Goal: Task Accomplishment & Management: Manage account settings

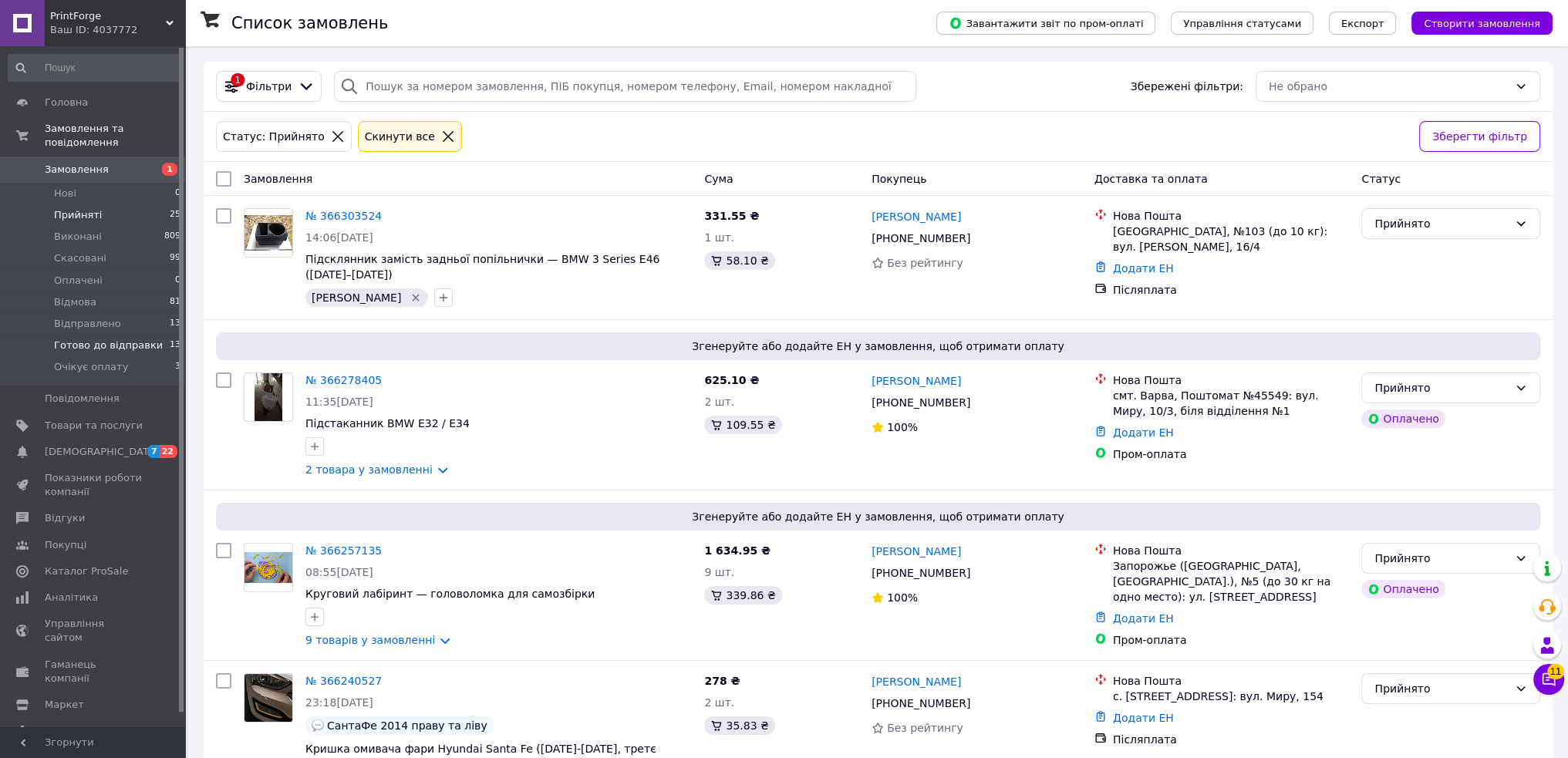
drag, startPoint x: 123, startPoint y: 330, endPoint x: 177, endPoint y: 341, distance: 55.1
click at [123, 339] on span "Готово до відправки" at bounding box center [108, 346] width 109 height 14
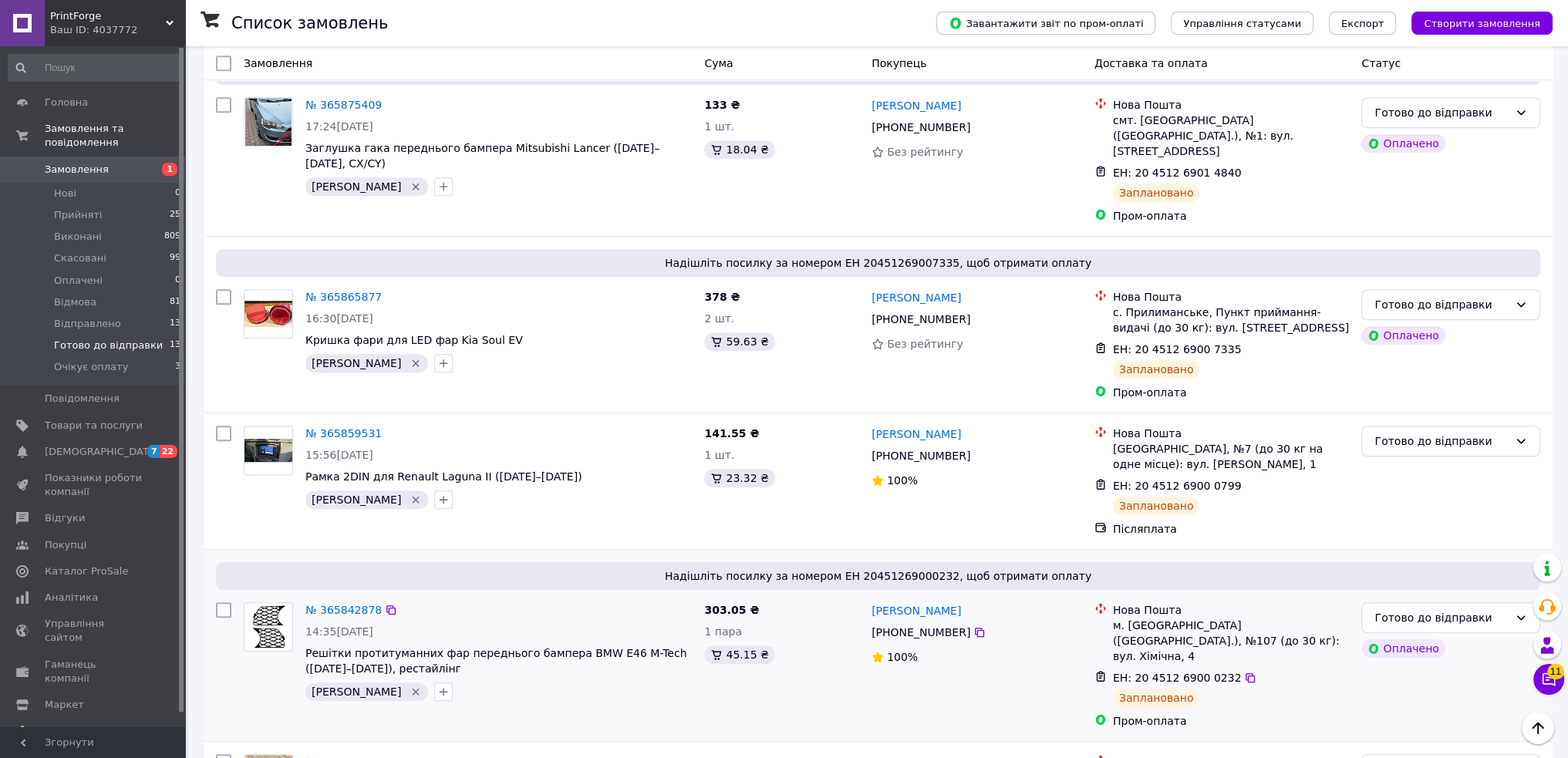
scroll to position [1431, 0]
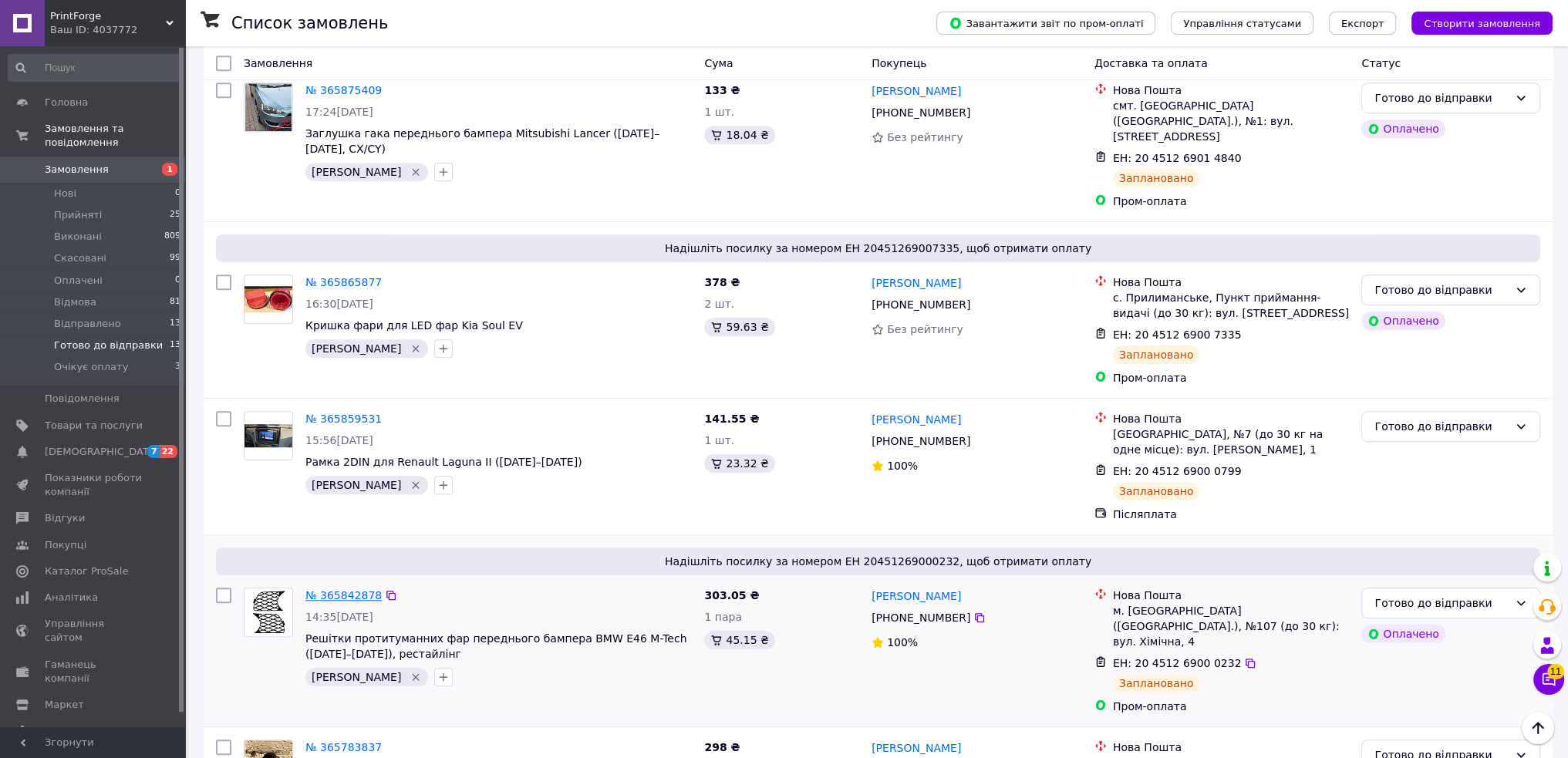
click at [366, 589] on link "№ 365842878" at bounding box center [343, 595] width 76 height 13
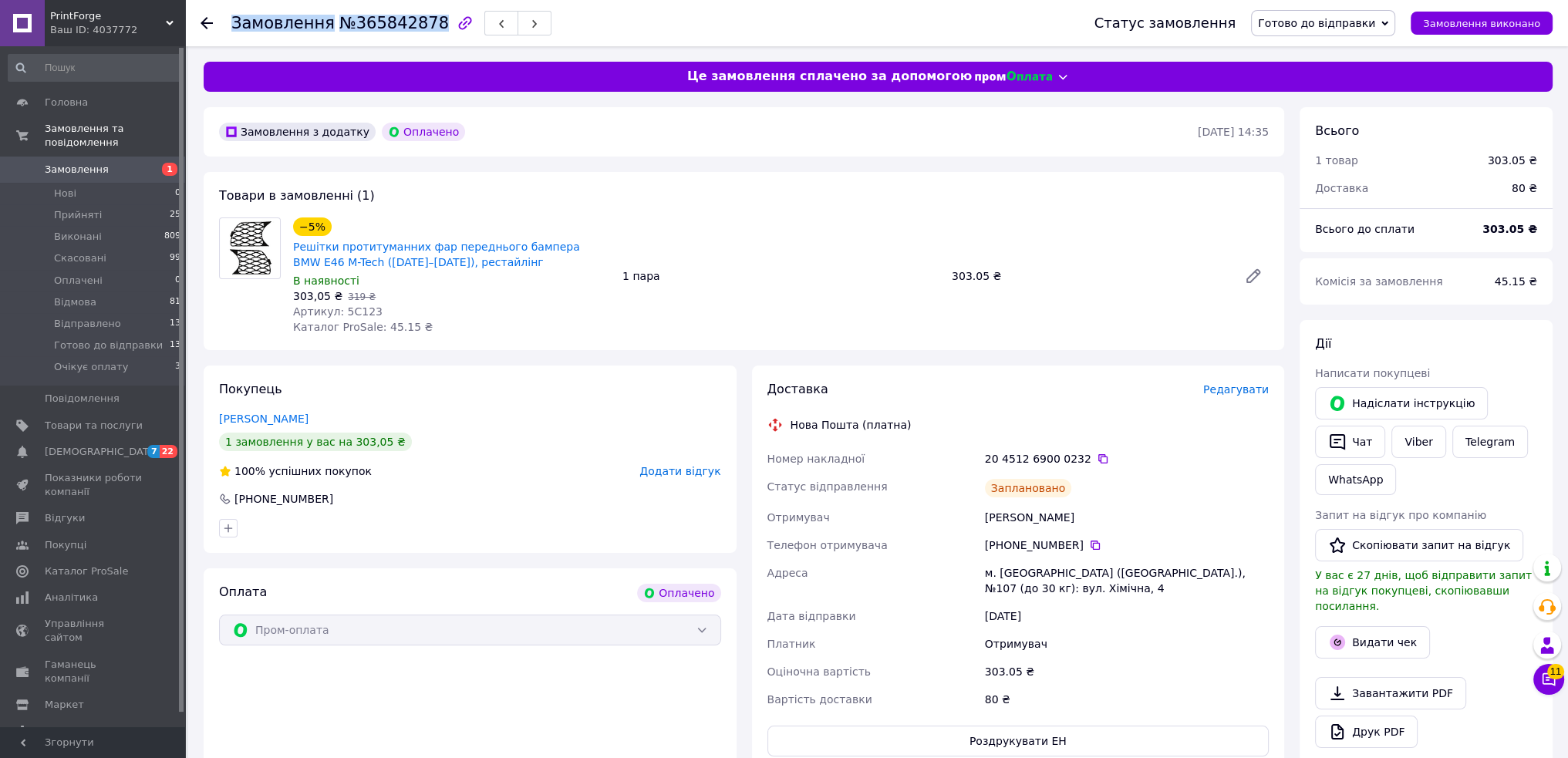
drag, startPoint x: 422, startPoint y: 25, endPoint x: 235, endPoint y: 31, distance: 187.1
click at [235, 31] on h1 "Замовлення №365842878" at bounding box center [340, 23] width 217 height 19
copy h1 "Замовлення №365842878"
click at [957, 188] on div "Товари в замовленні (1) −5% Решітки протитуманних фар переднього бампера BMW E4…" at bounding box center [744, 260] width 1080 height 178
click at [1410, 444] on link "Viber" at bounding box center [1418, 442] width 54 height 32
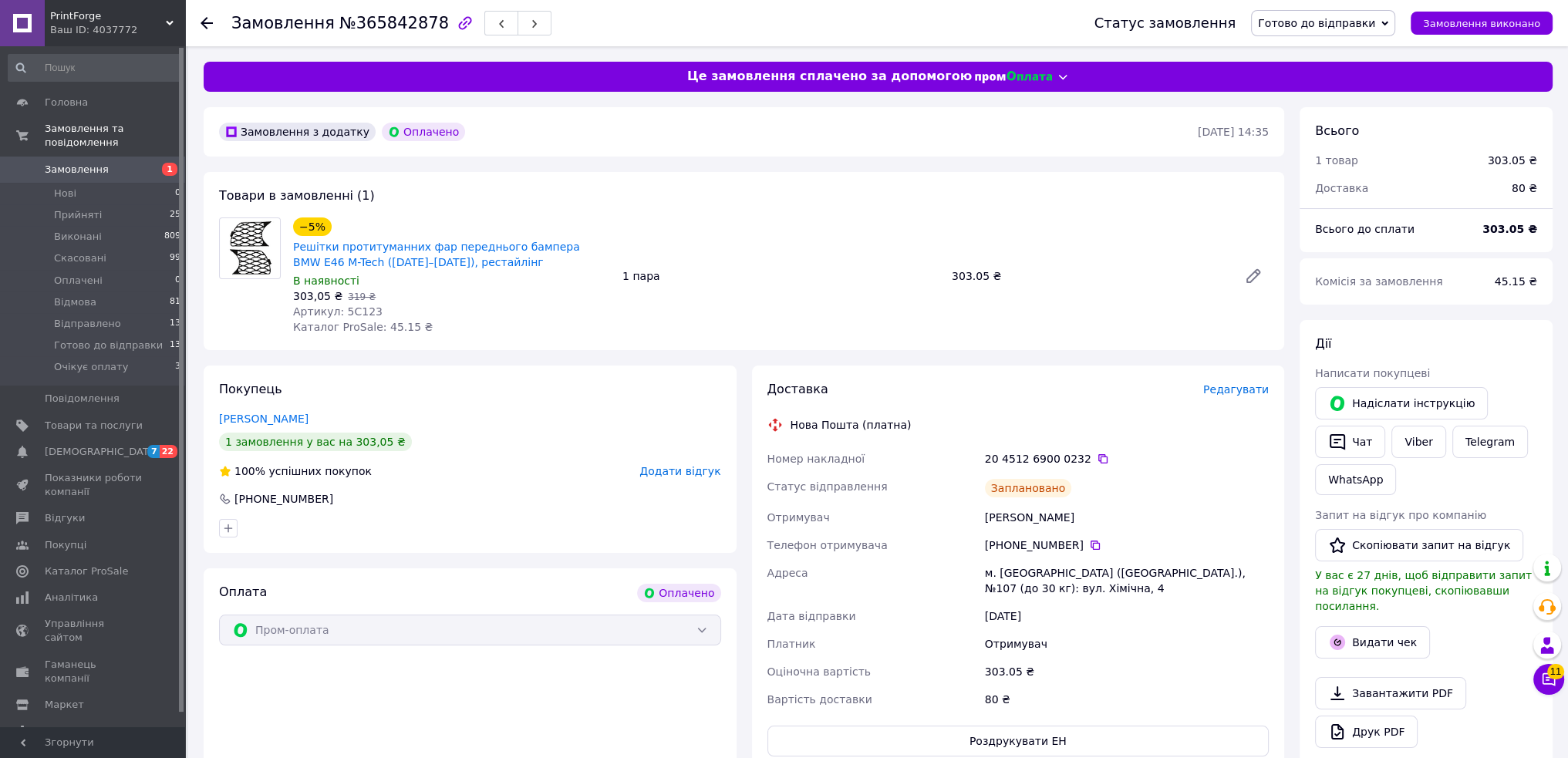
click at [228, 320] on div at bounding box center [250, 275] width 74 height 117
drag, startPoint x: 376, startPoint y: 257, endPoint x: 294, endPoint y: 252, distance: 82.2
click at [294, 252] on span "Решітки протитуманних фар переднього бампера BMW E46 M-Tech (2001–2006), рестай…" at bounding box center [451, 254] width 317 height 30
copy link "Решітки протитуманних фар переднього бампера BMW E46 M-Tech (2001–2006), рестай…"
click at [589, 368] on div "Покупець Бенітез Гектор 1 замовлення у вас на 303,05 ₴ 100% успішних покупок До…" at bounding box center [470, 459] width 533 height 188
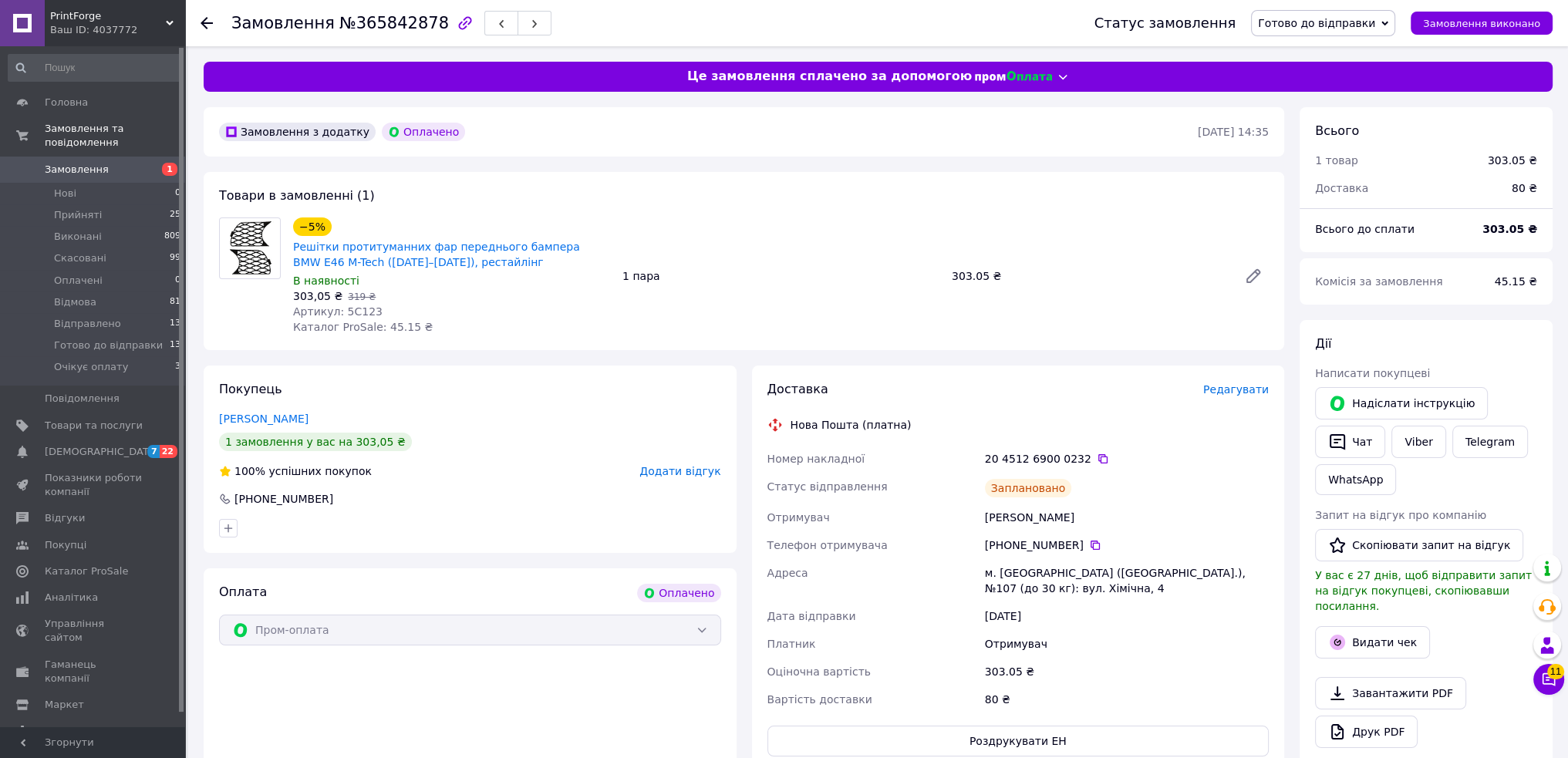
drag, startPoint x: 1471, startPoint y: 324, endPoint x: 1363, endPoint y: 285, distance: 114.8
click at [1471, 324] on div "Дії Написати покупцеві   Надіслати інструкцію   Чат Viber Telegram WhatsApp Зап…" at bounding box center [1425, 564] width 253 height 488
click at [1096, 459] on icon at bounding box center [1102, 459] width 13 height 13
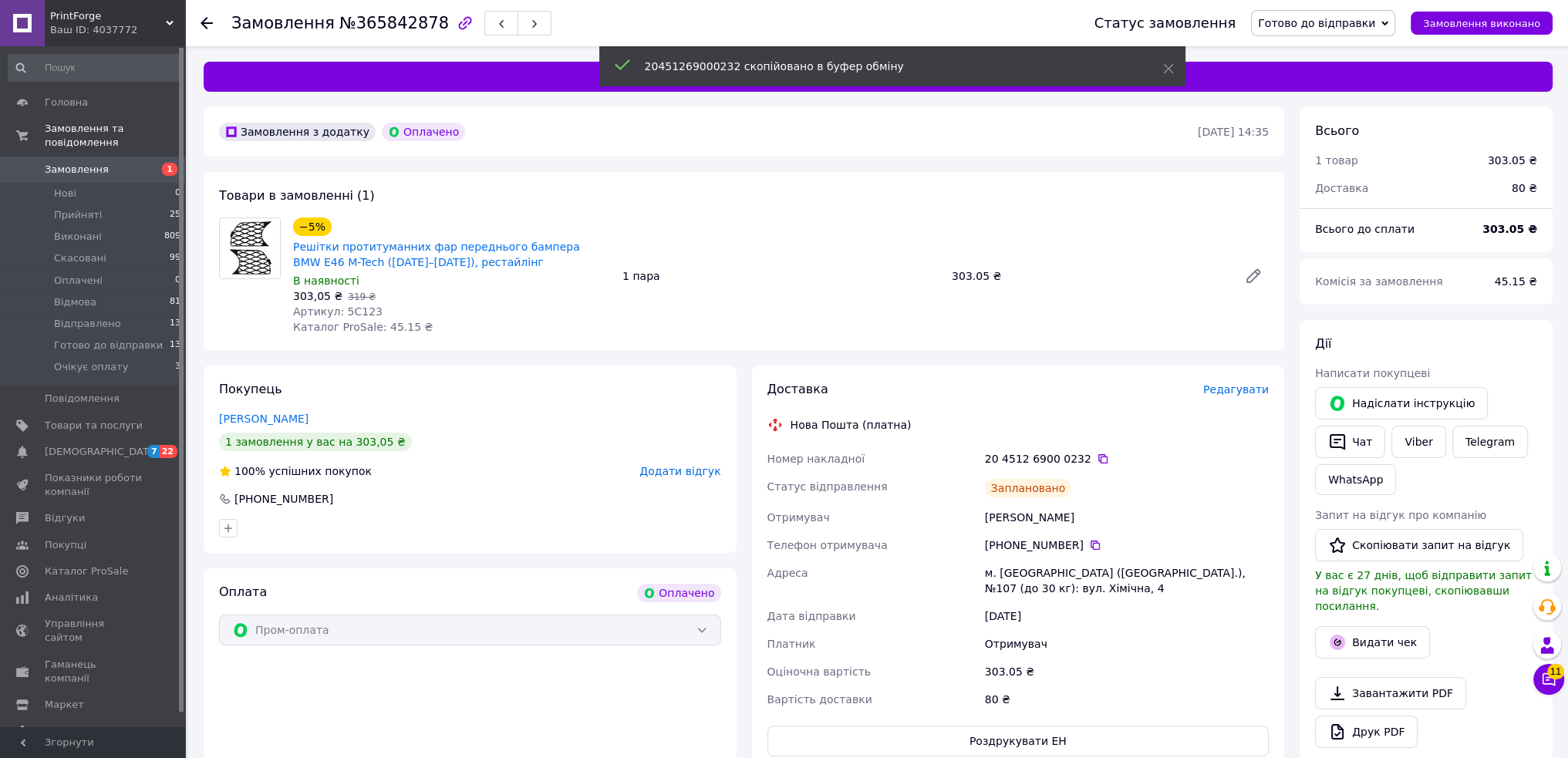
click at [1340, 24] on span "Готово до відправки" at bounding box center [1316, 23] width 117 height 13
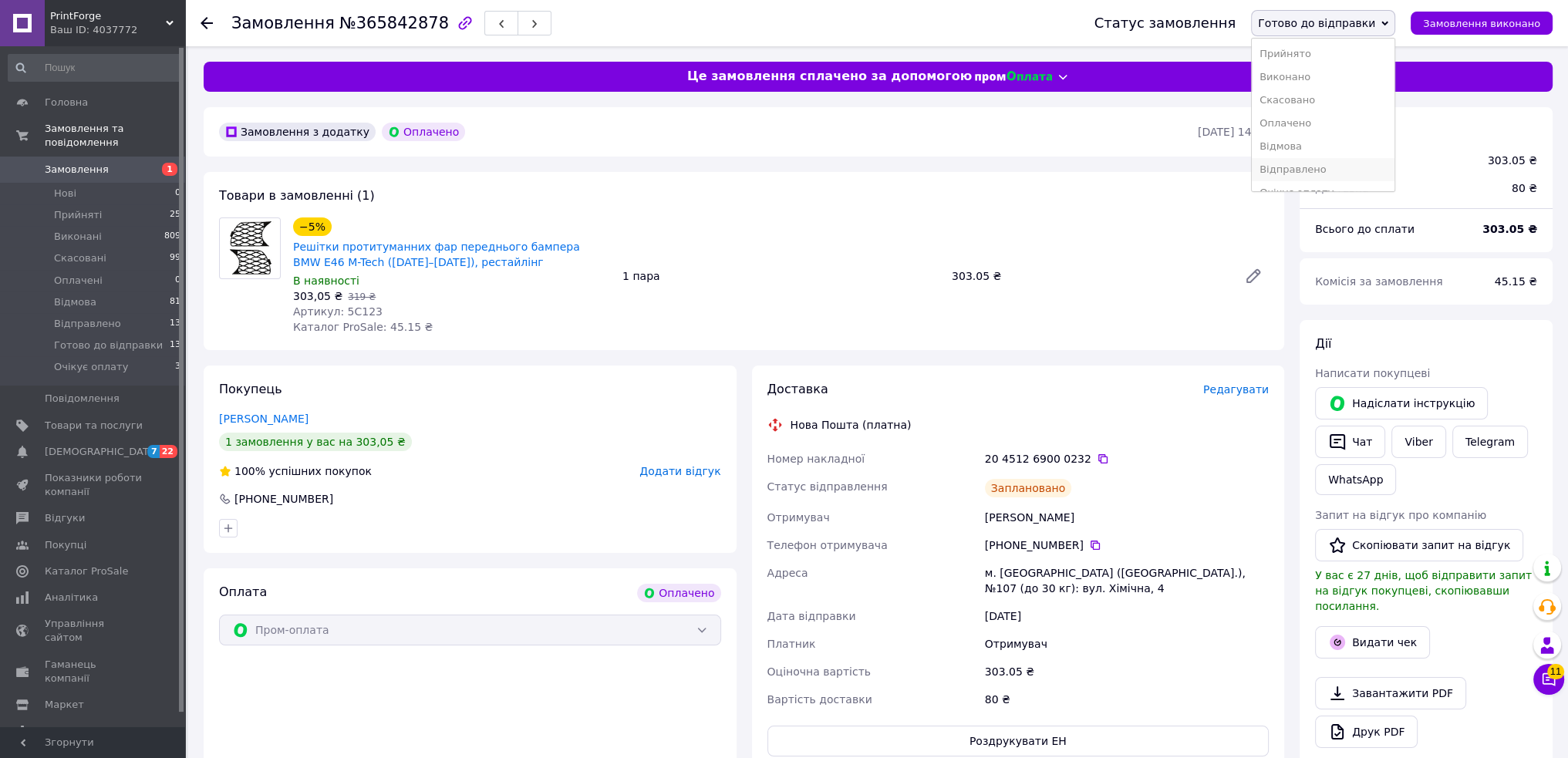
click at [1333, 169] on li "Відправлено" at bounding box center [1323, 169] width 143 height 23
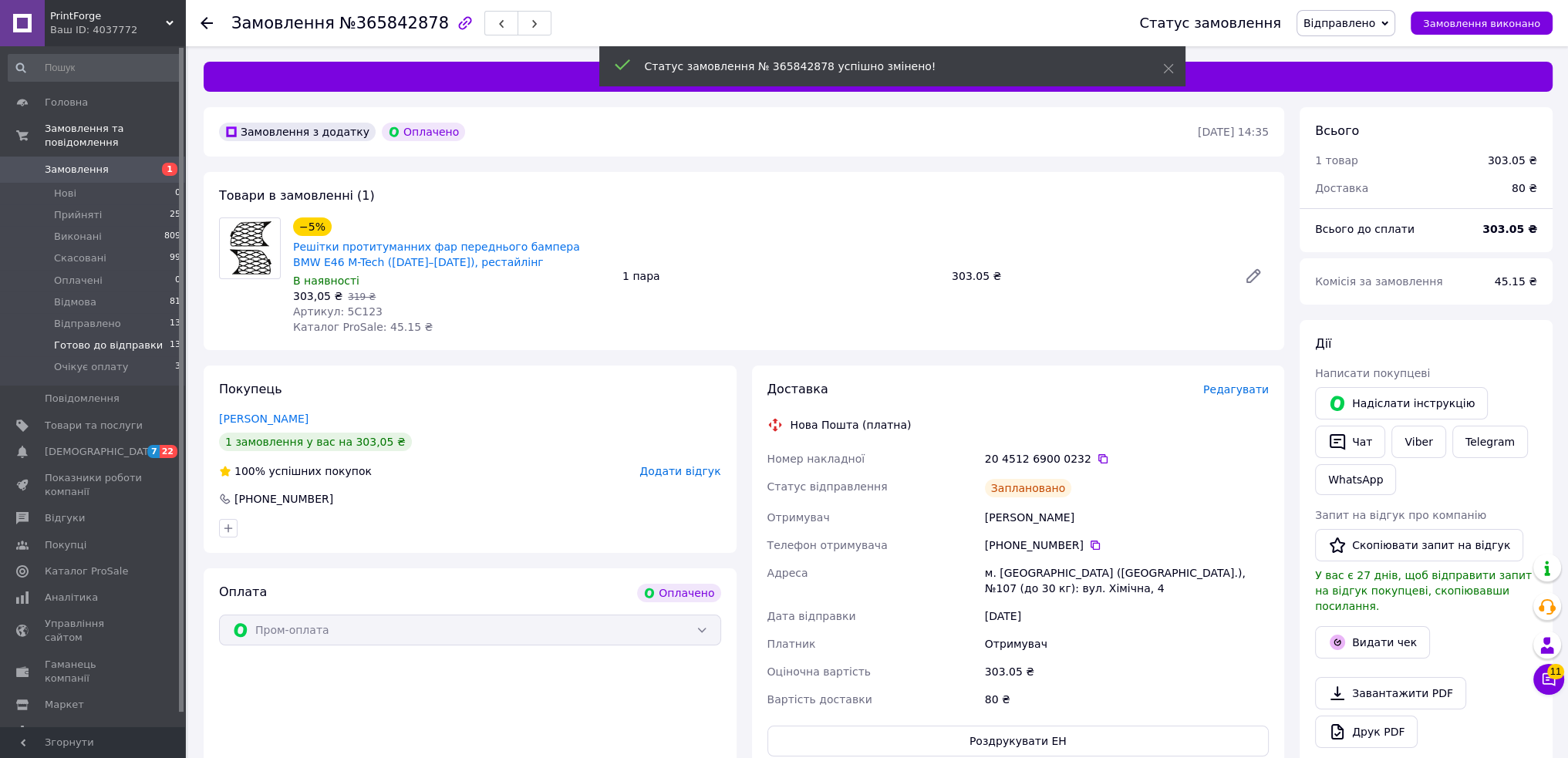
click at [122, 339] on span "Готово до відправки" at bounding box center [108, 346] width 109 height 14
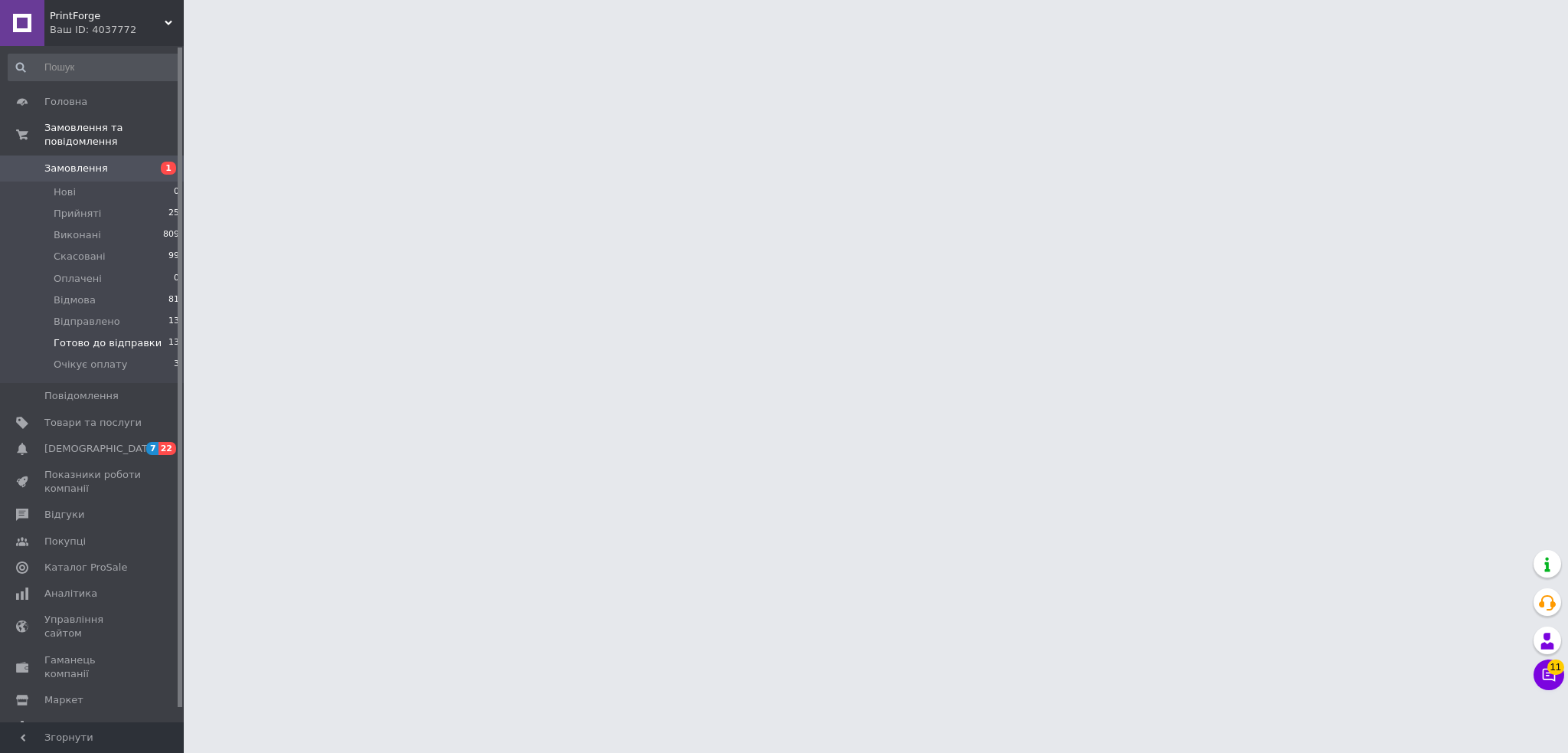
click at [132, 337] on span "Готово до відправки" at bounding box center [107, 343] width 108 height 13
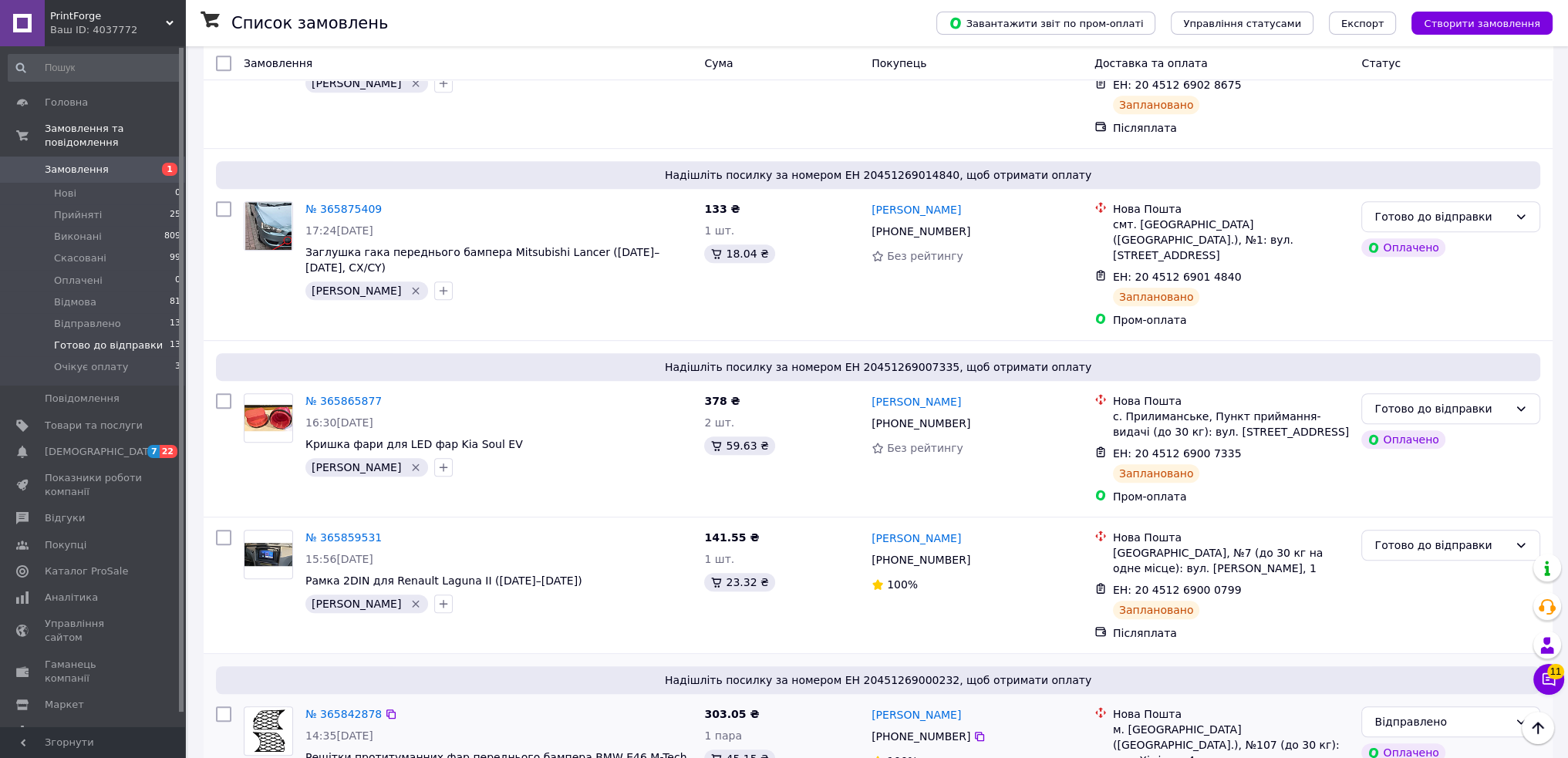
scroll to position [1431, 0]
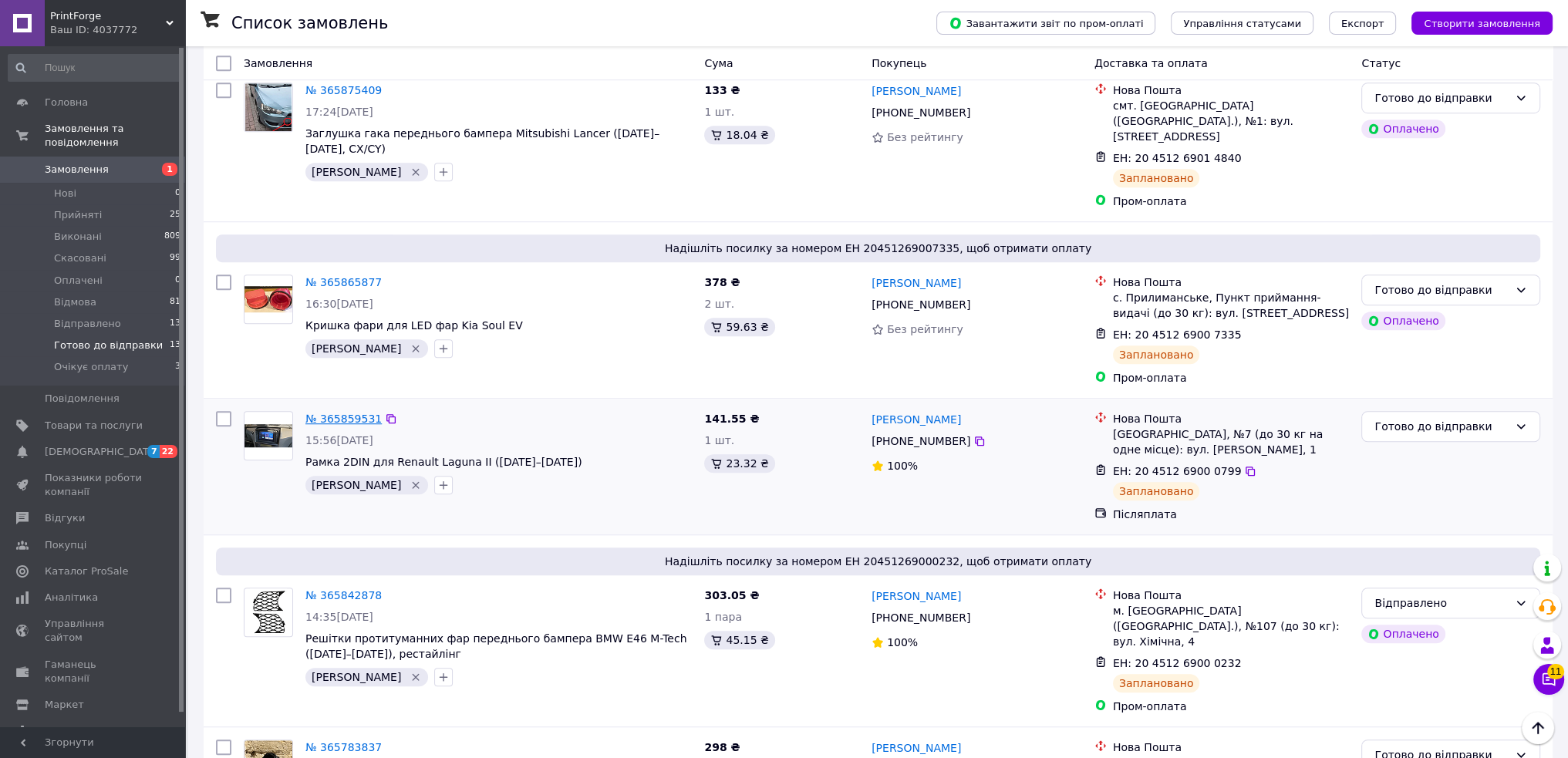
click at [348, 412] on link "№ 365859531" at bounding box center [343, 418] width 76 height 13
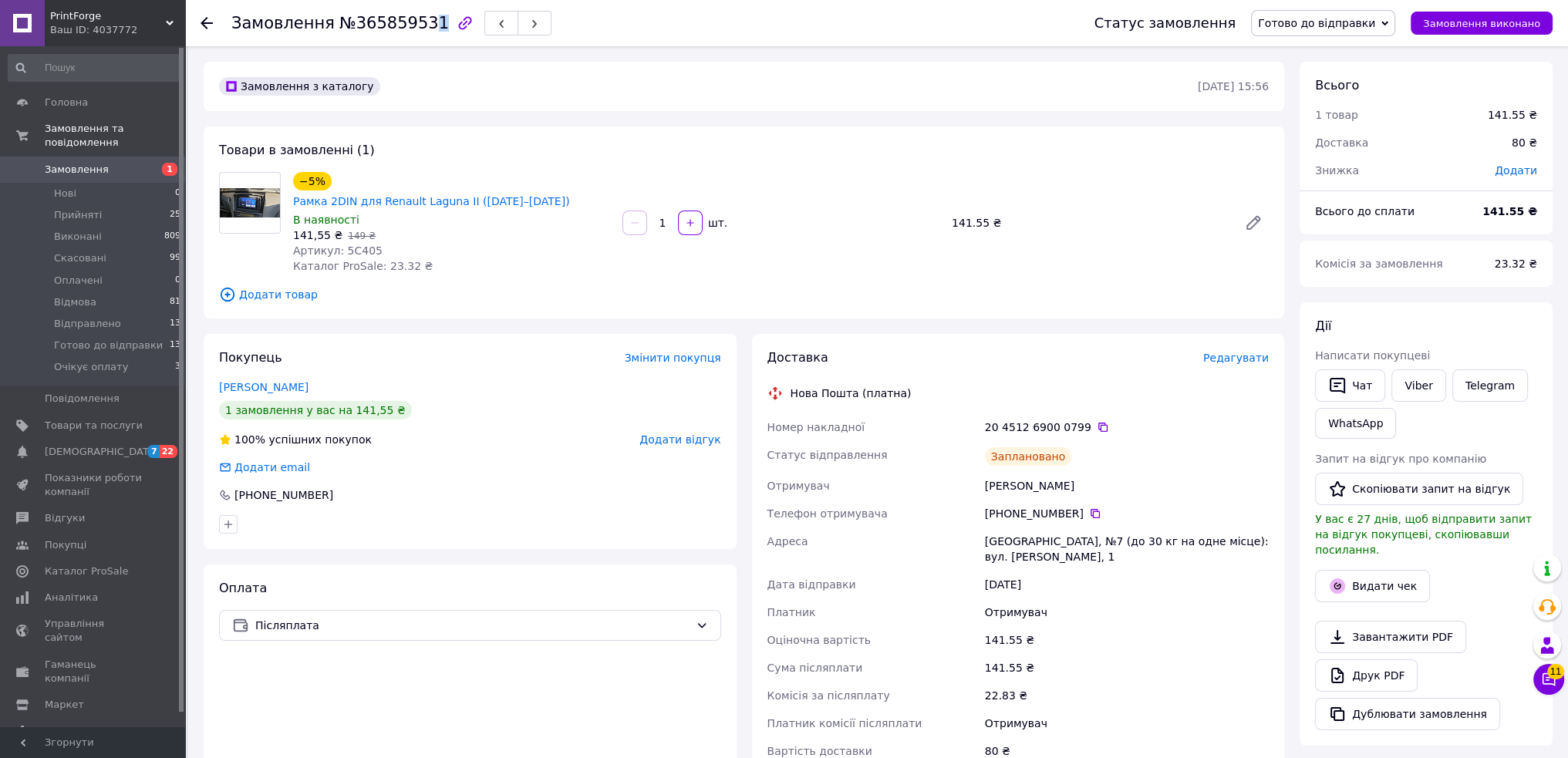
click at [418, 20] on span "№365859531" at bounding box center [394, 23] width 110 height 19
click at [420, 26] on span "№365859531" at bounding box center [394, 23] width 110 height 19
drag, startPoint x: 419, startPoint y: 22, endPoint x: 228, endPoint y: 25, distance: 191.0
click at [228, 25] on div "Замовлення №365859531 Статус замовлення Готово до відправки Прийнято Виконано С…" at bounding box center [876, 23] width 1352 height 46
copy h1 "Замовлення №365859531"
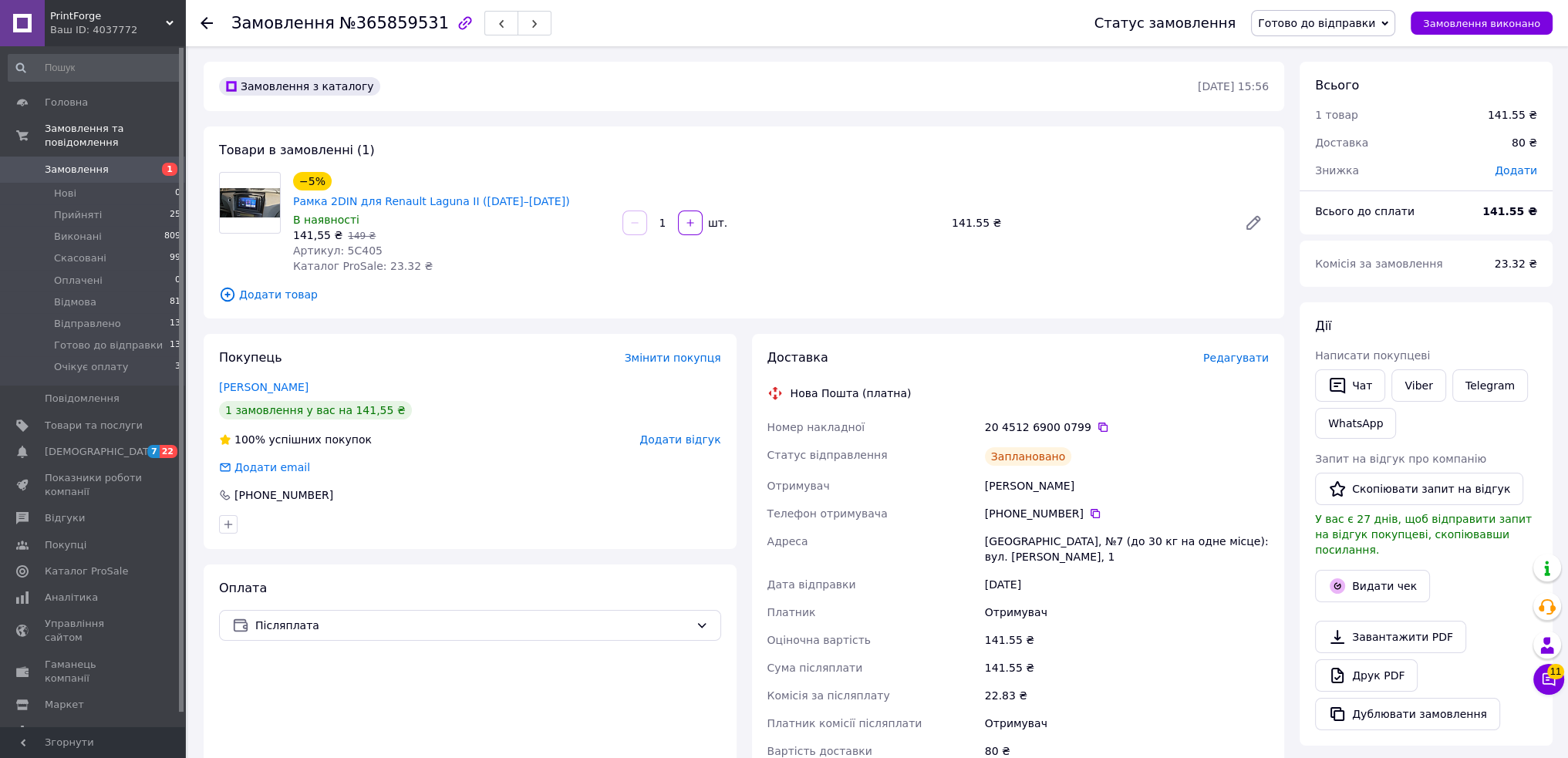
drag, startPoint x: 941, startPoint y: 161, endPoint x: 1167, endPoint y: 194, distance: 228.4
click at [941, 160] on div "Товари в замовленні (1) −5% Рамка 2DIN для Renault Laguna II (2001–2007) В наяв…" at bounding box center [744, 222] width 1080 height 192
click at [1423, 379] on link "Viber" at bounding box center [1418, 385] width 54 height 32
drag, startPoint x: 1487, startPoint y: 295, endPoint x: 1282, endPoint y: 264, distance: 207.3
click at [1486, 295] on div "Всього 1 товар 141.55 ₴ Доставка 80 ₴ Знижка Додати Всього до сплати 141.55 ₴ К…" at bounding box center [1425, 599] width 253 height 1076
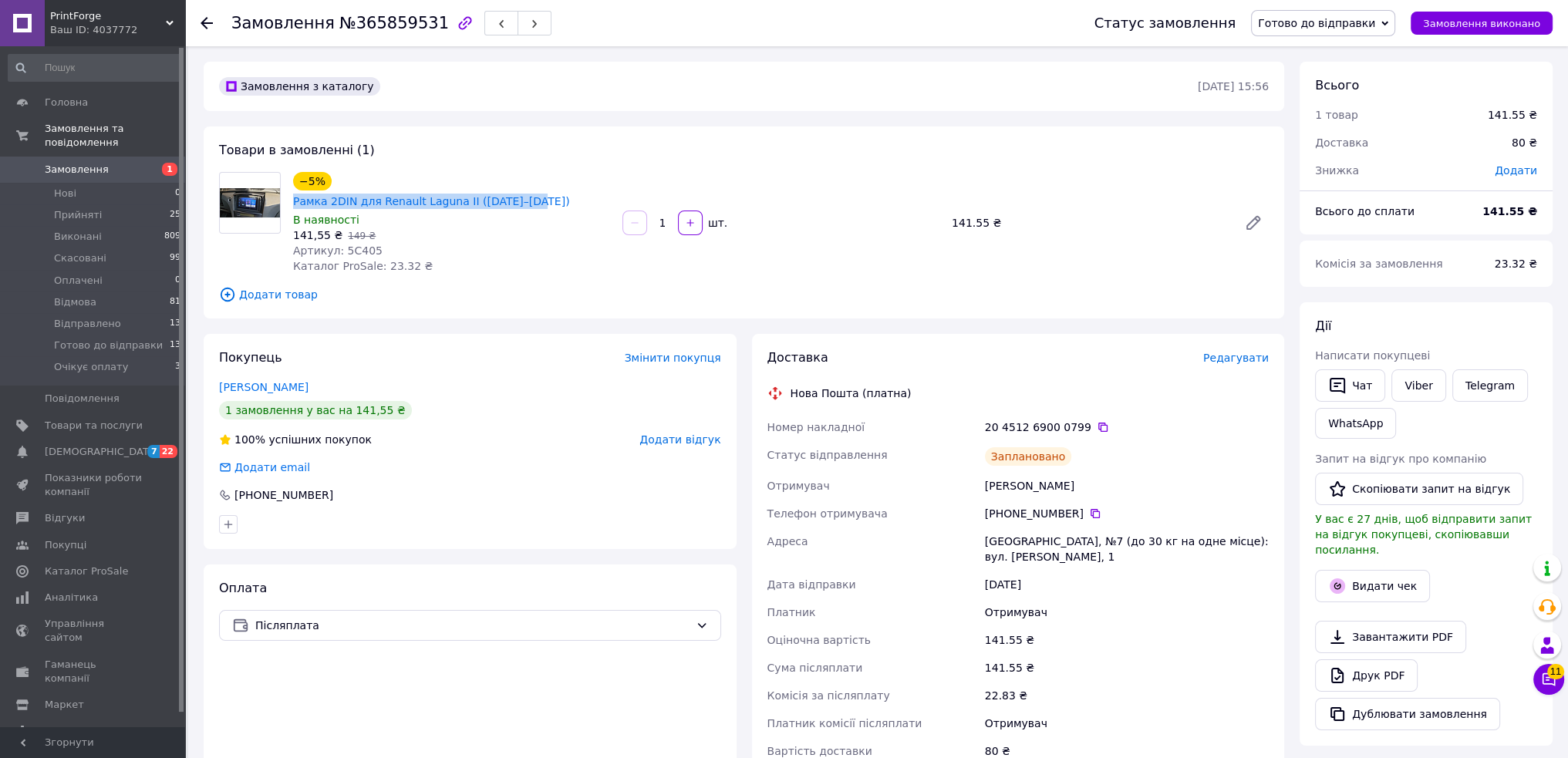
drag, startPoint x: 506, startPoint y: 177, endPoint x: 328, endPoint y: 181, distance: 178.0
click at [328, 181] on div "−5% Рамка 2DIN для Renault Laguna II (2001–2007)" at bounding box center [451, 190] width 320 height 40
copy div "−5% Рамка 2DIN для Renault Laguna II (2001–2007)"
click at [552, 309] on div "Замовлення з каталогу 09.10.2025 • 15:56 Товари в замовленні (1) −5% Рамка 2DIN…" at bounding box center [744, 630] width 1096 height 1138
click at [1438, 213] on div "Всього до сплати" at bounding box center [1390, 211] width 167 height 34
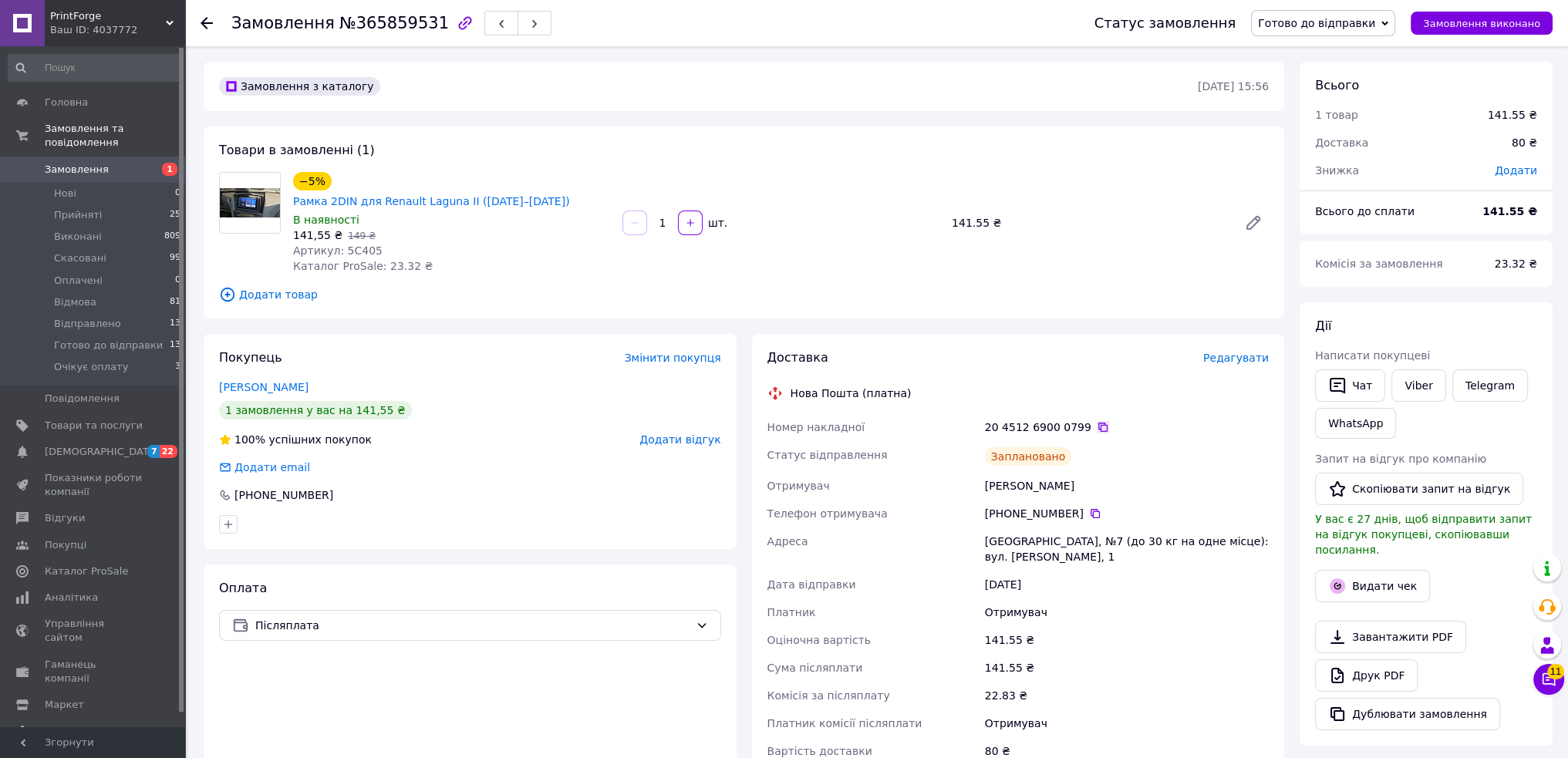
click at [1098, 423] on icon at bounding box center [1102, 427] width 9 height 9
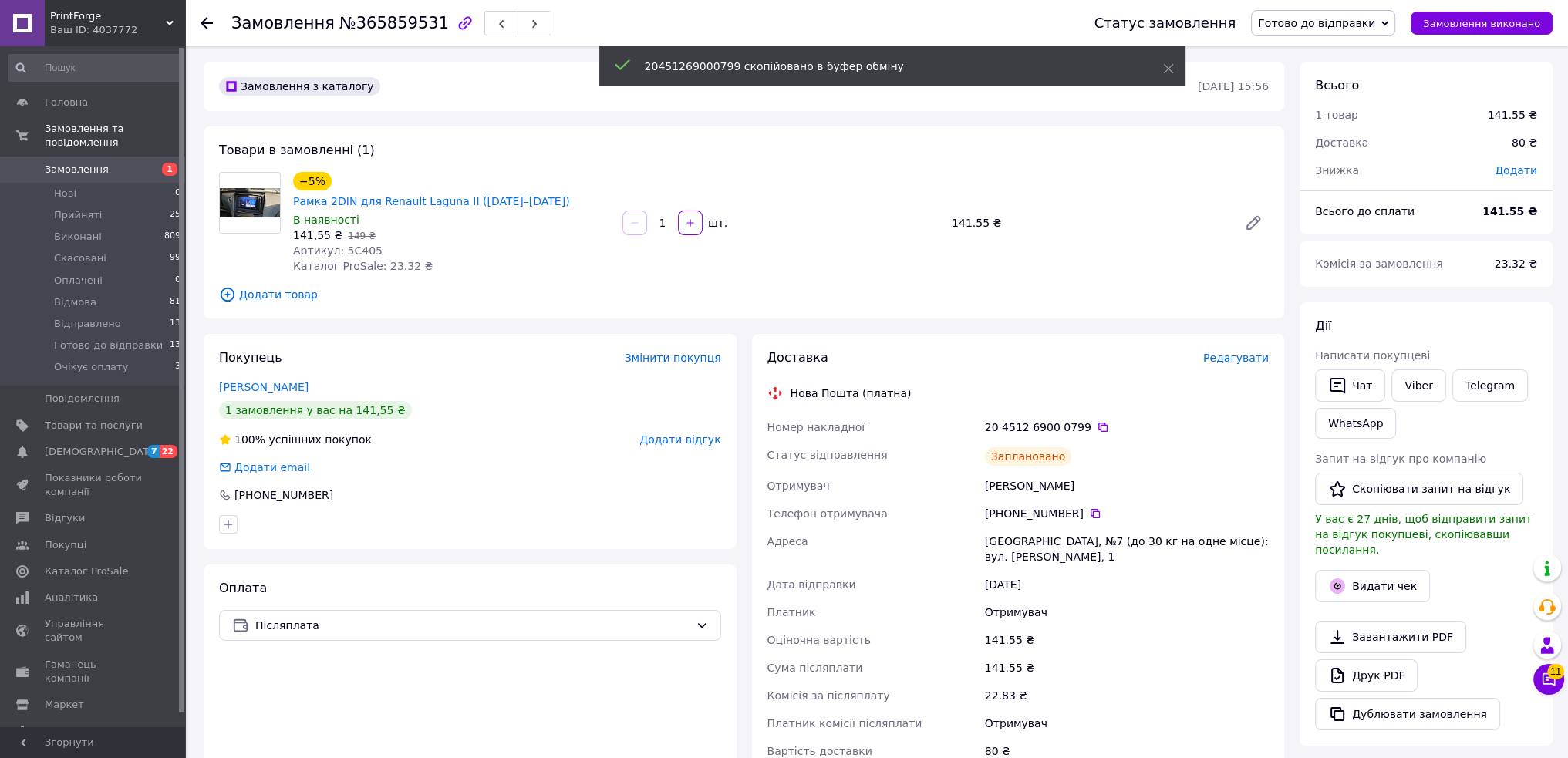
click at [1317, 22] on span "Готово до відправки" at bounding box center [1316, 23] width 117 height 13
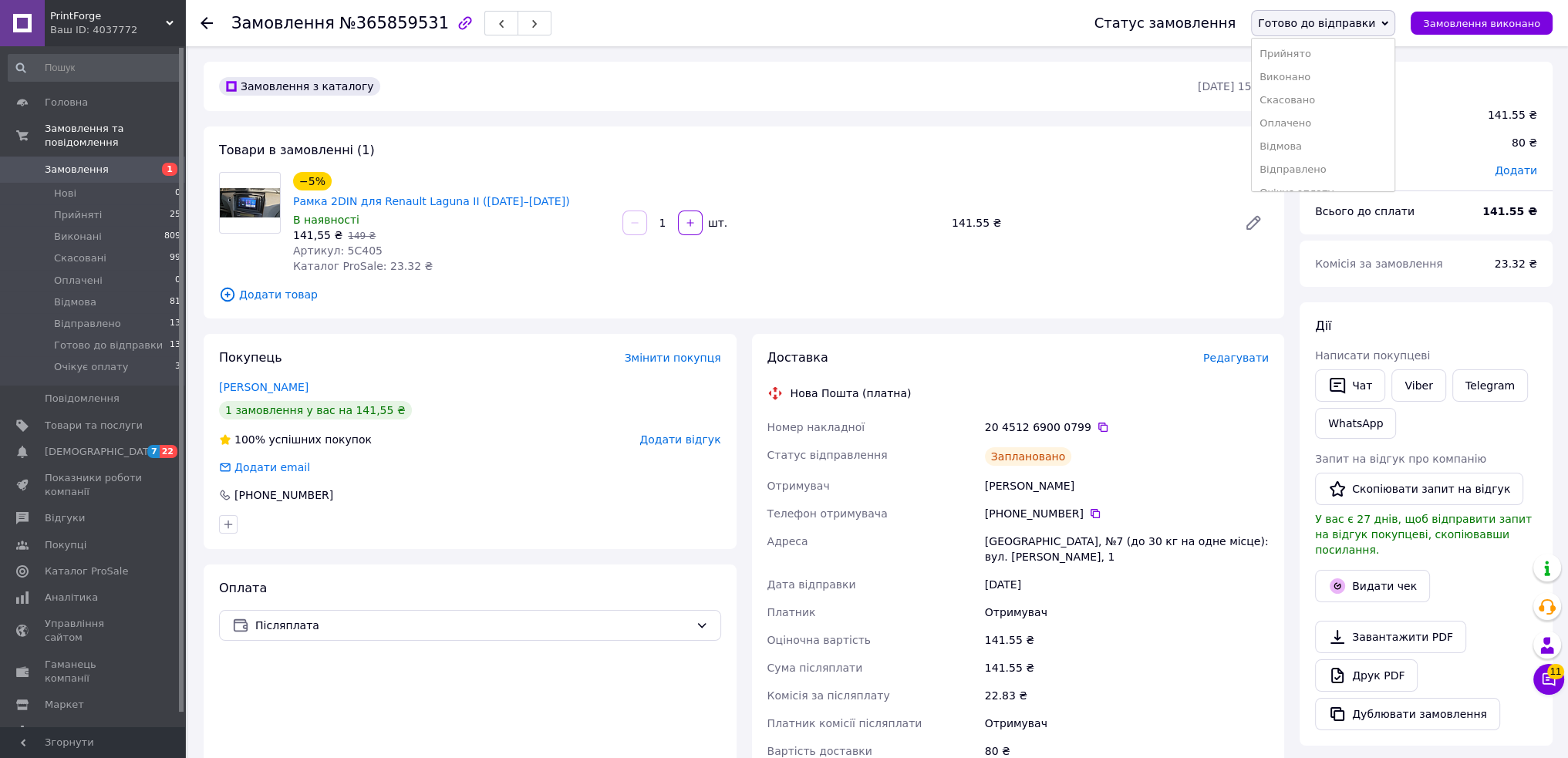
click at [1326, 170] on li "Відправлено" at bounding box center [1323, 169] width 143 height 23
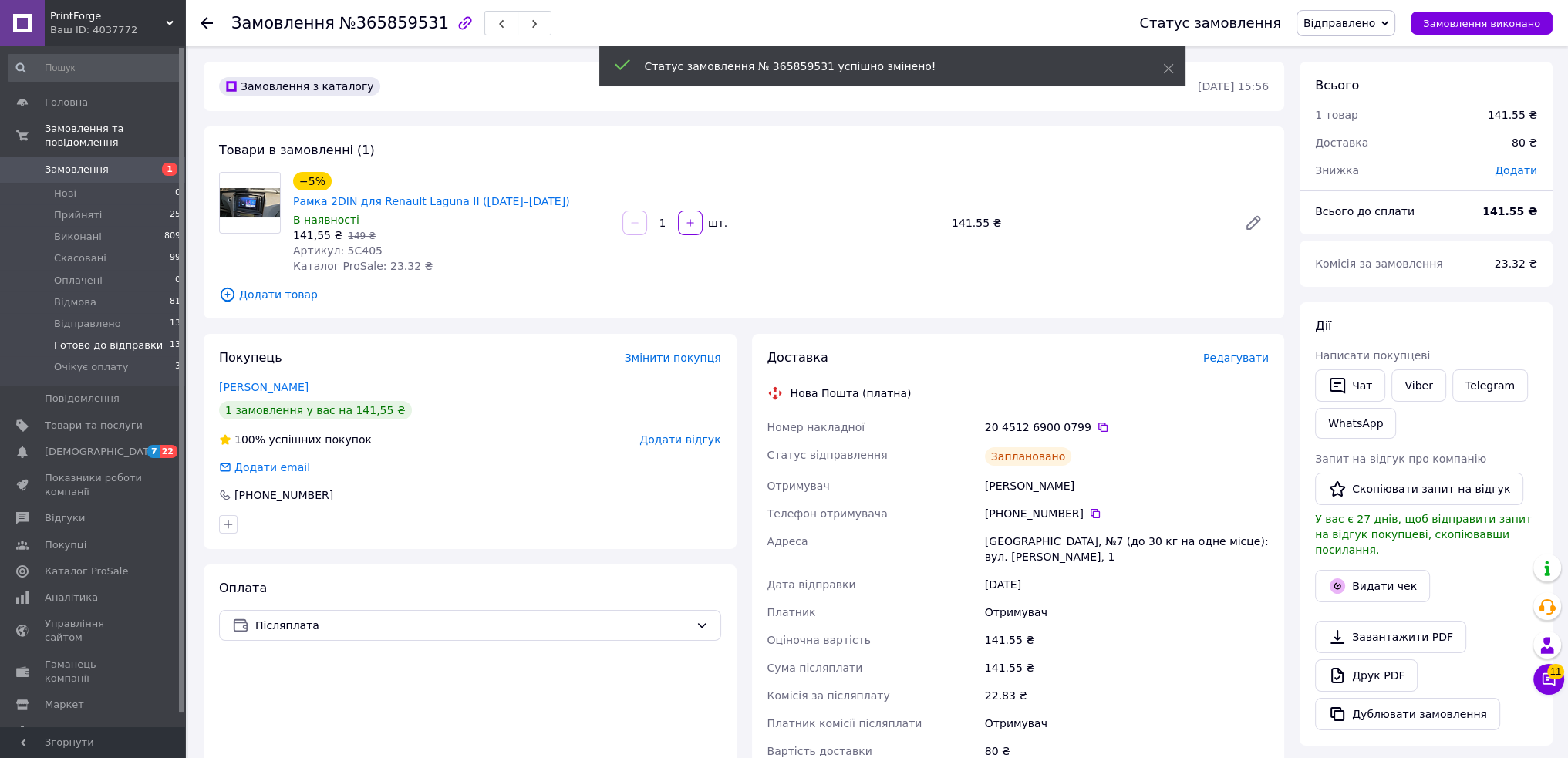
click at [137, 339] on span "Готово до відправки" at bounding box center [108, 346] width 109 height 14
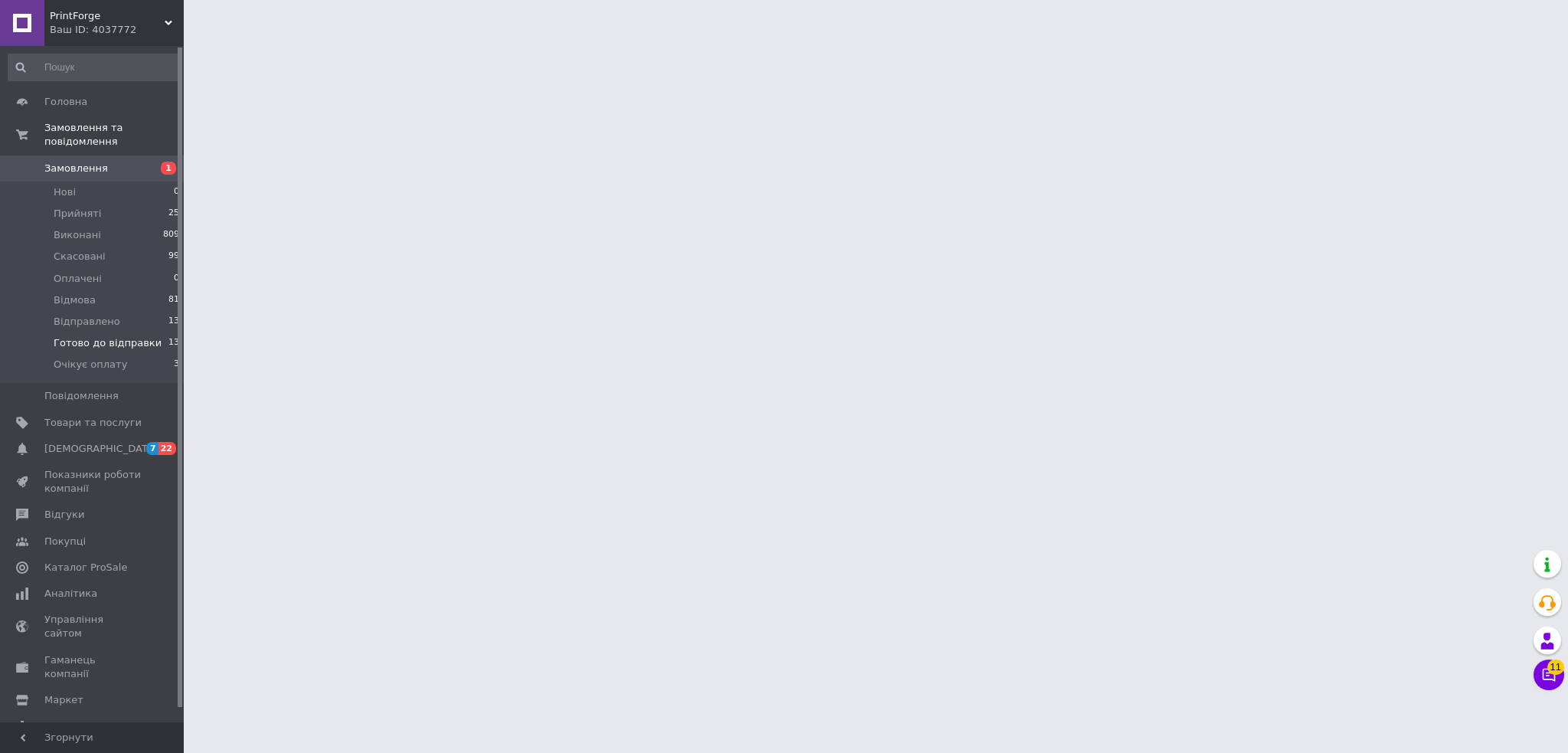
click at [104, 337] on span "Готово до відправки" at bounding box center [107, 343] width 108 height 13
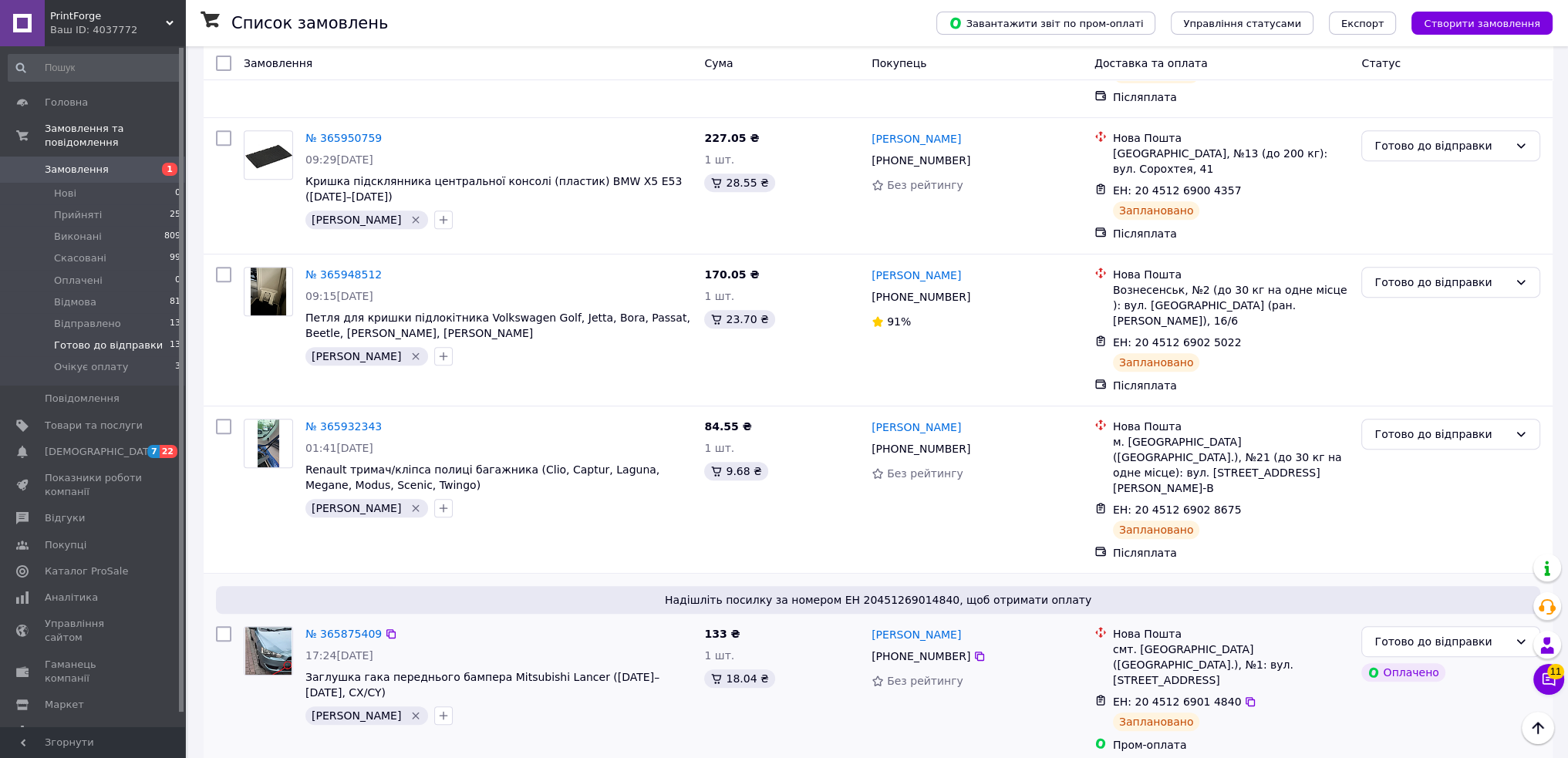
scroll to position [1116, 0]
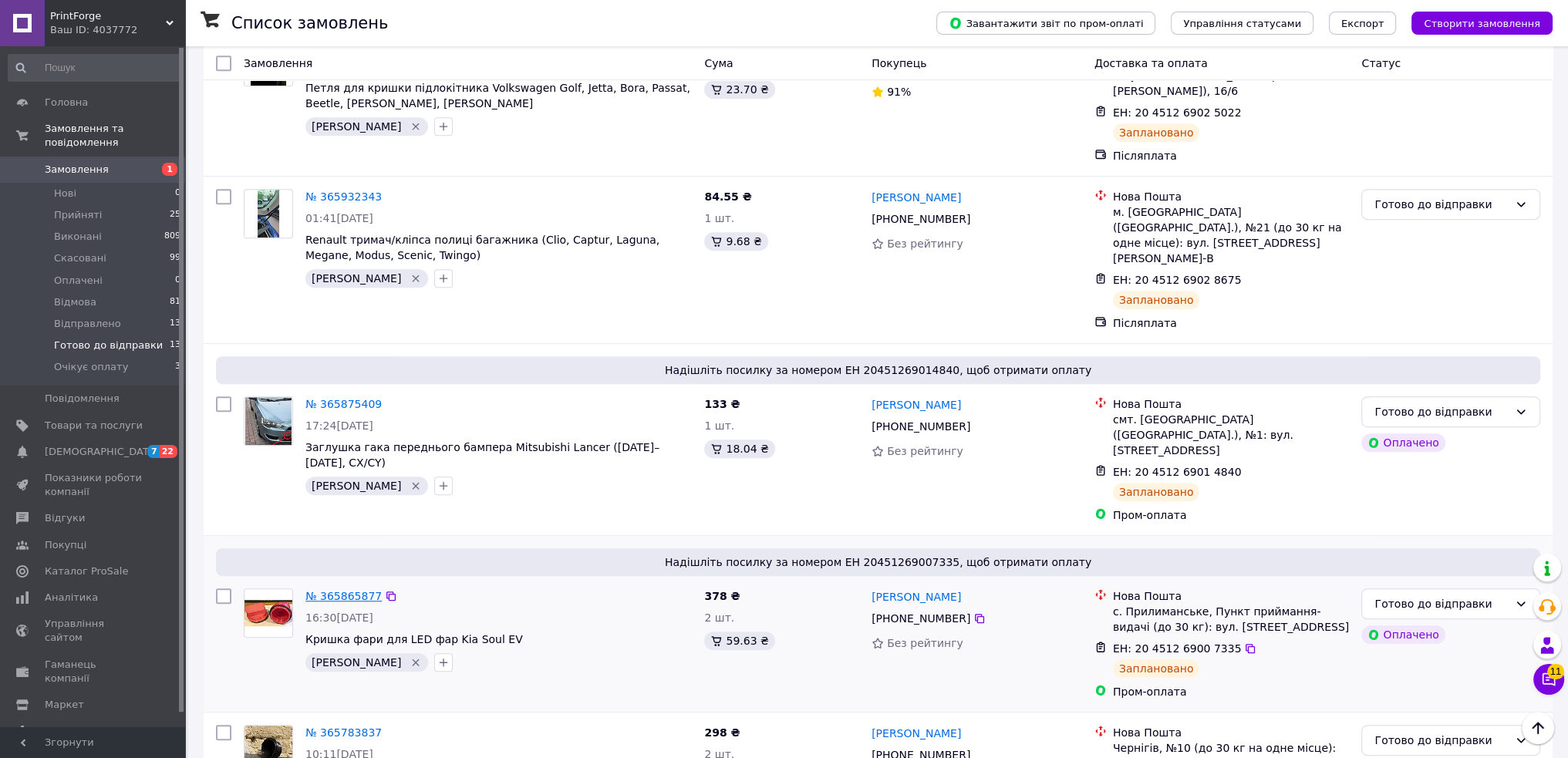
click at [334, 590] on link "№ 365865877" at bounding box center [343, 596] width 76 height 13
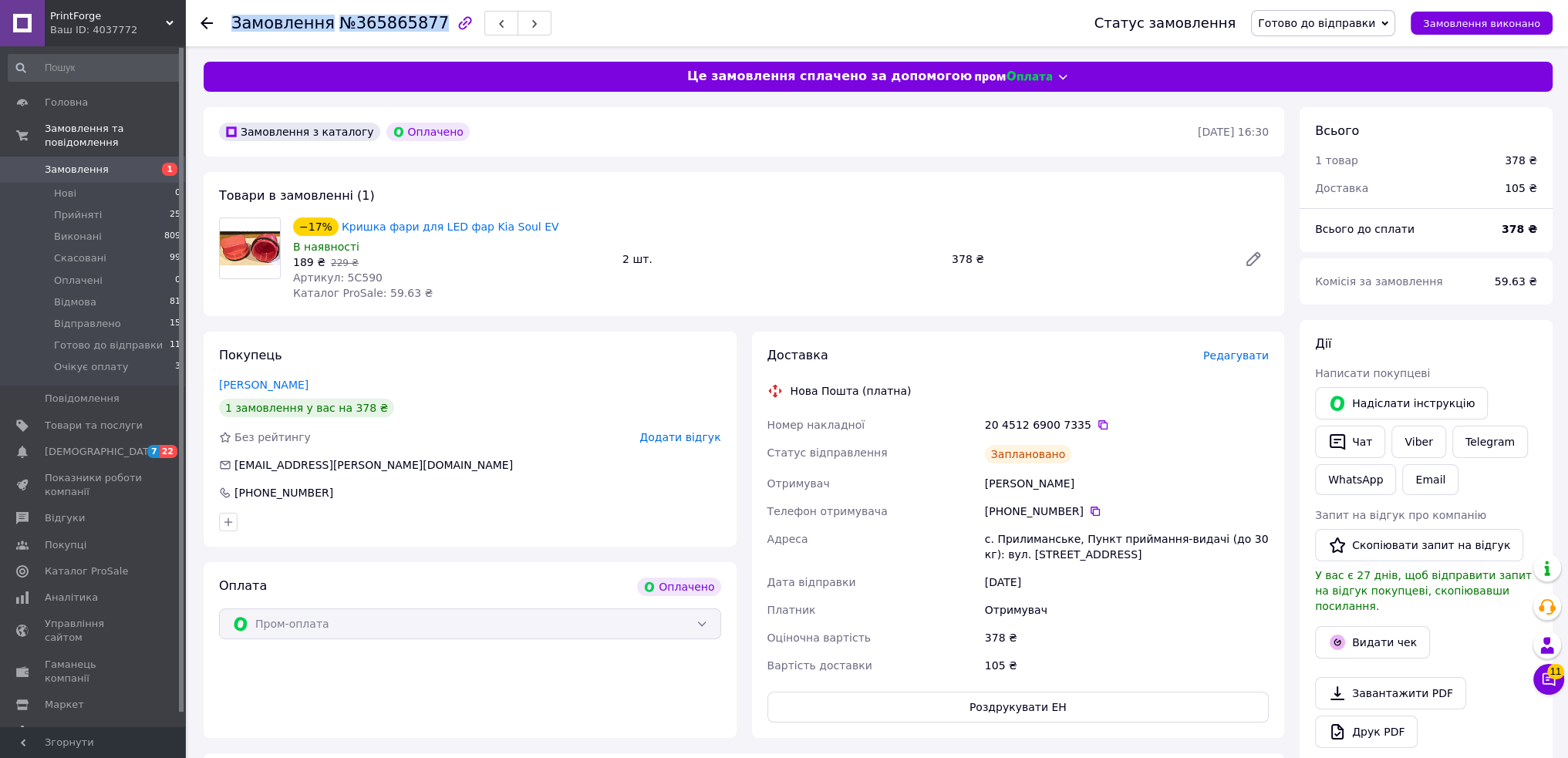
drag, startPoint x: 422, startPoint y: 24, endPoint x: 226, endPoint y: 24, distance: 196.0
click at [226, 24] on div "Замовлення №365865877 Статус замовлення Готово до відправки Прийнято Виконано С…" at bounding box center [876, 23] width 1352 height 46
copy h1 "Замовлення №365865877"
drag, startPoint x: 867, startPoint y: 184, endPoint x: 1024, endPoint y: 301, distance: 195.8
click at [867, 183] on div "Товари в замовленні (1) −17% Кришка фари для LED фар Kia Soul EV В наявності 18…" at bounding box center [744, 243] width 1080 height 145
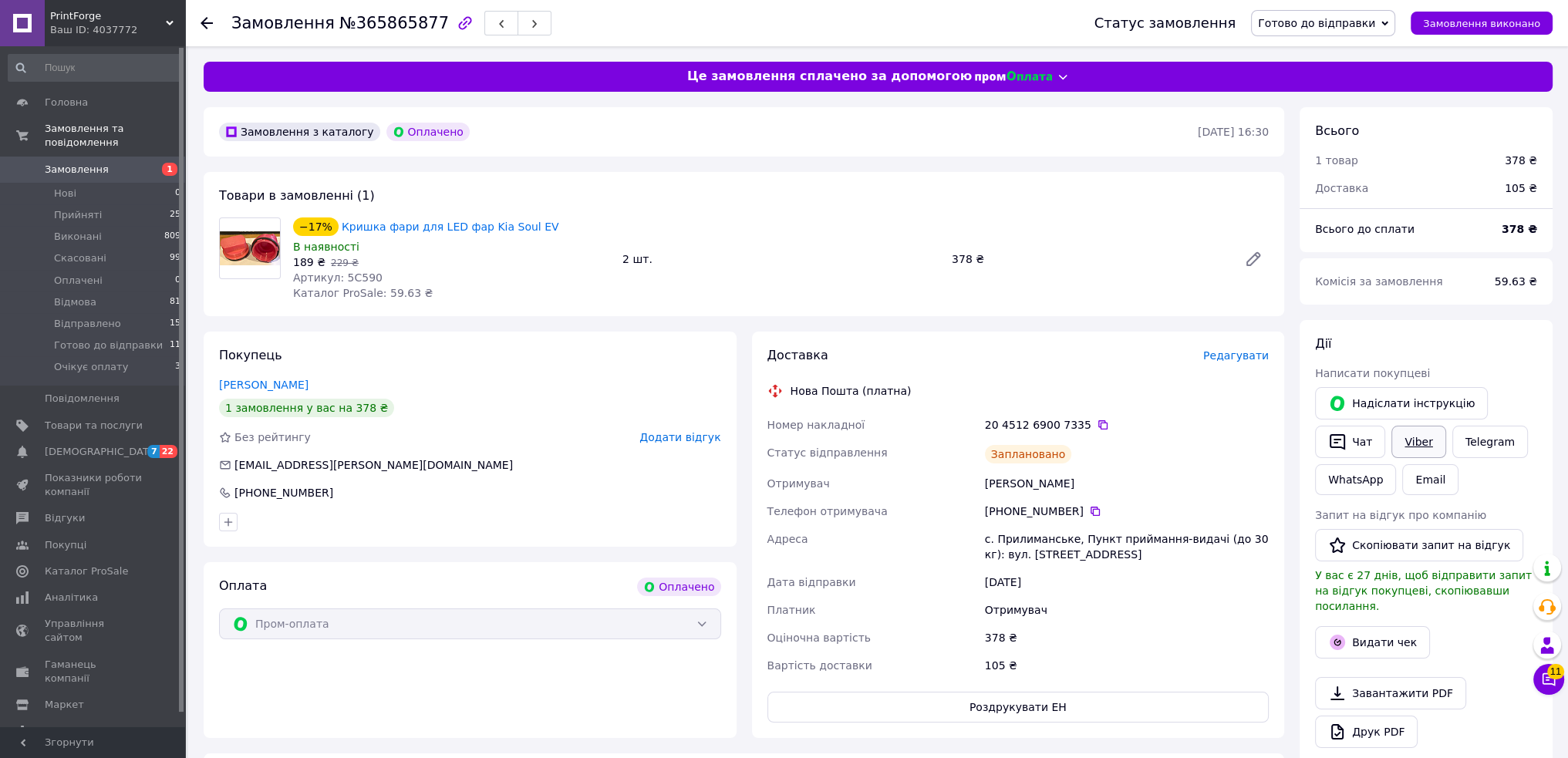
click at [1438, 437] on link "Viber" at bounding box center [1418, 442] width 54 height 32
click at [1467, 325] on div "Дії Написати покупцеві   Надіслати інструкцію   Чат Viber Telegram WhatsApp Ema…" at bounding box center [1425, 564] width 253 height 488
drag, startPoint x: 524, startPoint y: 225, endPoint x: 334, endPoint y: 236, distance: 190.3
click at [334, 236] on div "−17% Кришка фари для LED фар Kia Soul EV" at bounding box center [451, 226] width 320 height 22
copy link "Кришка фари для LED фар Kia Soul EV"
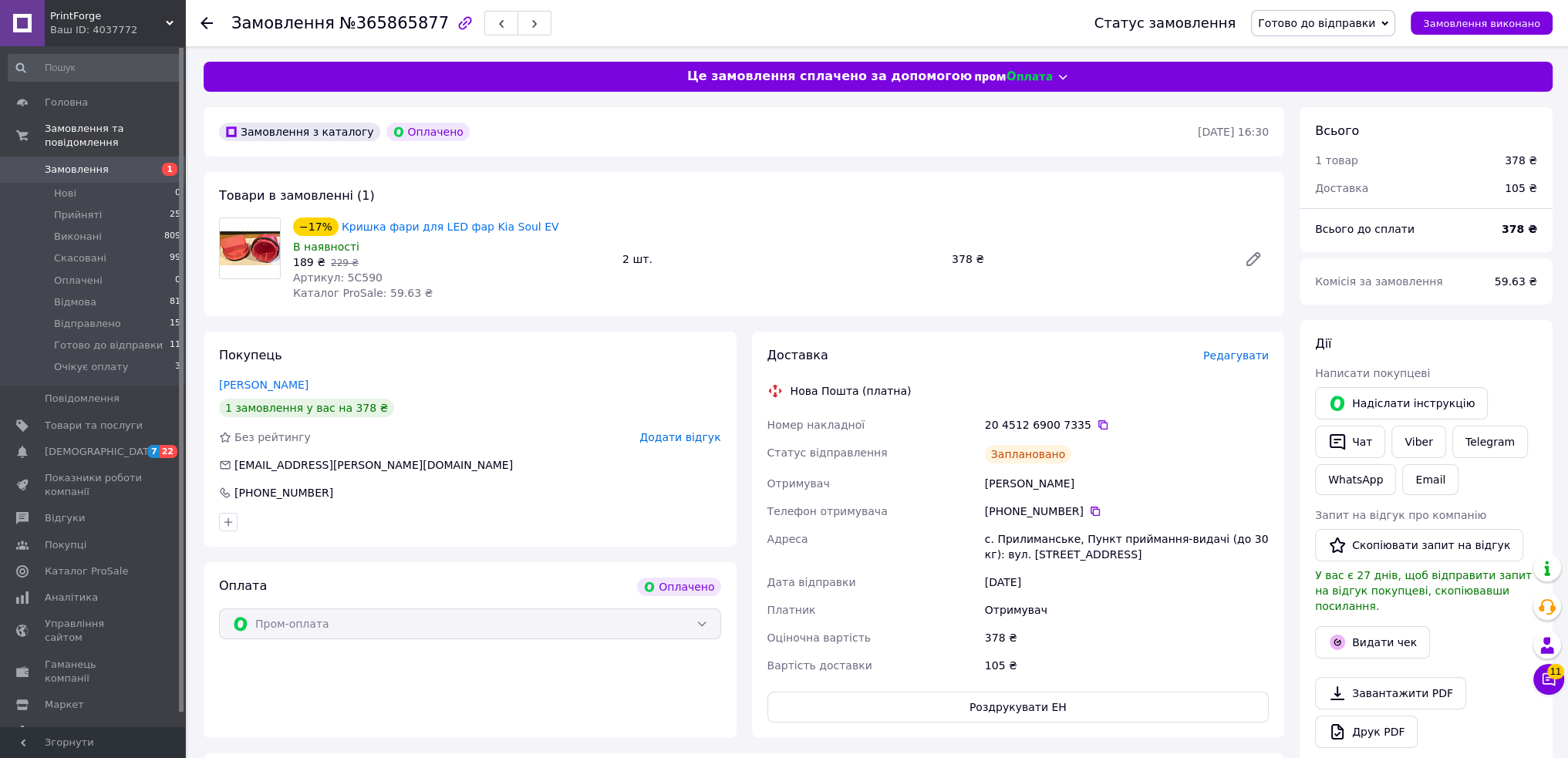
click at [577, 310] on div "Товари в замовленні (1) −17% Кришка фари для LED фар Kia Soul EV В наявності 18…" at bounding box center [744, 243] width 1080 height 145
drag, startPoint x: 1466, startPoint y: 321, endPoint x: 1450, endPoint y: 320, distance: 16.0
click at [1466, 321] on div "Дії Написати покупцеві   Надіслати інструкцію   Чат Viber Telegram WhatsApp Ema…" at bounding box center [1425, 564] width 253 height 488
click at [1096, 423] on icon at bounding box center [1102, 424] width 13 height 13
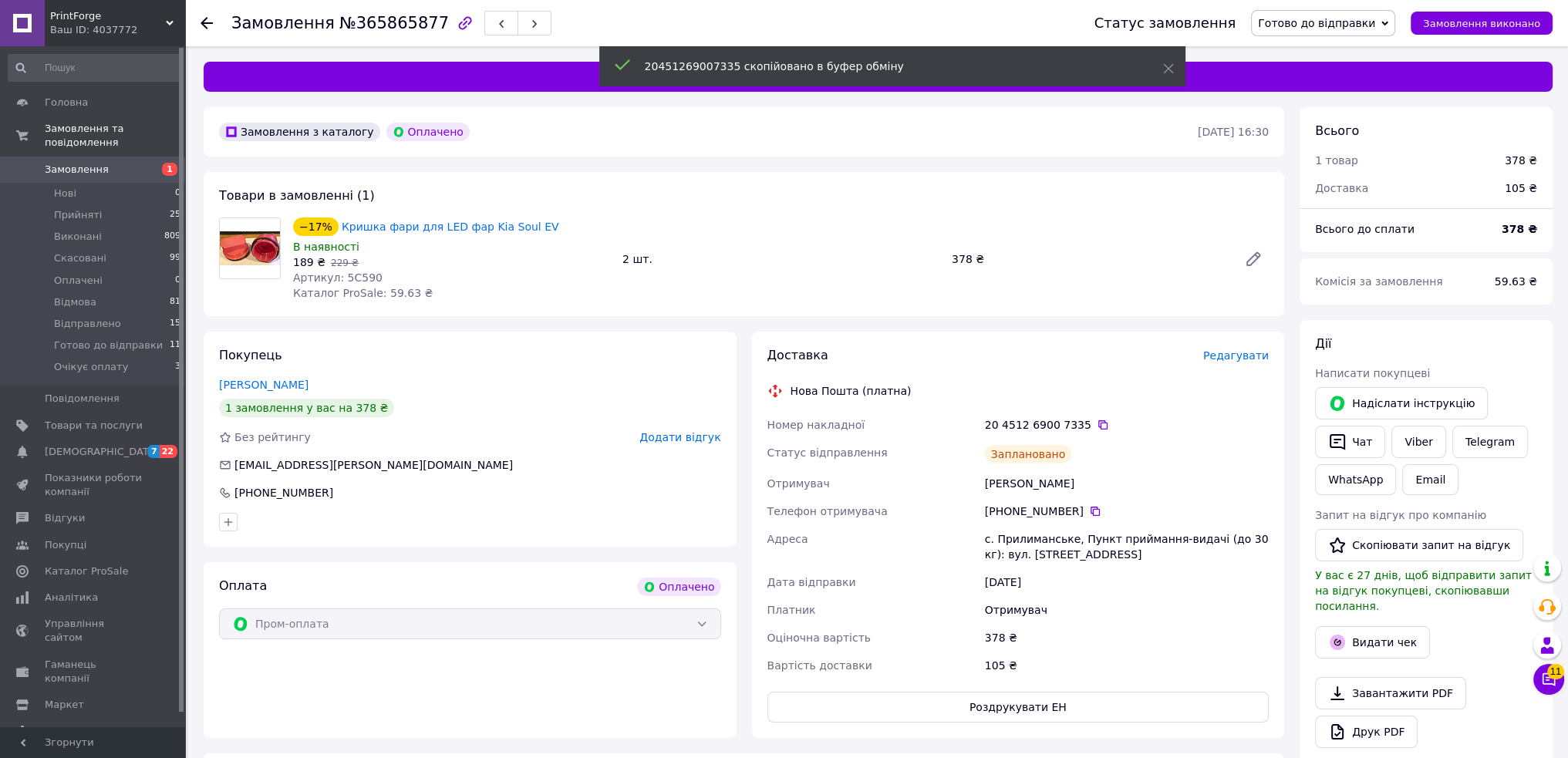
drag, startPoint x: 1493, startPoint y: 133, endPoint x: 1438, endPoint y: 84, distance: 73.7
click at [1493, 133] on div "Всього" at bounding box center [1426, 131] width 222 height 18
click at [1348, 25] on span "Готово до відправки" at bounding box center [1316, 23] width 117 height 13
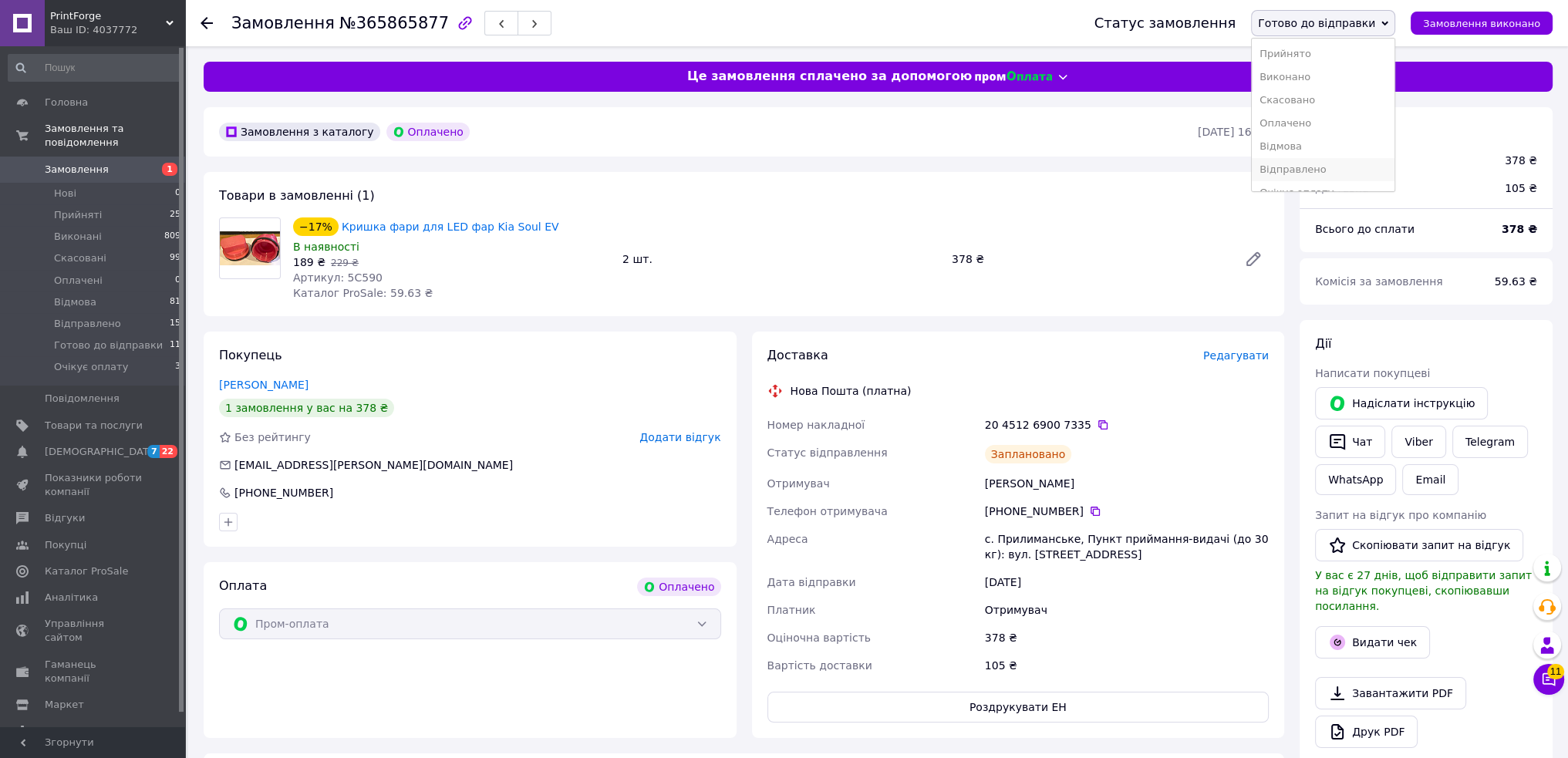
click at [1318, 170] on li "Відправлено" at bounding box center [1323, 169] width 143 height 23
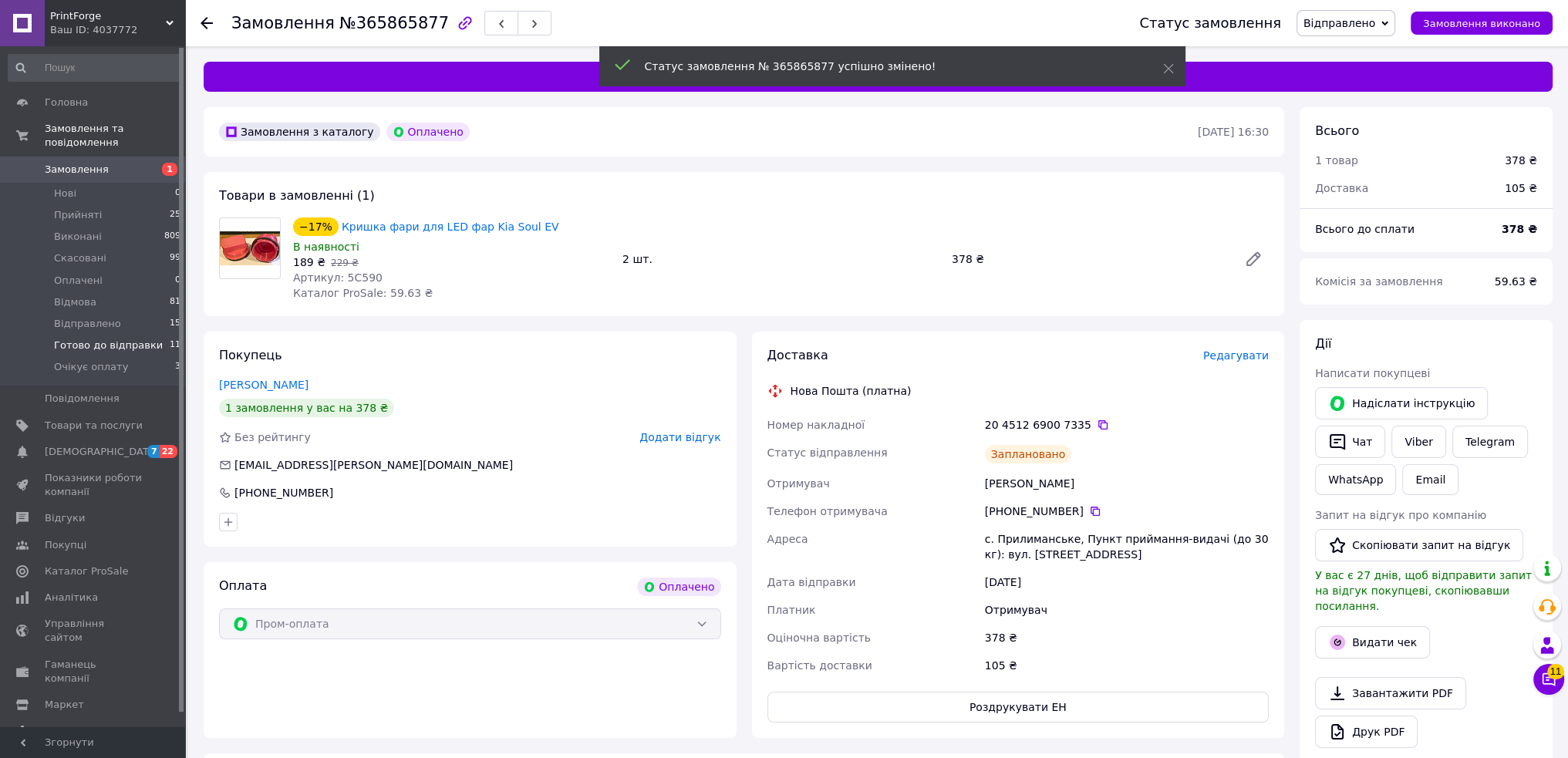
click at [137, 339] on span "Готово до відправки" at bounding box center [108, 346] width 109 height 14
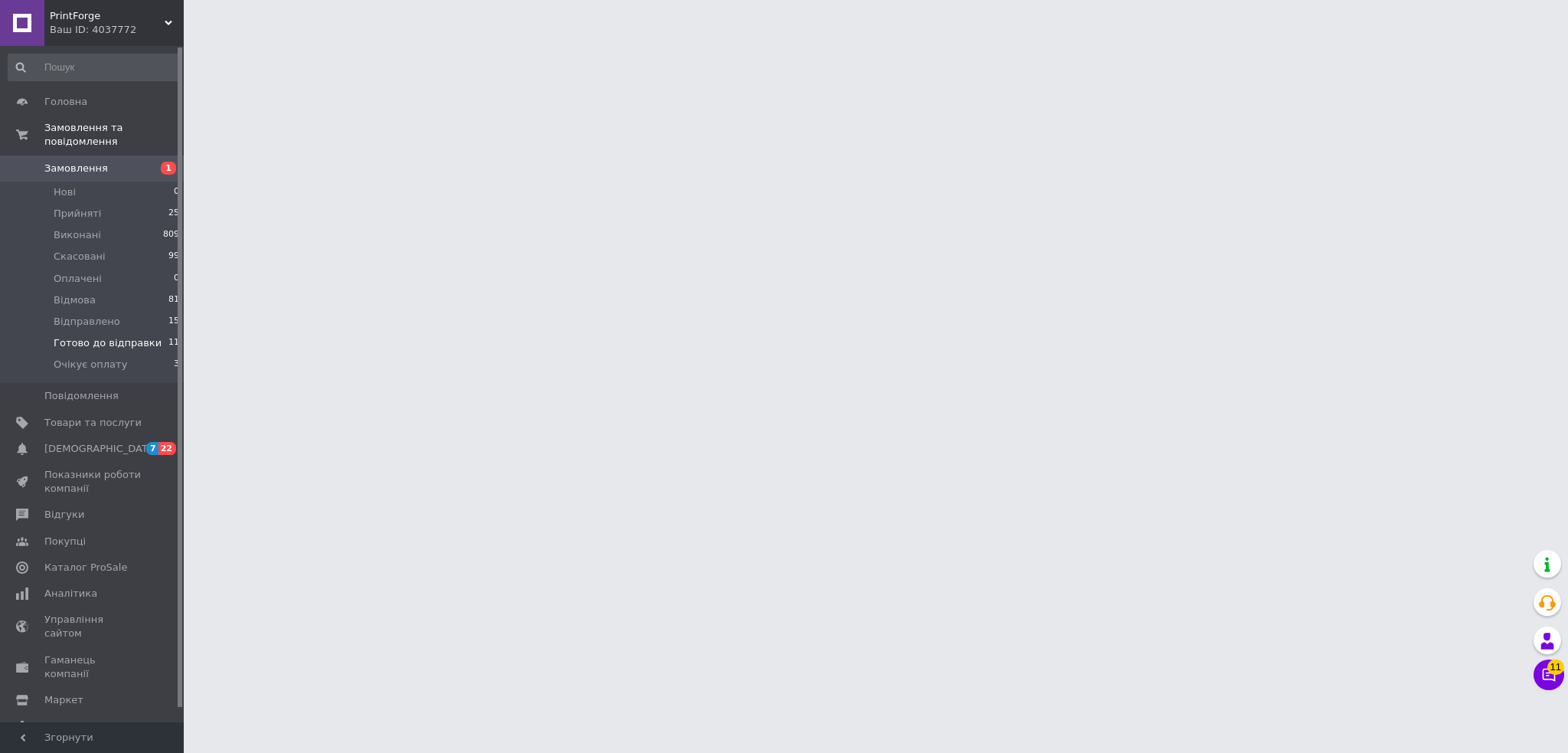
click at [136, 337] on span "Готово до відправки" at bounding box center [107, 343] width 108 height 13
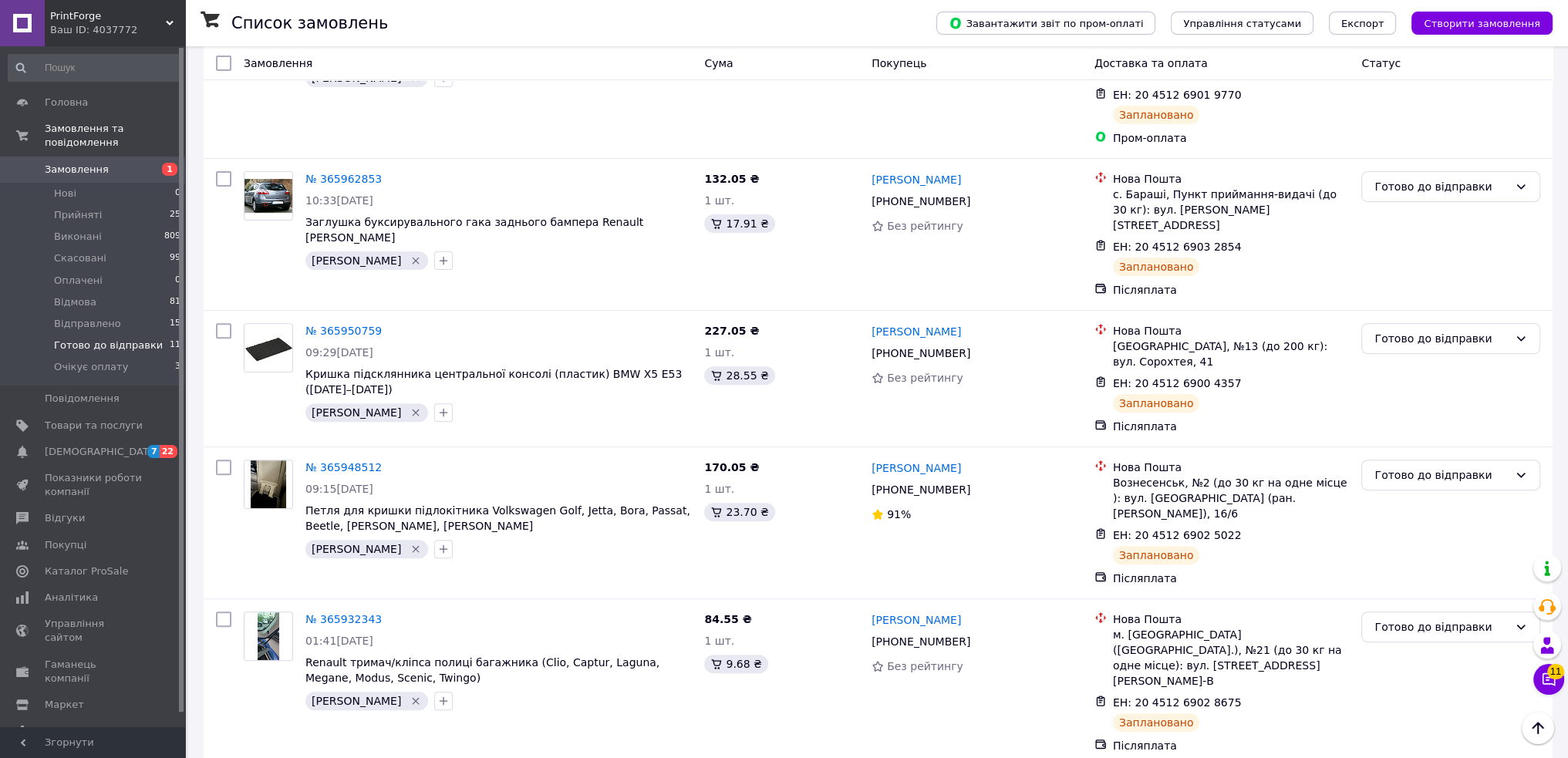
scroll to position [1116, 0]
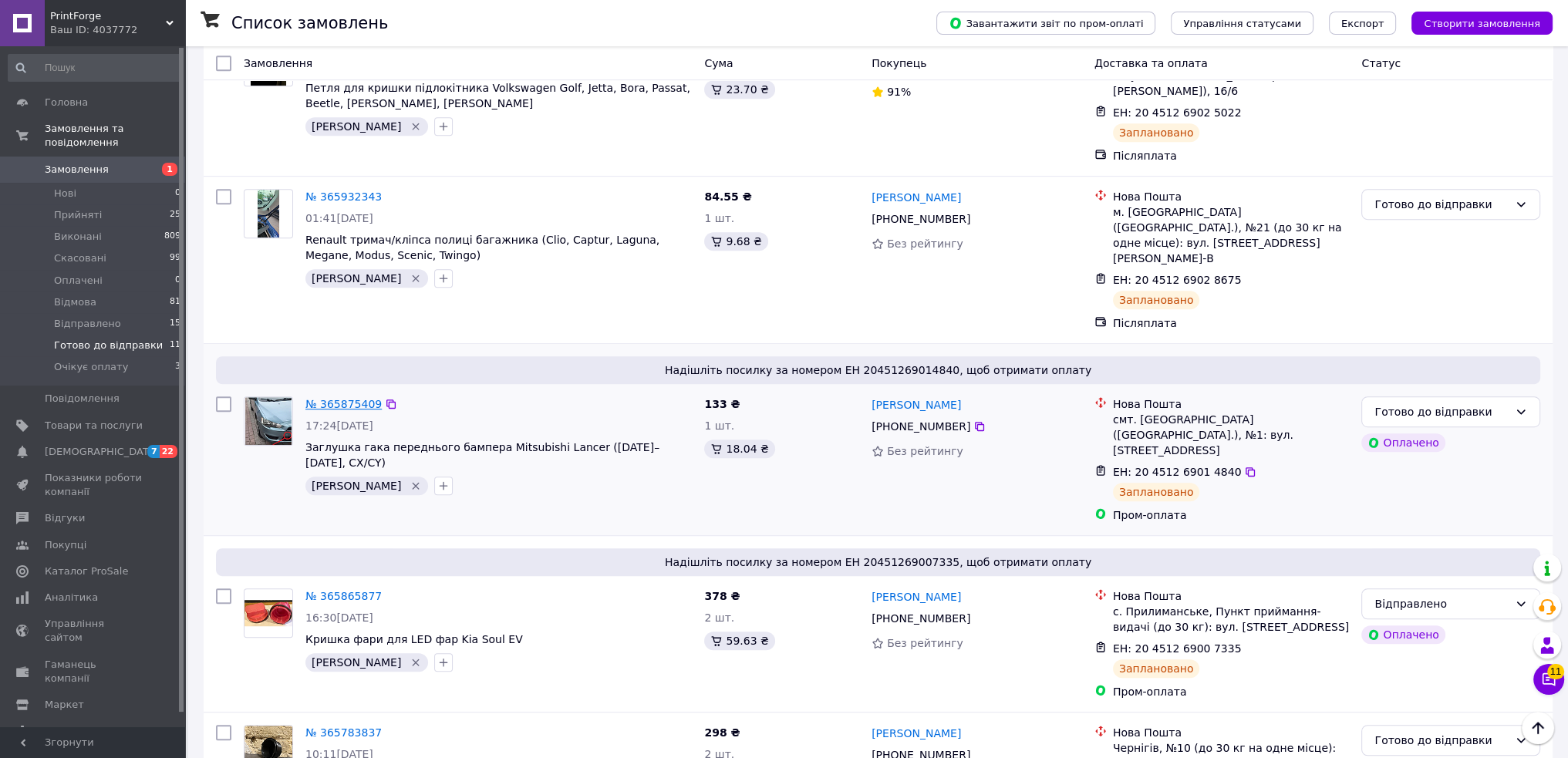
click at [355, 398] on link "№ 365875409" at bounding box center [343, 404] width 76 height 13
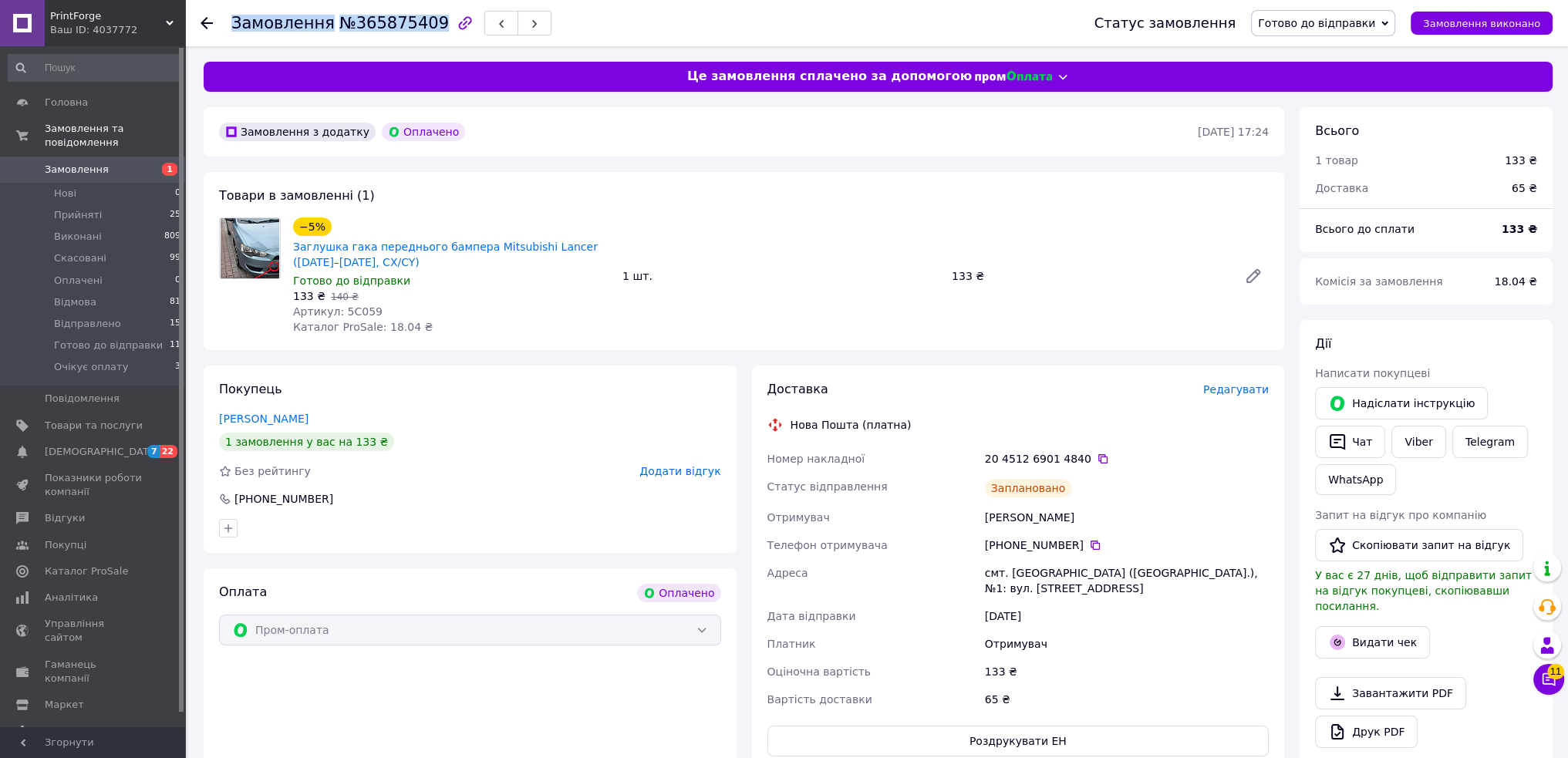
drag, startPoint x: 420, startPoint y: 21, endPoint x: 233, endPoint y: 28, distance: 187.1
click at [233, 28] on h1 "Замовлення №365875409" at bounding box center [340, 23] width 217 height 19
copy h1 "Замовлення №365875409"
click at [1125, 218] on div "−5% Заглушка гака переднього бампера Mitsubishi Lancer (2007–2017, CX/CY) Готов…" at bounding box center [780, 276] width 988 height 123
click at [1407, 440] on link "Viber" at bounding box center [1418, 442] width 54 height 32
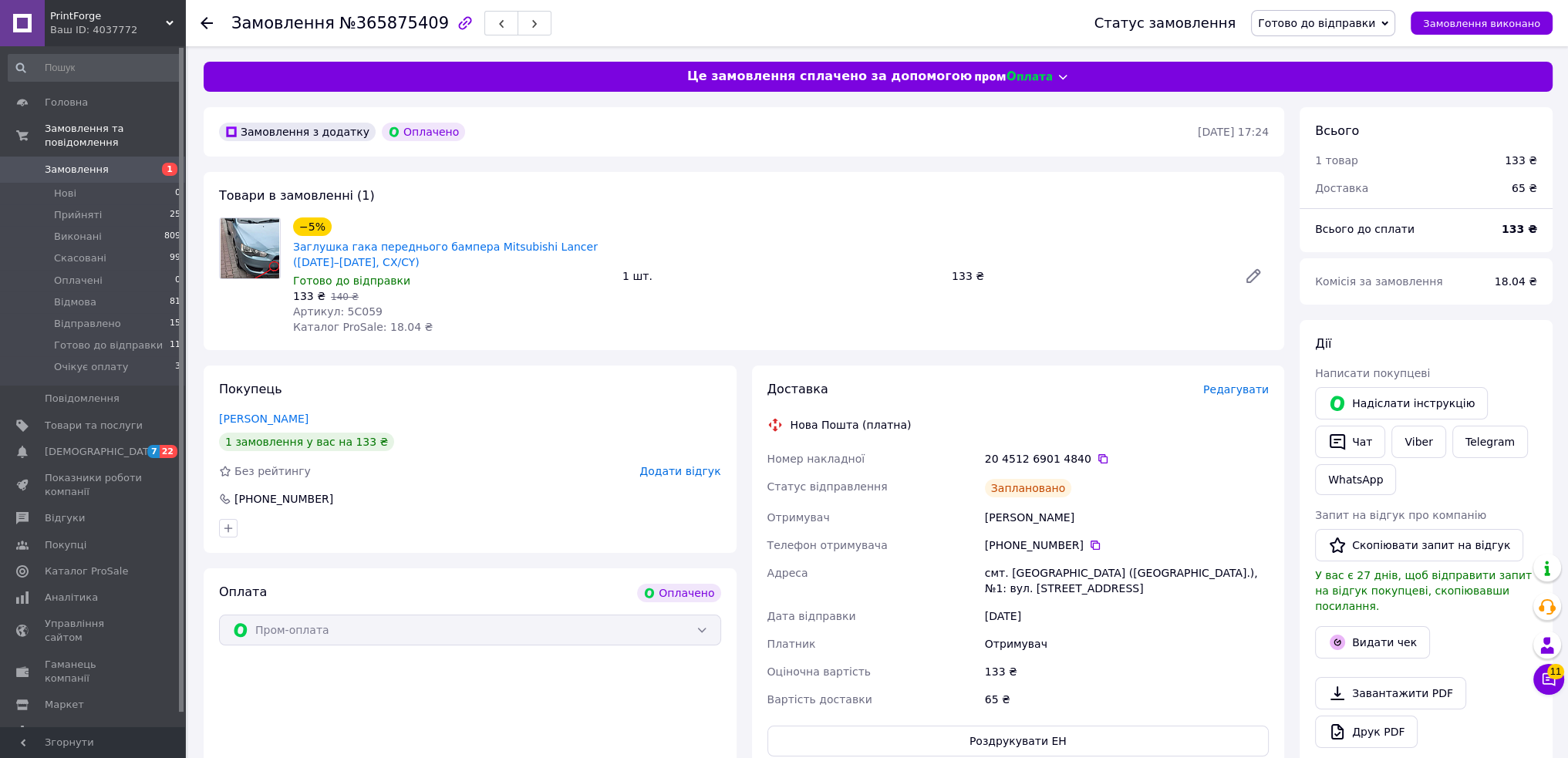
click at [1467, 275] on div "Комісія за замовлення" at bounding box center [1396, 281] width 180 height 34
drag, startPoint x: 345, startPoint y: 260, endPoint x: 289, endPoint y: 251, distance: 56.7
click at [289, 251] on div "−5% Заглушка гака переднього бампера Mitsubishi Lancer (2007–2017, CX/CY) Готов…" at bounding box center [451, 276] width 330 height 123
copy link "Заглушка гака переднього бампера Mitsubishi Lancer (2007–2017, CX/CY)"
drag, startPoint x: 609, startPoint y: 361, endPoint x: 614, endPoint y: 368, distance: 8.6
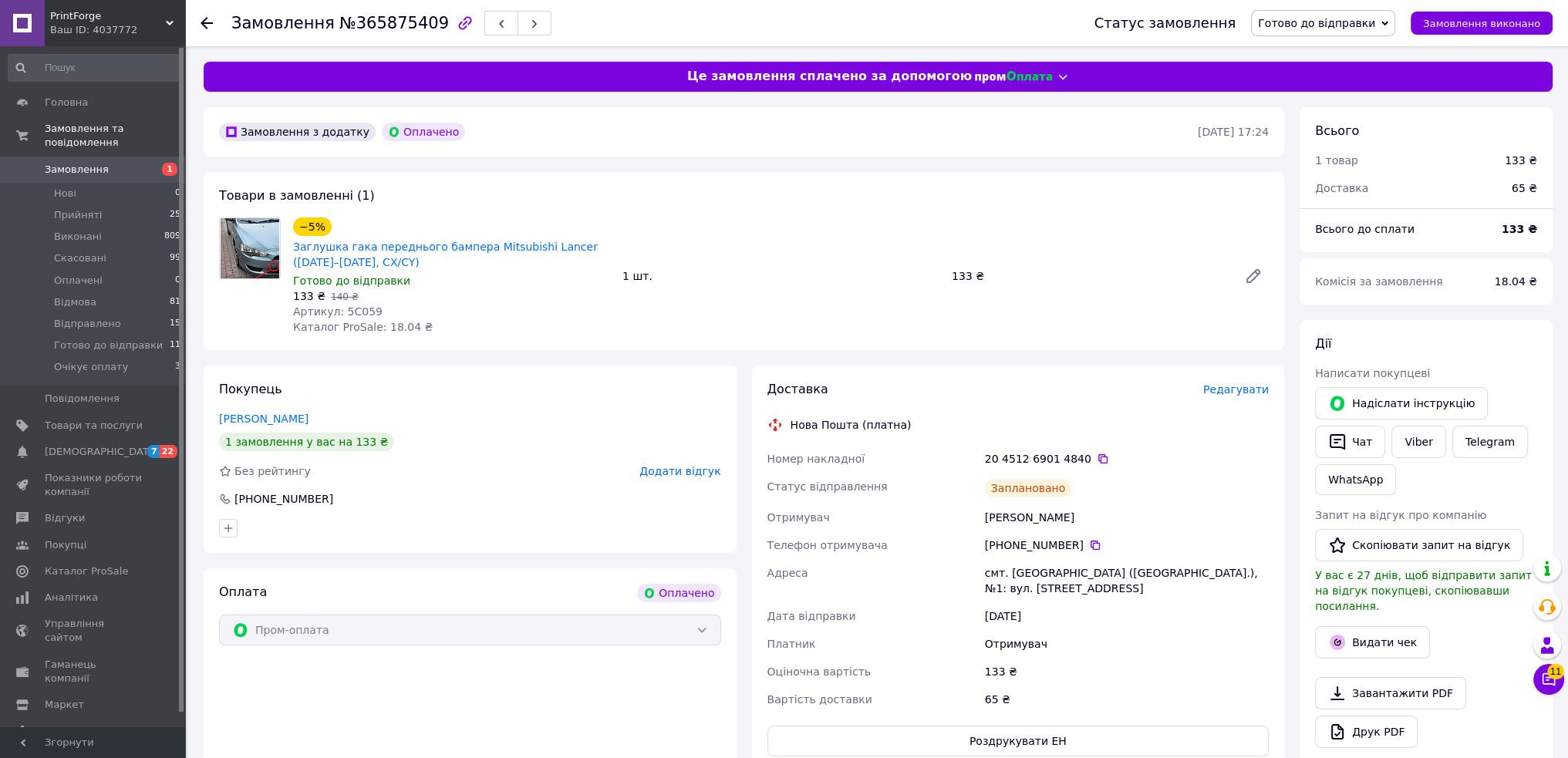
click at [611, 361] on div "Замовлення з додатку Оплачено 09.10.2025 • 17:24 Товари в замовленні (1) −5% За…" at bounding box center [744, 653] width 1096 height 1093
click at [1438, 332] on div "Дії Написати покупцеві   Надіслати інструкцію   Чат Viber Telegram WhatsApp Зап…" at bounding box center [1425, 564] width 253 height 488
click at [1096, 458] on icon at bounding box center [1102, 459] width 13 height 13
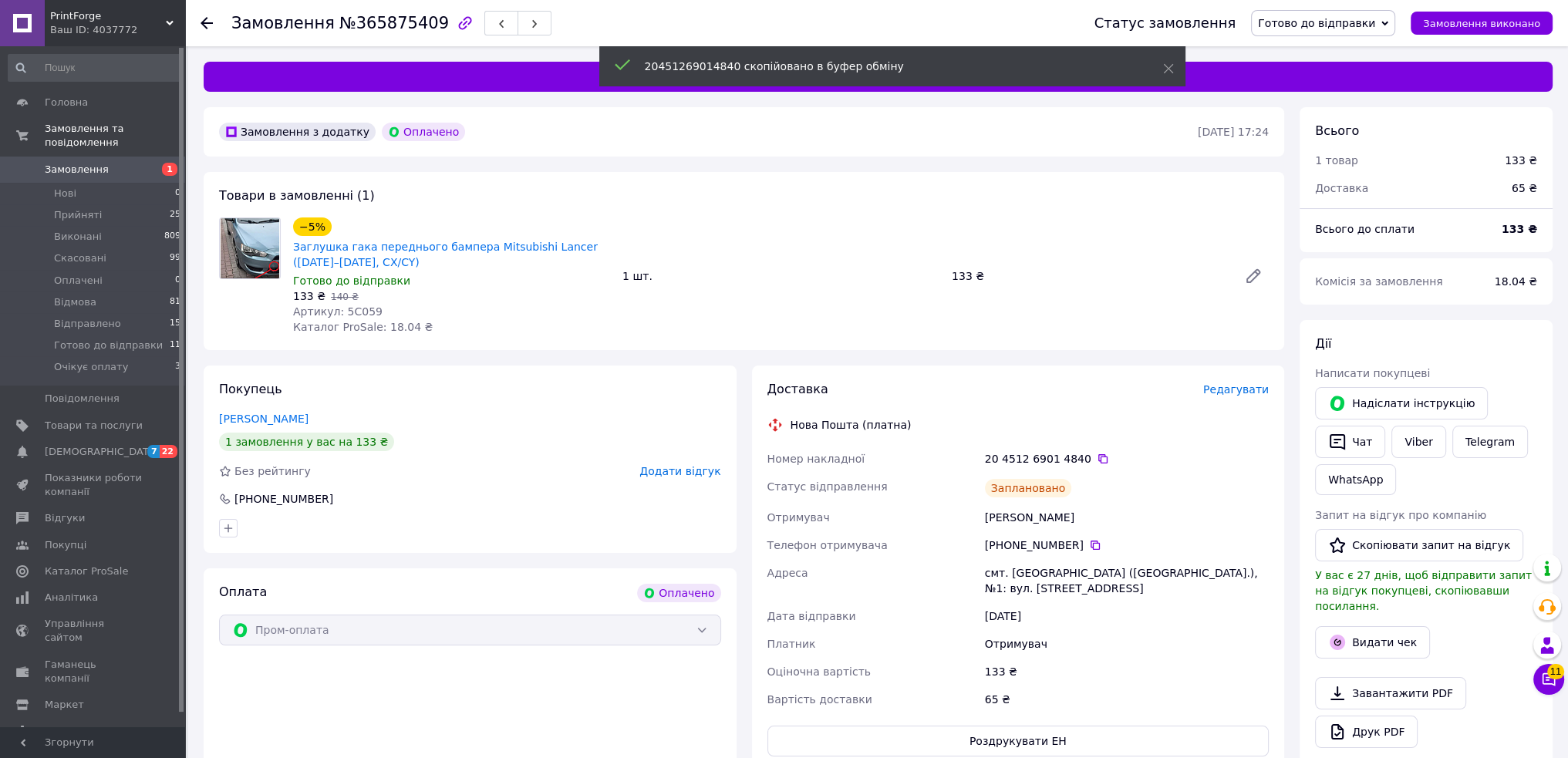
click at [1325, 18] on span "Готово до відправки" at bounding box center [1316, 23] width 117 height 13
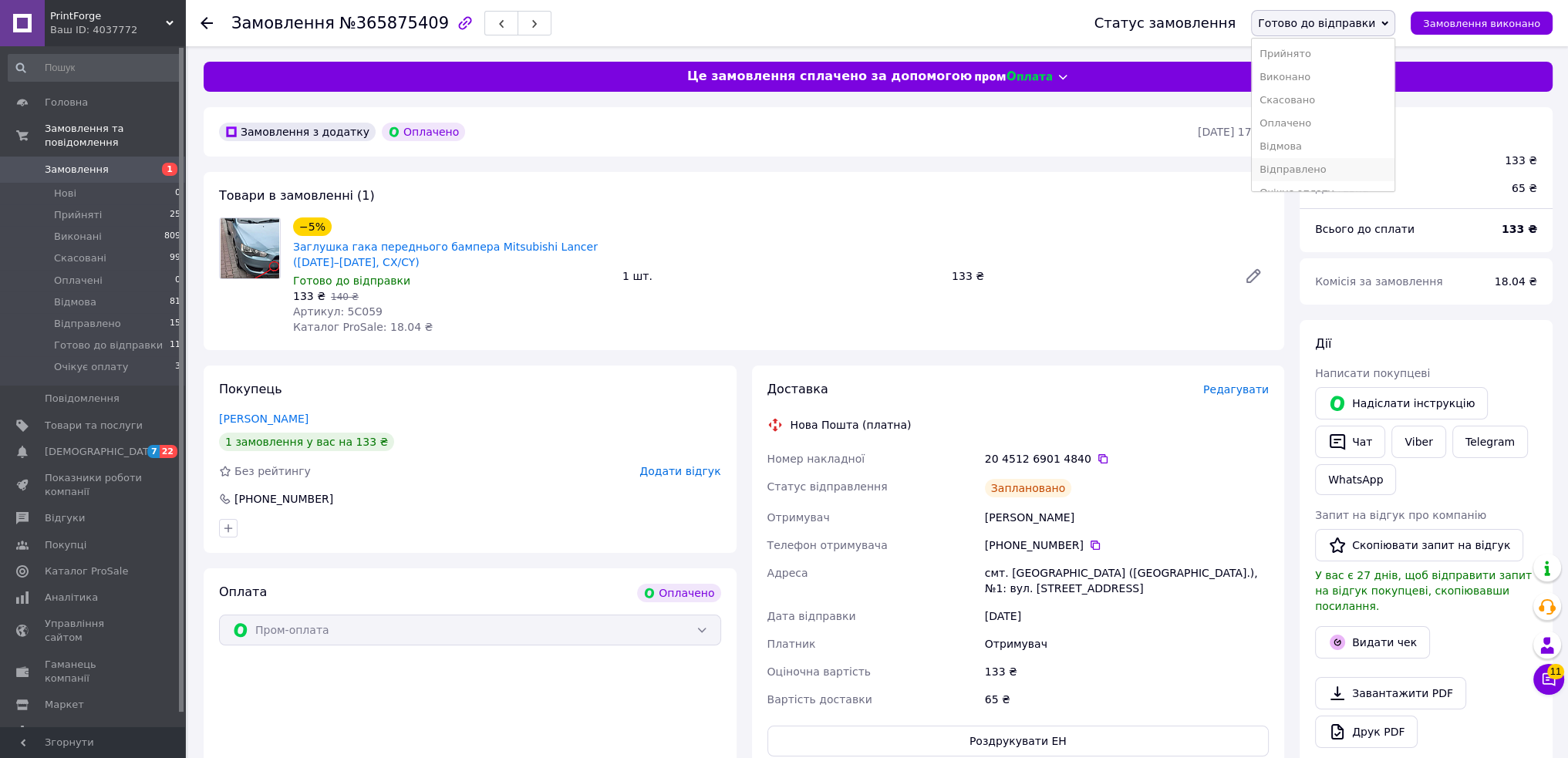
click at [1330, 172] on li "Відправлено" at bounding box center [1323, 169] width 143 height 23
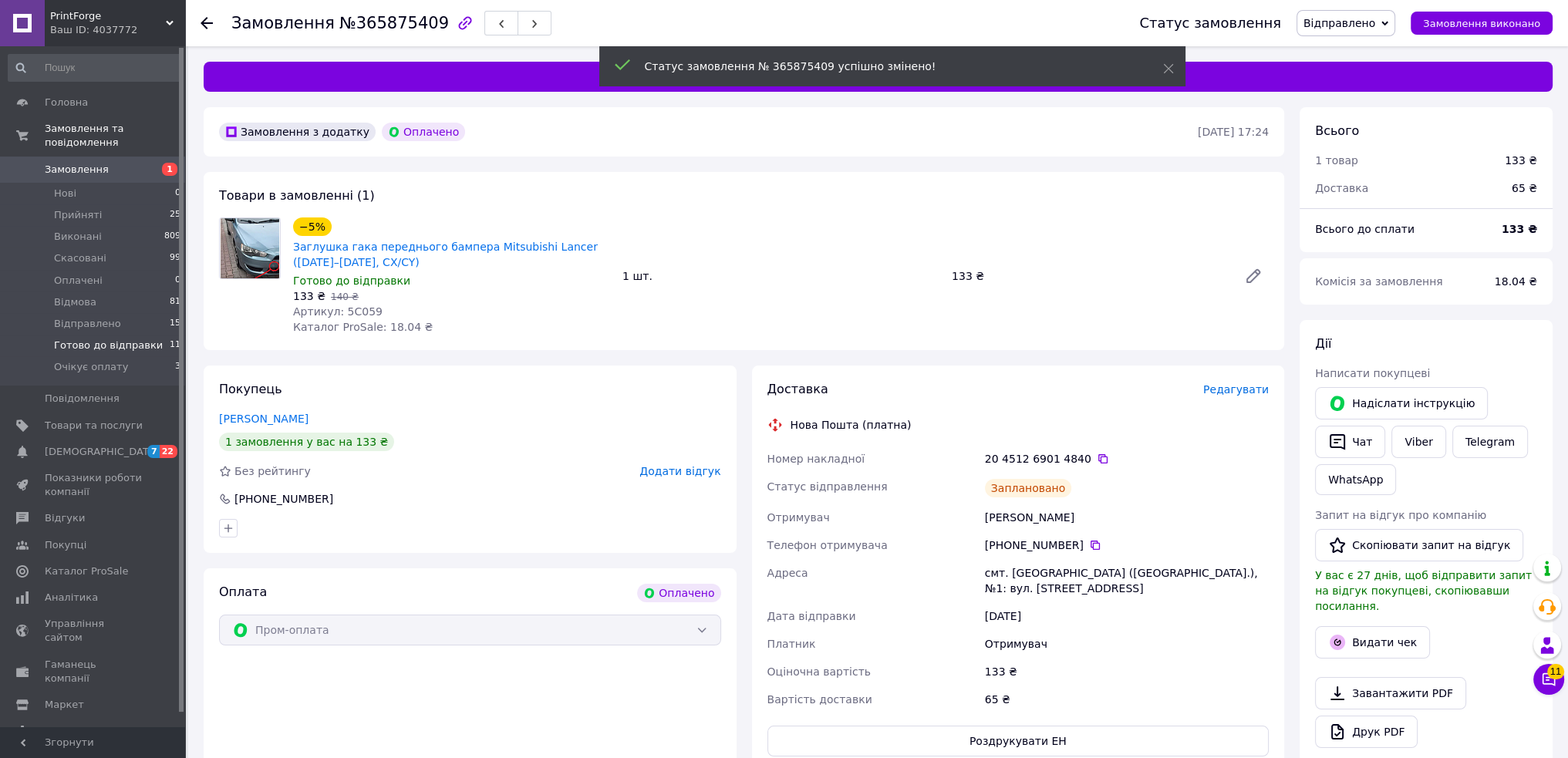
click at [139, 339] on span "Готово до відправки" at bounding box center [108, 346] width 109 height 14
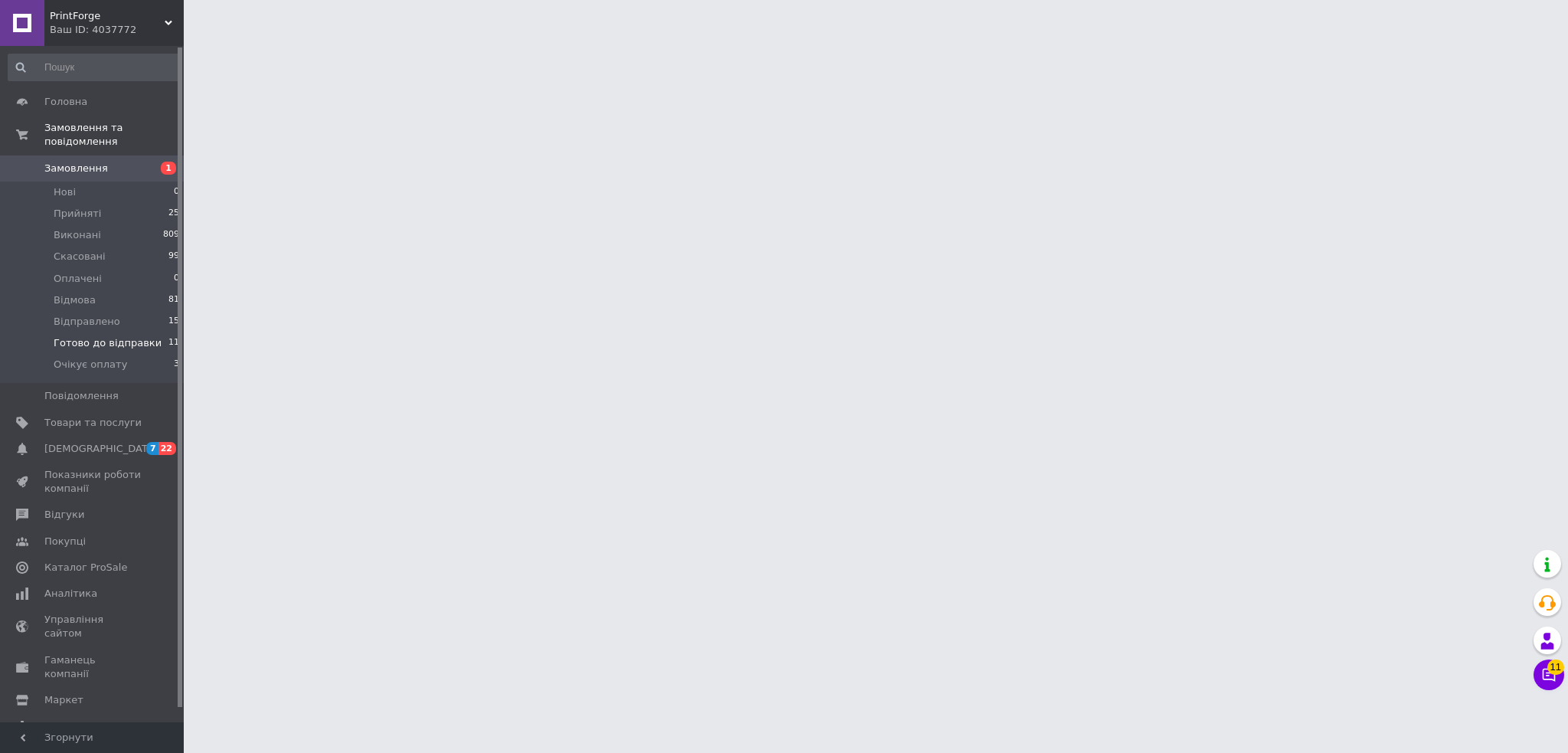
click at [138, 337] on span "Готово до відправки" at bounding box center [107, 343] width 108 height 13
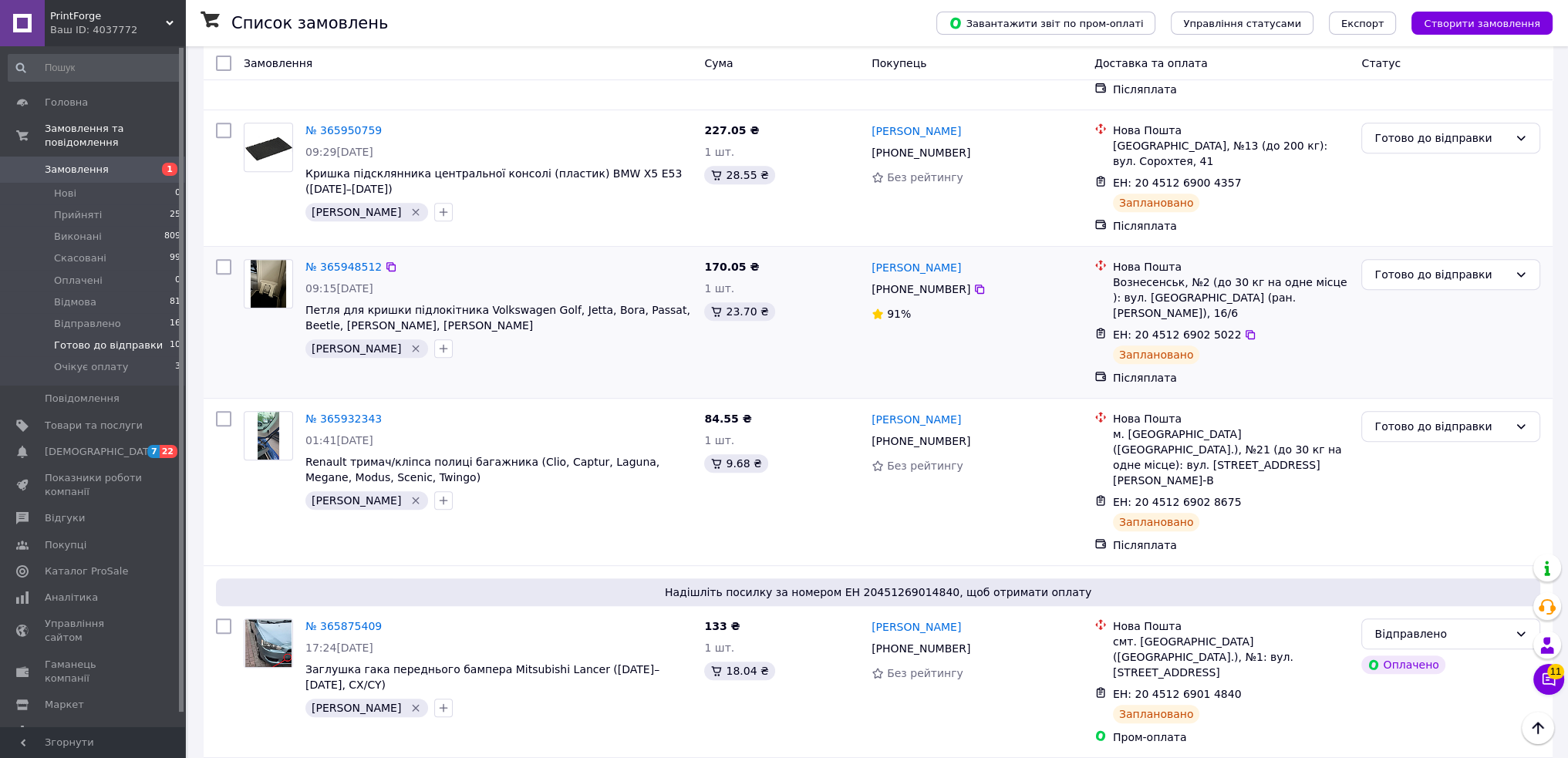
scroll to position [940, 0]
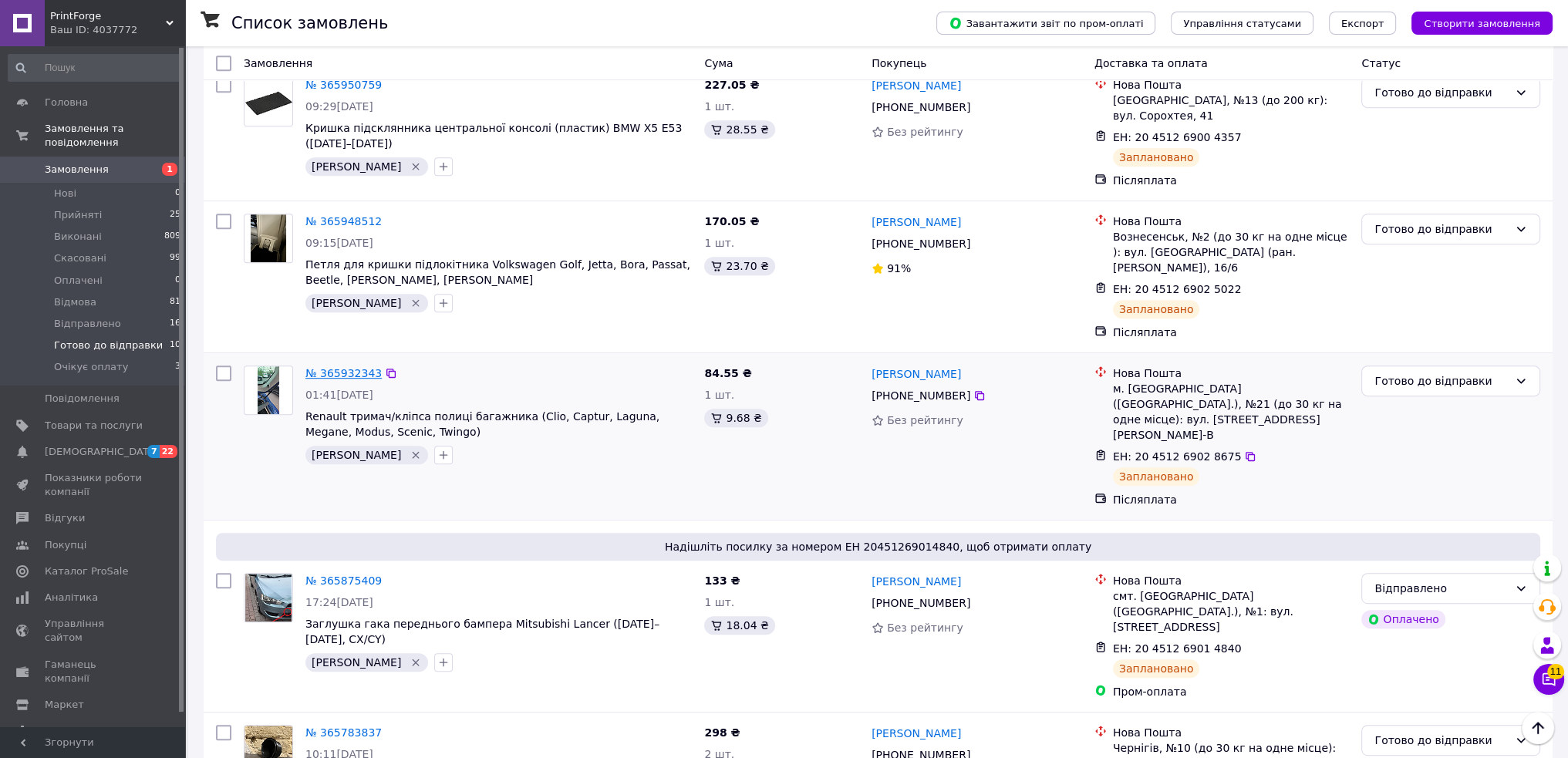
click at [359, 367] on link "№ 365932343" at bounding box center [343, 373] width 76 height 13
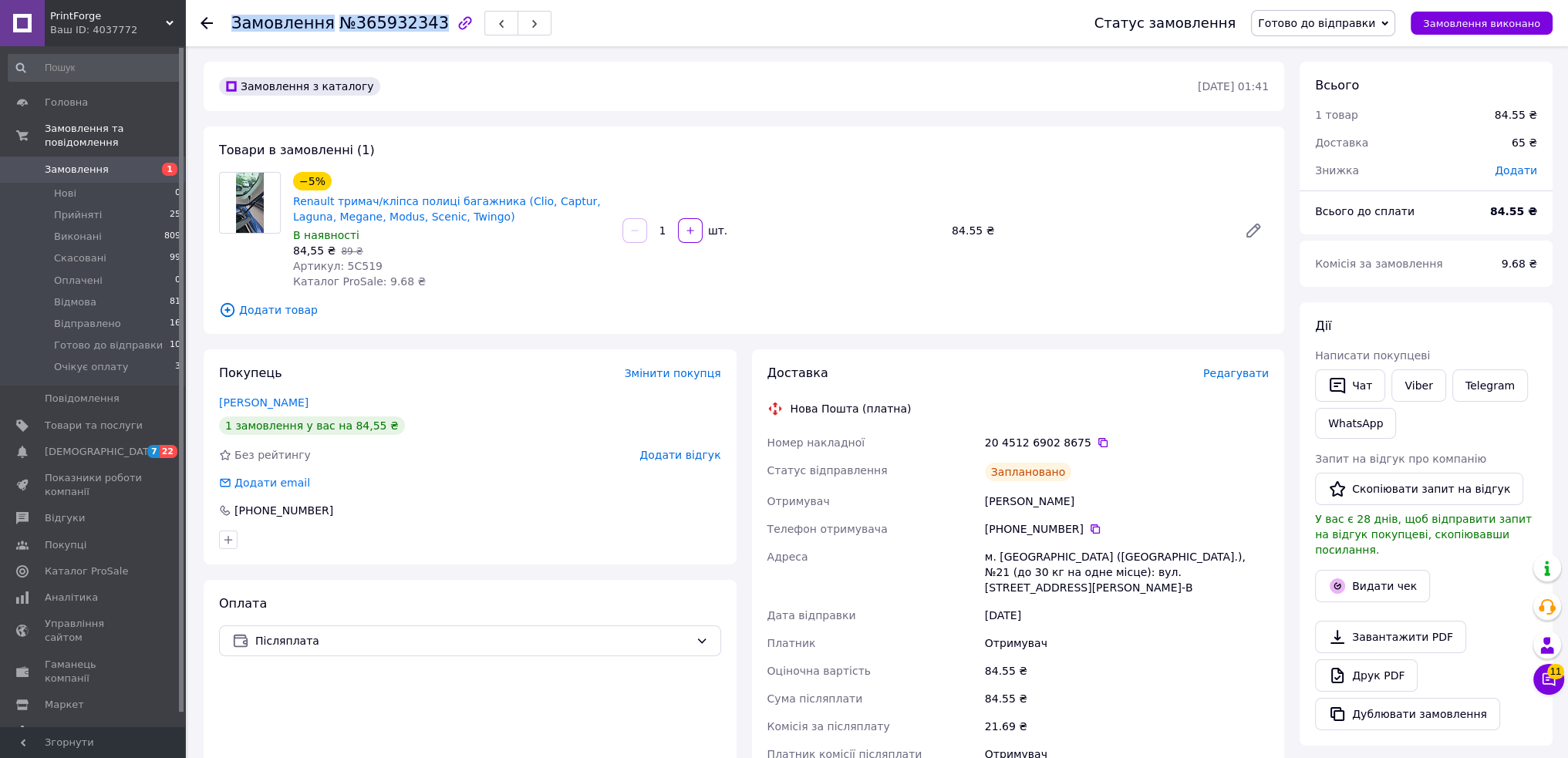
drag, startPoint x: 422, startPoint y: 24, endPoint x: 228, endPoint y: 27, distance: 194.0
click at [228, 27] on div "Замовлення №365932343 Статус замовлення Готово до відправки Прийнято Виконано С…" at bounding box center [876, 23] width 1352 height 46
copy h1 "Замовлення №365932343"
click at [855, 139] on div "Товари в замовленні (1) −5% Renault тримач/кліпса полиці багажника (Clio, Captu…" at bounding box center [744, 230] width 1080 height 207
click at [1413, 388] on link "Viber" at bounding box center [1418, 385] width 54 height 32
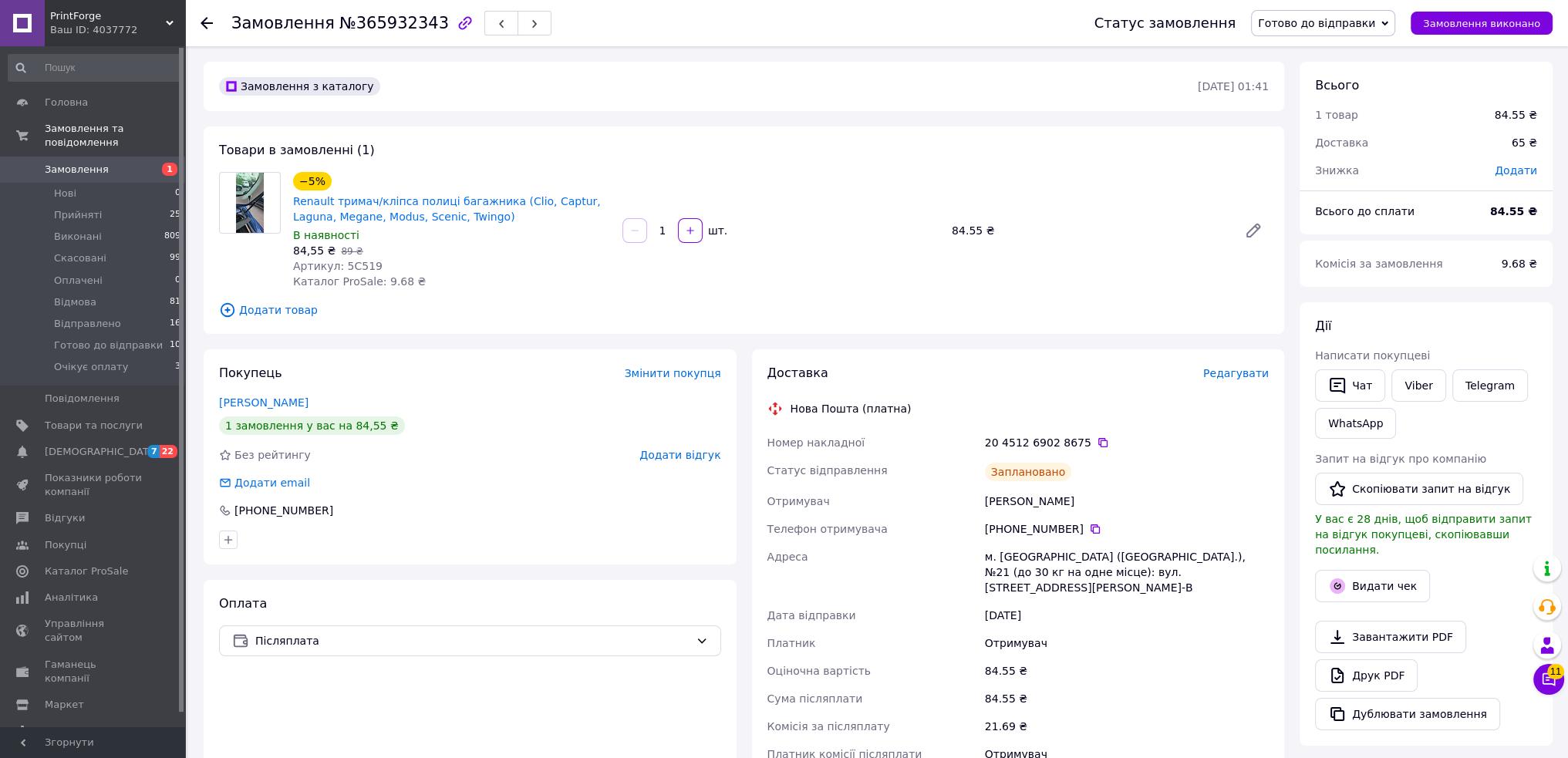
drag, startPoint x: 1445, startPoint y: 227, endPoint x: 1418, endPoint y: 237, distance: 28.8
click at [1445, 227] on div "Всього до сплати" at bounding box center [1393, 211] width 175 height 34
drag, startPoint x: 456, startPoint y: 214, endPoint x: 287, endPoint y: 206, distance: 169.2
click at [287, 206] on div "−5% Renault тримач/кліпса полиці багажника (Clio, Captur, Laguna, Megane, Modus…" at bounding box center [451, 231] width 330 height 123
copy link "Renault тримач/кліпса полиці багажника (Clio, Captur, Laguna, Megane, Modus, Sc…"
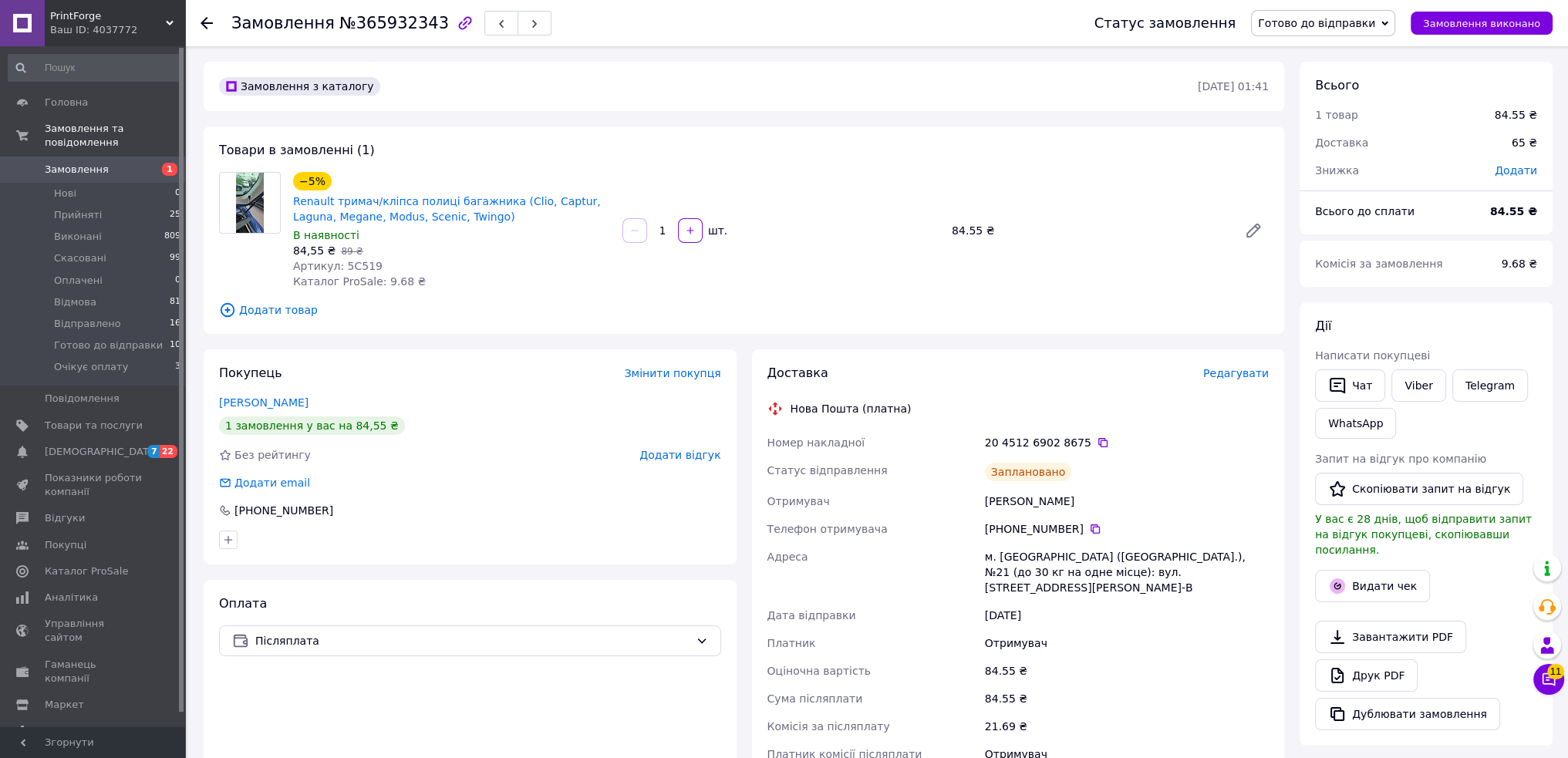
click at [575, 316] on span "Додати товар" at bounding box center [744, 310] width 1050 height 17
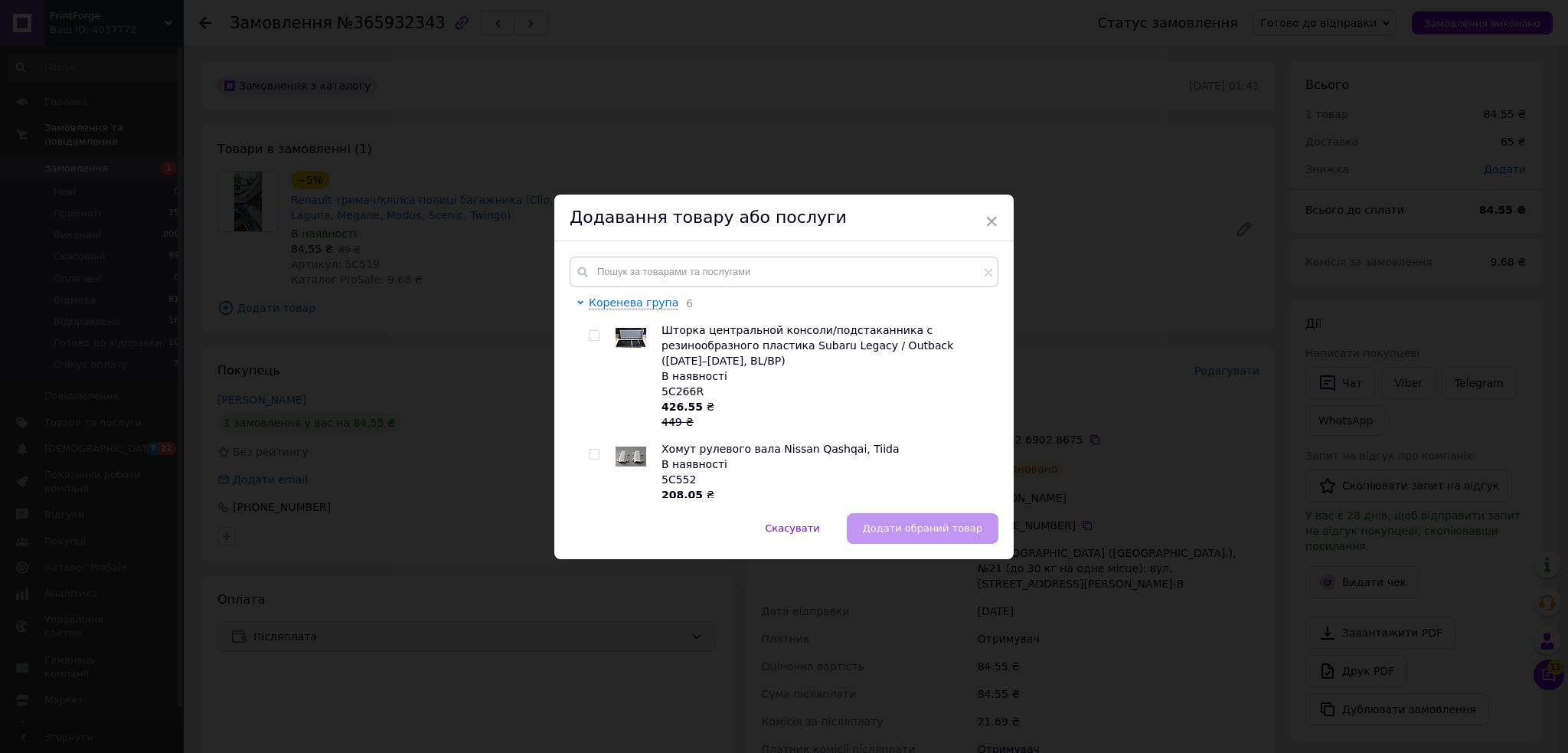
drag, startPoint x: 596, startPoint y: 636, endPoint x: 607, endPoint y: 643, distance: 13.0
click at [597, 635] on div "× Додавання товару або послуги Коренева група 6 Шторка центральной консоли/подс…" at bounding box center [784, 376] width 1568 height 753
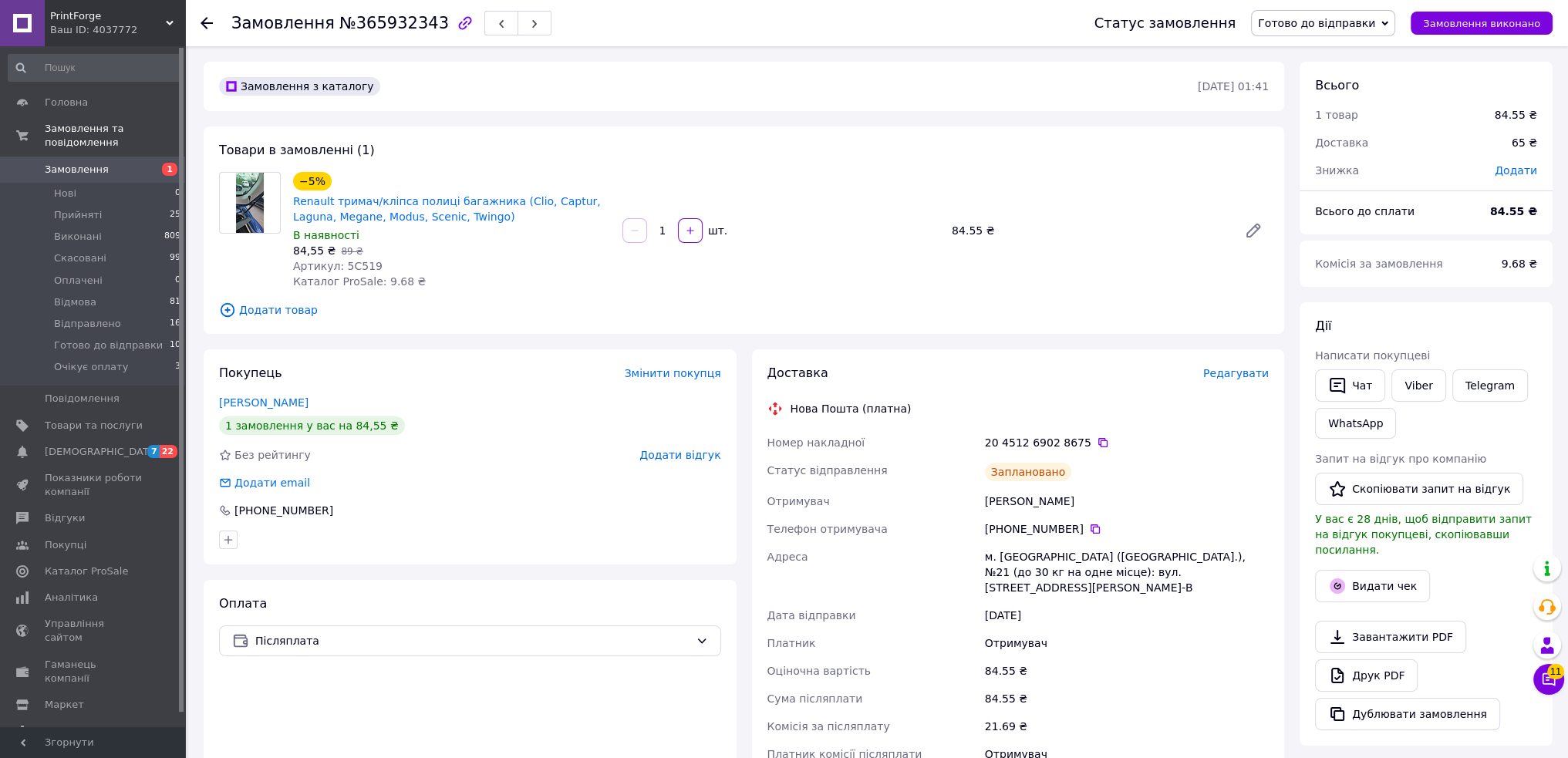
drag, startPoint x: 1475, startPoint y: 303, endPoint x: 1451, endPoint y: 311, distance: 25.3
click at [1475, 303] on div "Дії Написати покупцеві   Чат Viber Telegram WhatsApp Запит на відгук про компан…" at bounding box center [1425, 524] width 253 height 444
click at [1096, 444] on icon at bounding box center [1102, 442] width 13 height 13
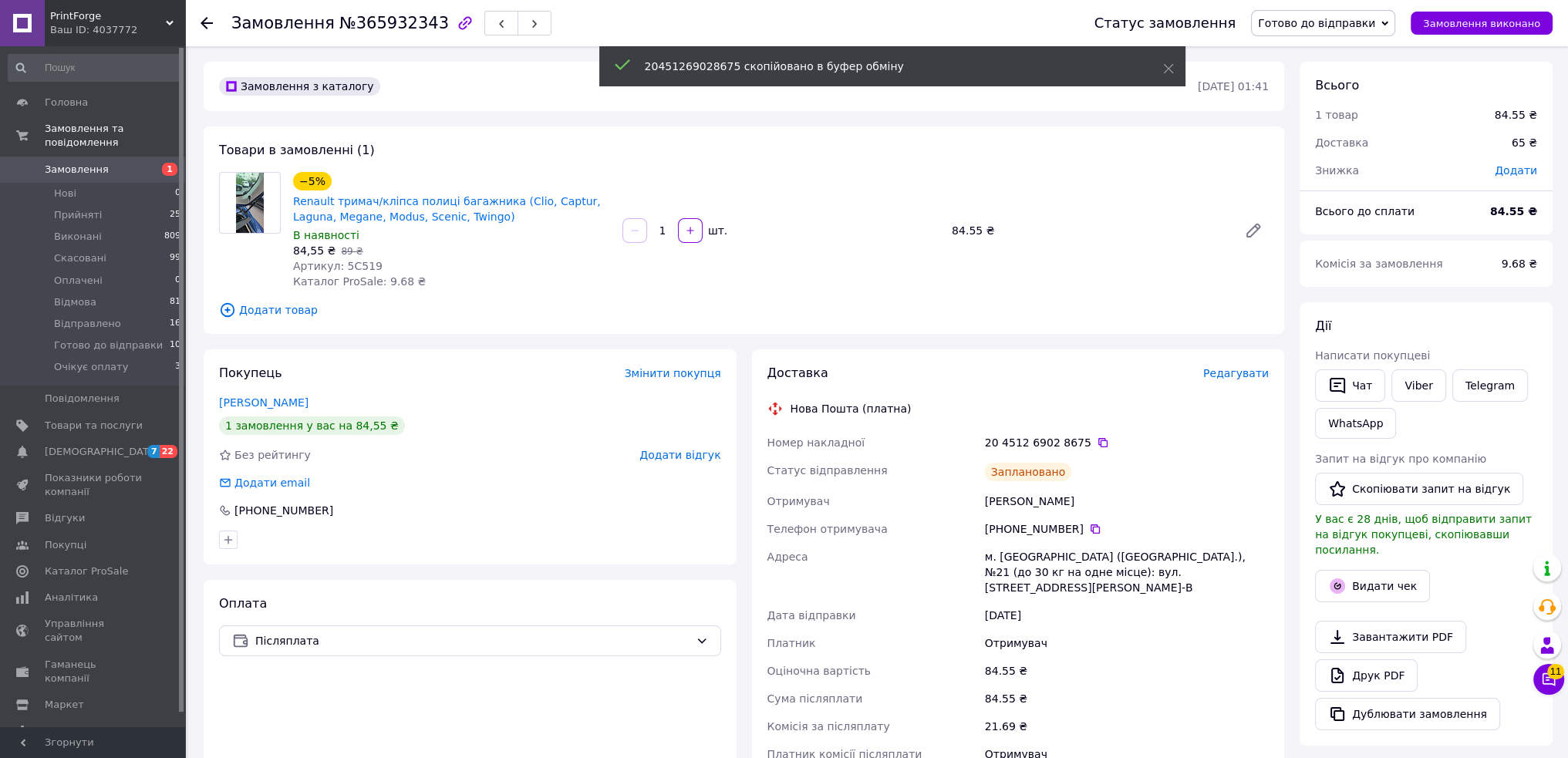
click at [1333, 18] on span "Готово до відправки" at bounding box center [1316, 23] width 117 height 13
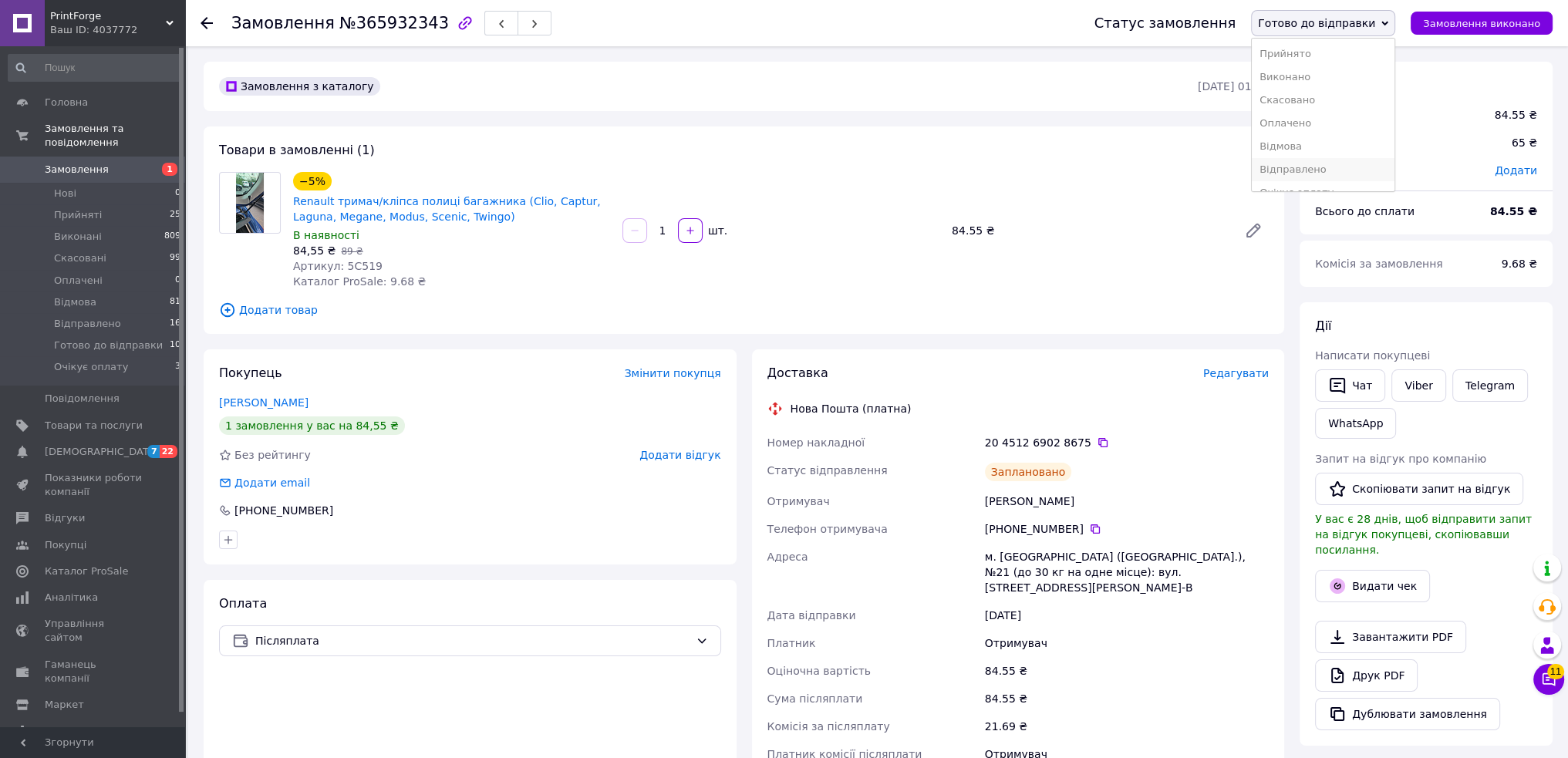
click at [1326, 168] on li "Відправлено" at bounding box center [1323, 169] width 143 height 23
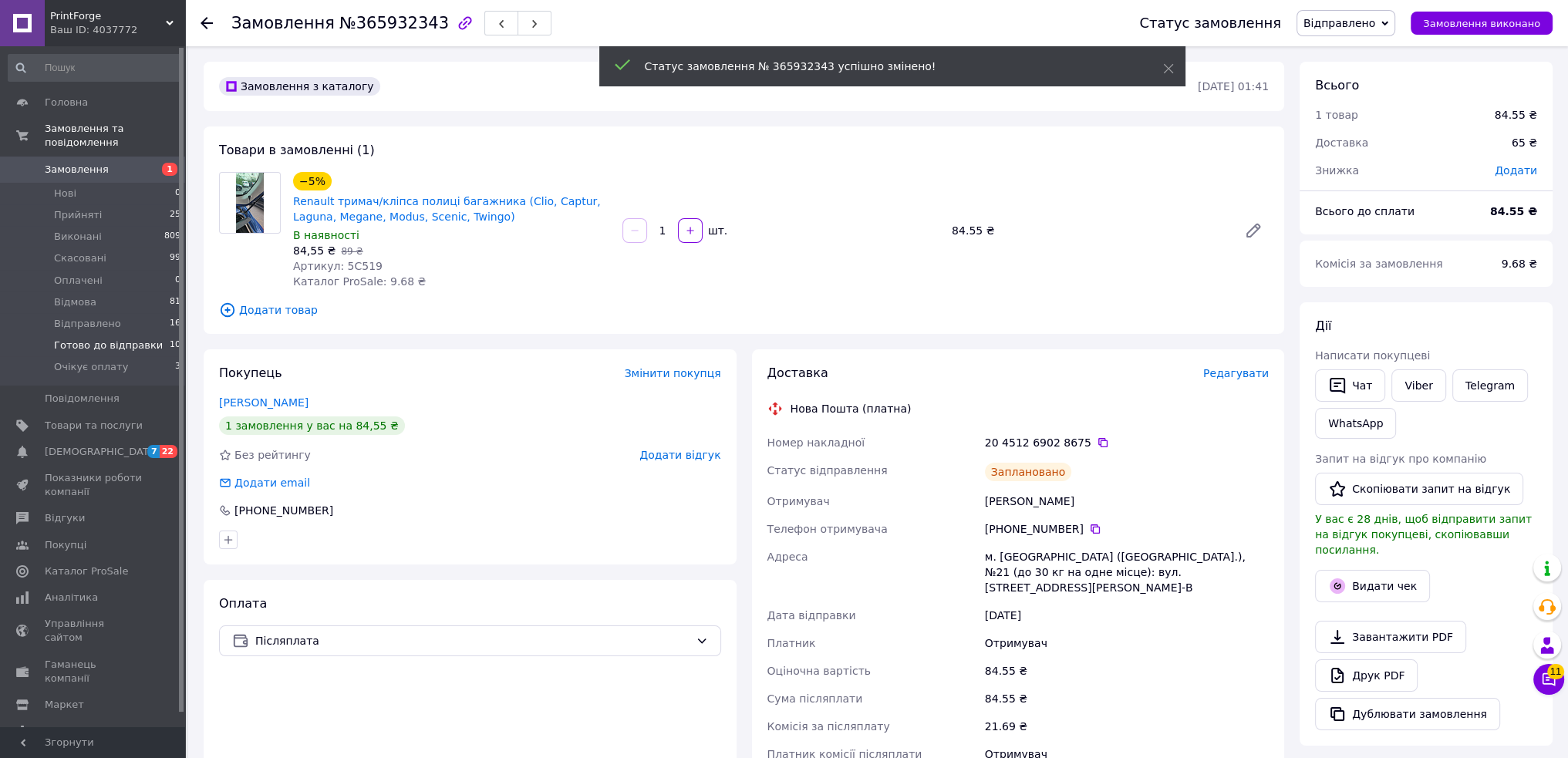
click at [117, 339] on span "Готово до відправки" at bounding box center [108, 346] width 109 height 14
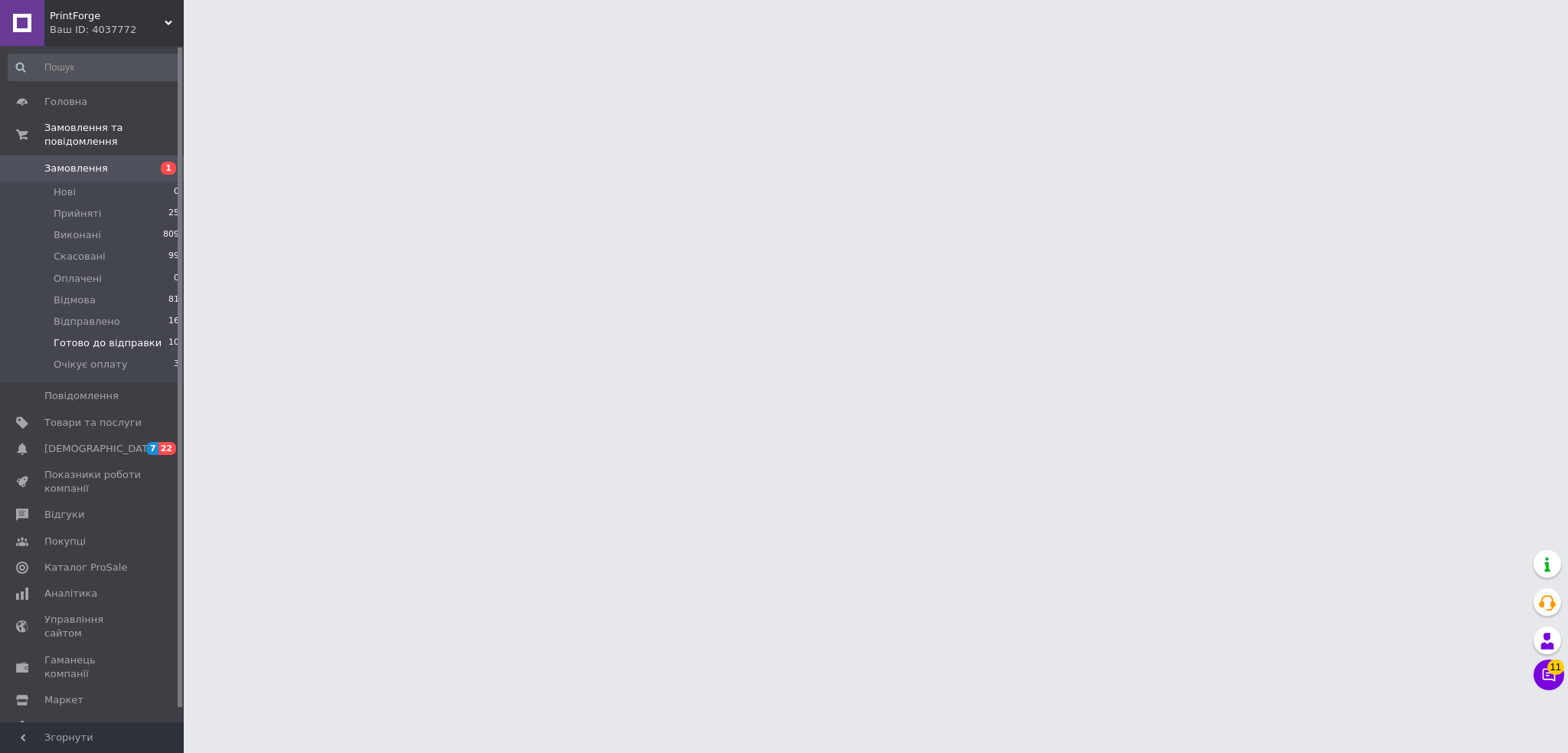
click at [116, 337] on span "Готово до відправки" at bounding box center [107, 343] width 108 height 13
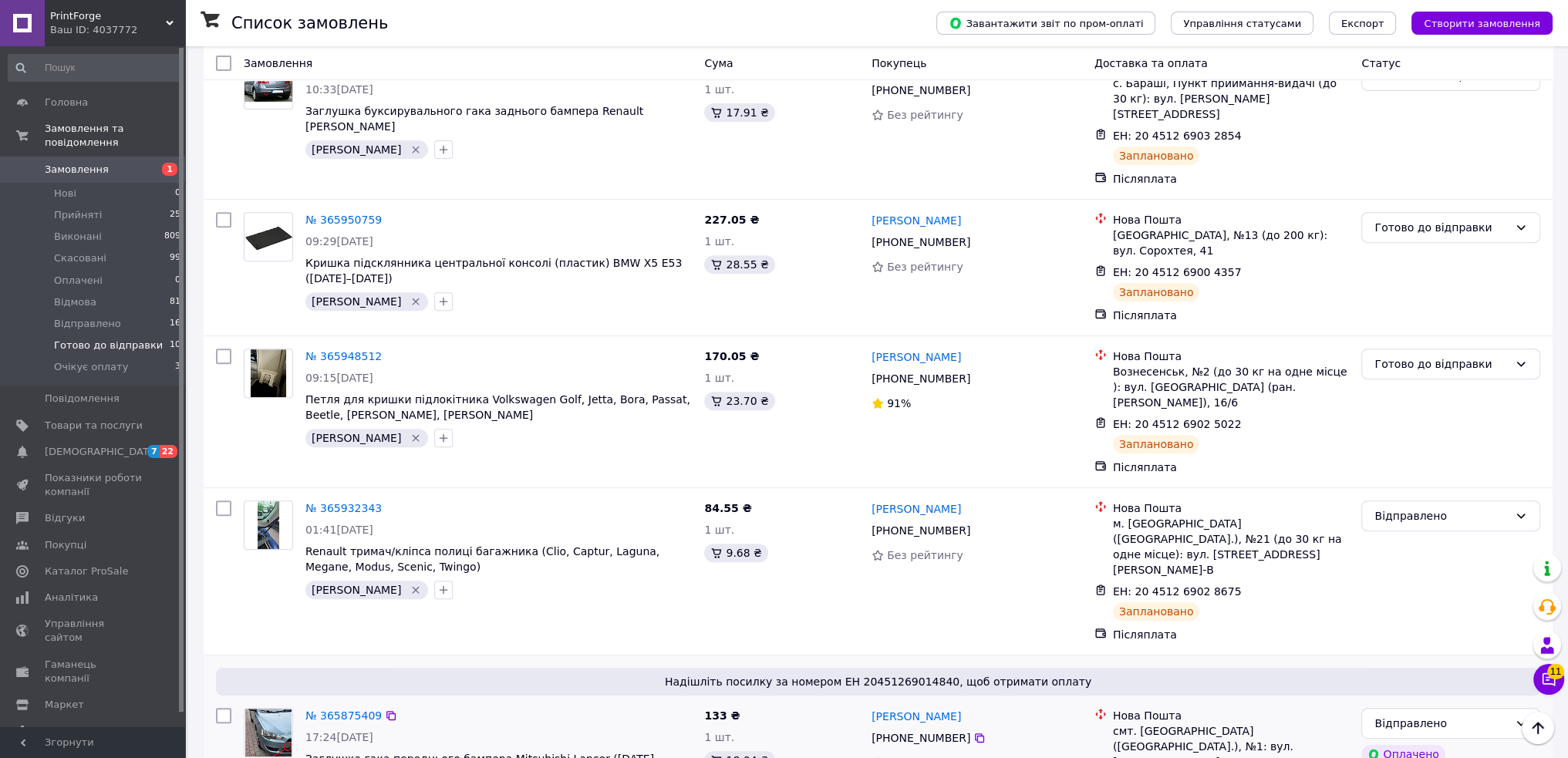
scroll to position [786, 0]
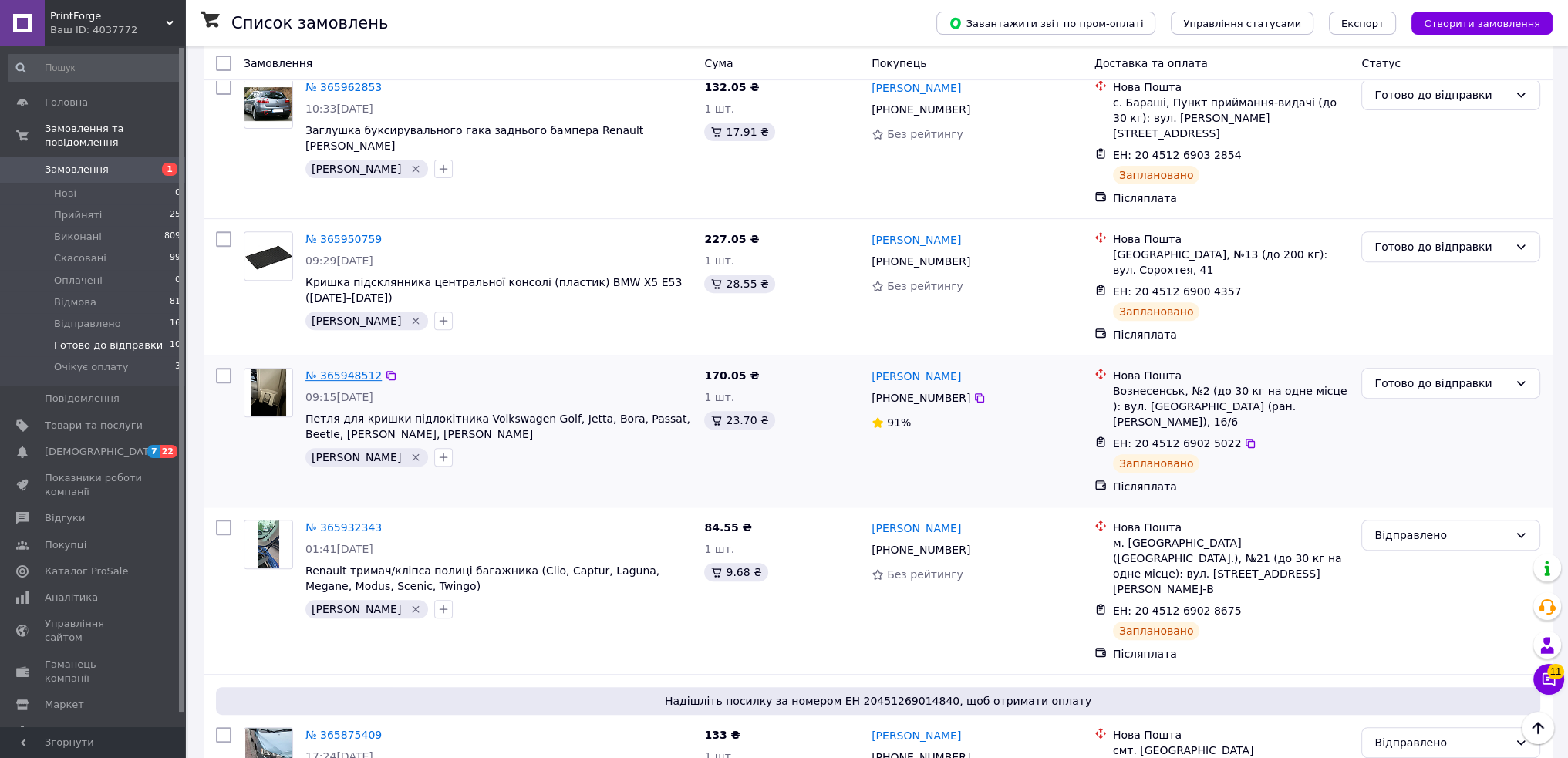
click at [341, 369] on link "№ 365948512" at bounding box center [343, 375] width 76 height 13
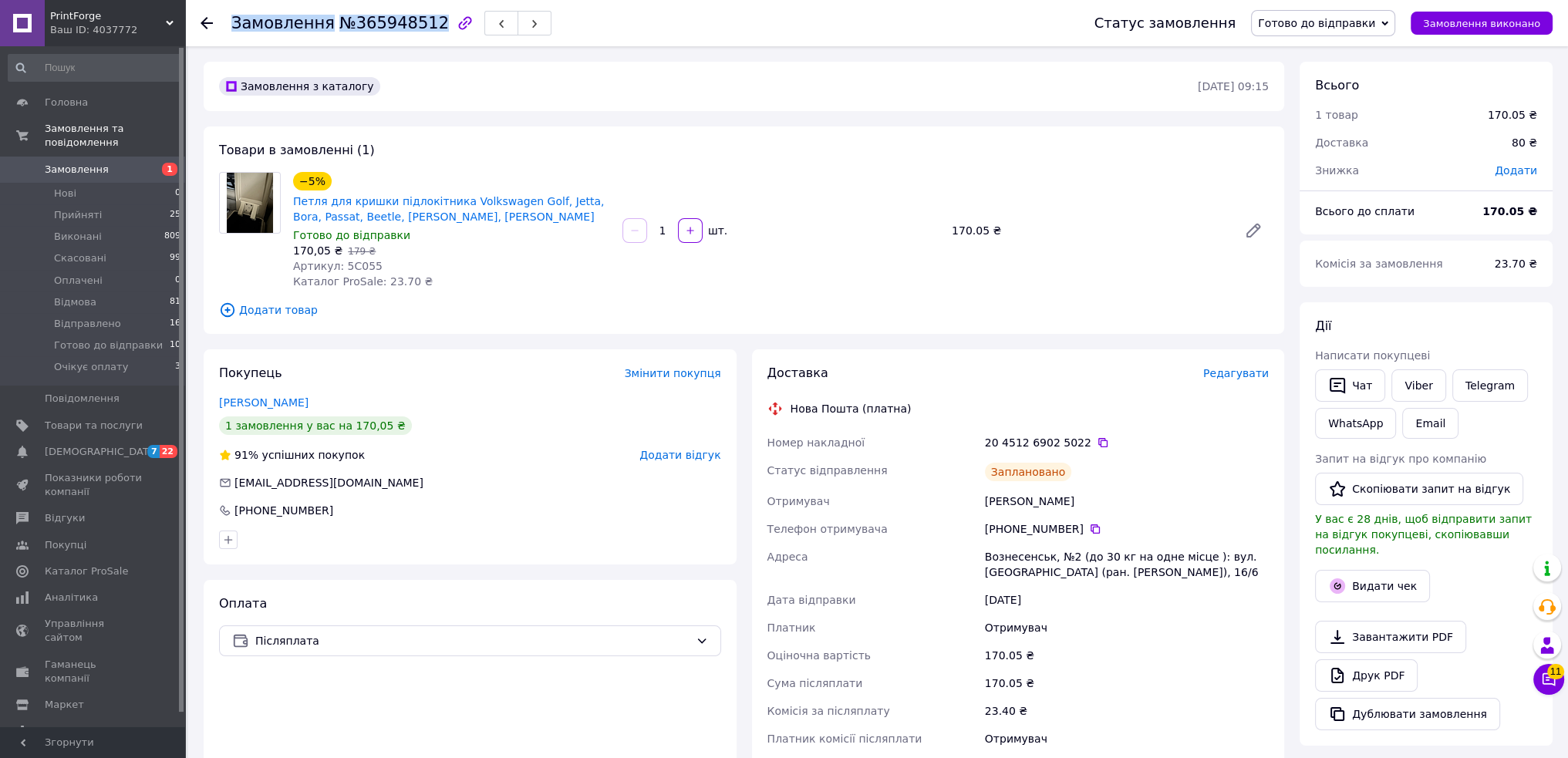
drag, startPoint x: 419, startPoint y: 26, endPoint x: 224, endPoint y: 25, distance: 195.0
click at [224, 25] on div "Замовлення №365948512 Статус замовлення Готово до відправки Прийнято Виконано С…" at bounding box center [876, 23] width 1352 height 46
click at [910, 141] on div "Товари в замовленні (1) −5% Петля для кришки підлокітника Volkswagen Golf, Jett…" at bounding box center [744, 230] width 1080 height 207
click at [1424, 382] on link "Viber" at bounding box center [1418, 385] width 54 height 32
click at [1475, 279] on div "Комісія за замовлення" at bounding box center [1396, 264] width 180 height 34
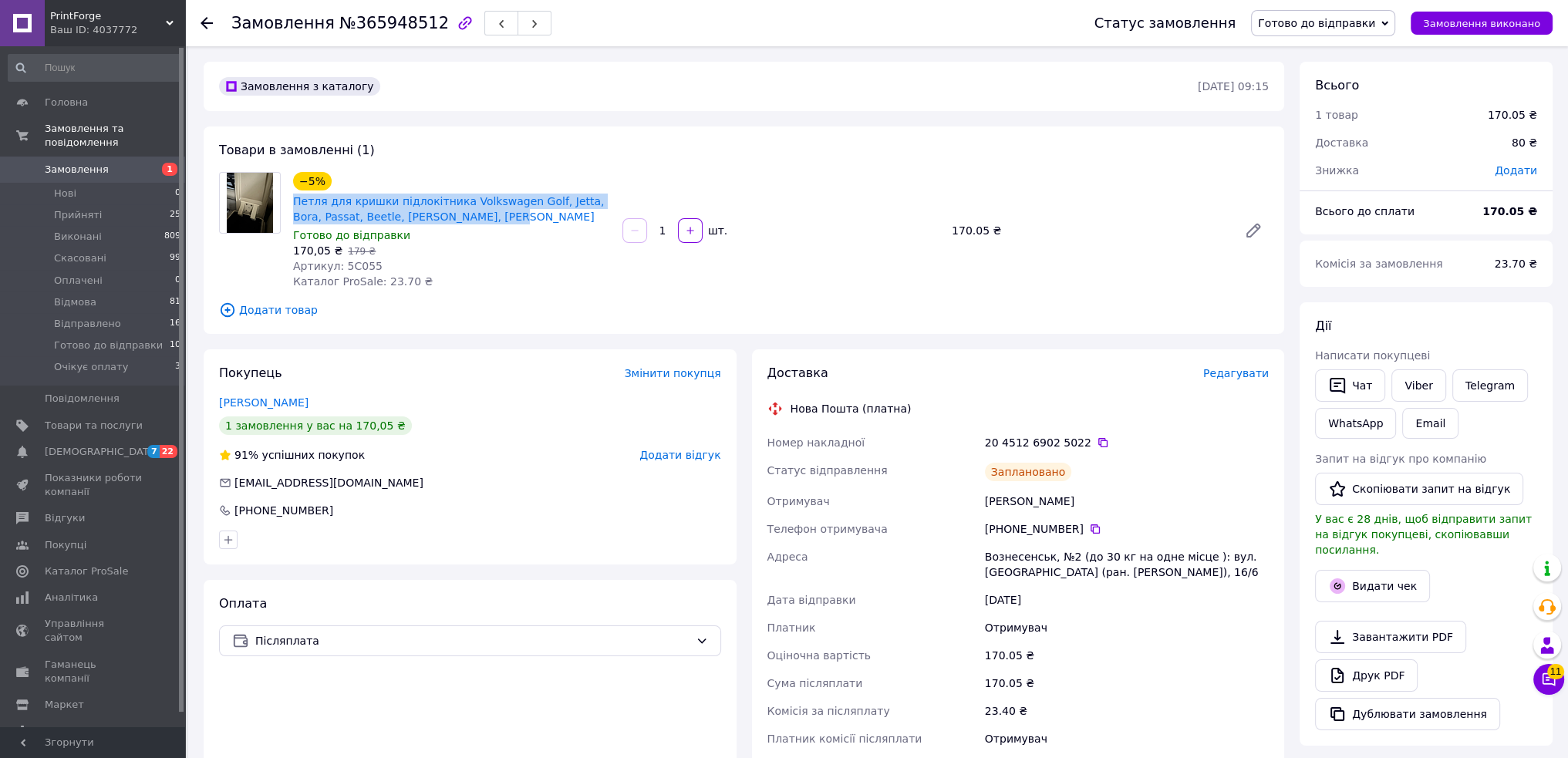
drag, startPoint x: 381, startPoint y: 212, endPoint x: 287, endPoint y: 207, distance: 94.1
click at [287, 207] on div "−5% Петля для кришки підлокітника Volkswagen Golf, Jetta, Bora, Passat, Beetle,…" at bounding box center [451, 231] width 330 height 123
click at [560, 286] on div "−5% Петля для кришки підлокітника Volkswagen Golf, Jetta, Bora, Passat, Beetle,…" at bounding box center [451, 231] width 330 height 123
drag, startPoint x: 1477, startPoint y: 274, endPoint x: 1382, endPoint y: 309, distance: 101.2
click at [1476, 274] on div "Комісія за замовлення" at bounding box center [1396, 264] width 180 height 34
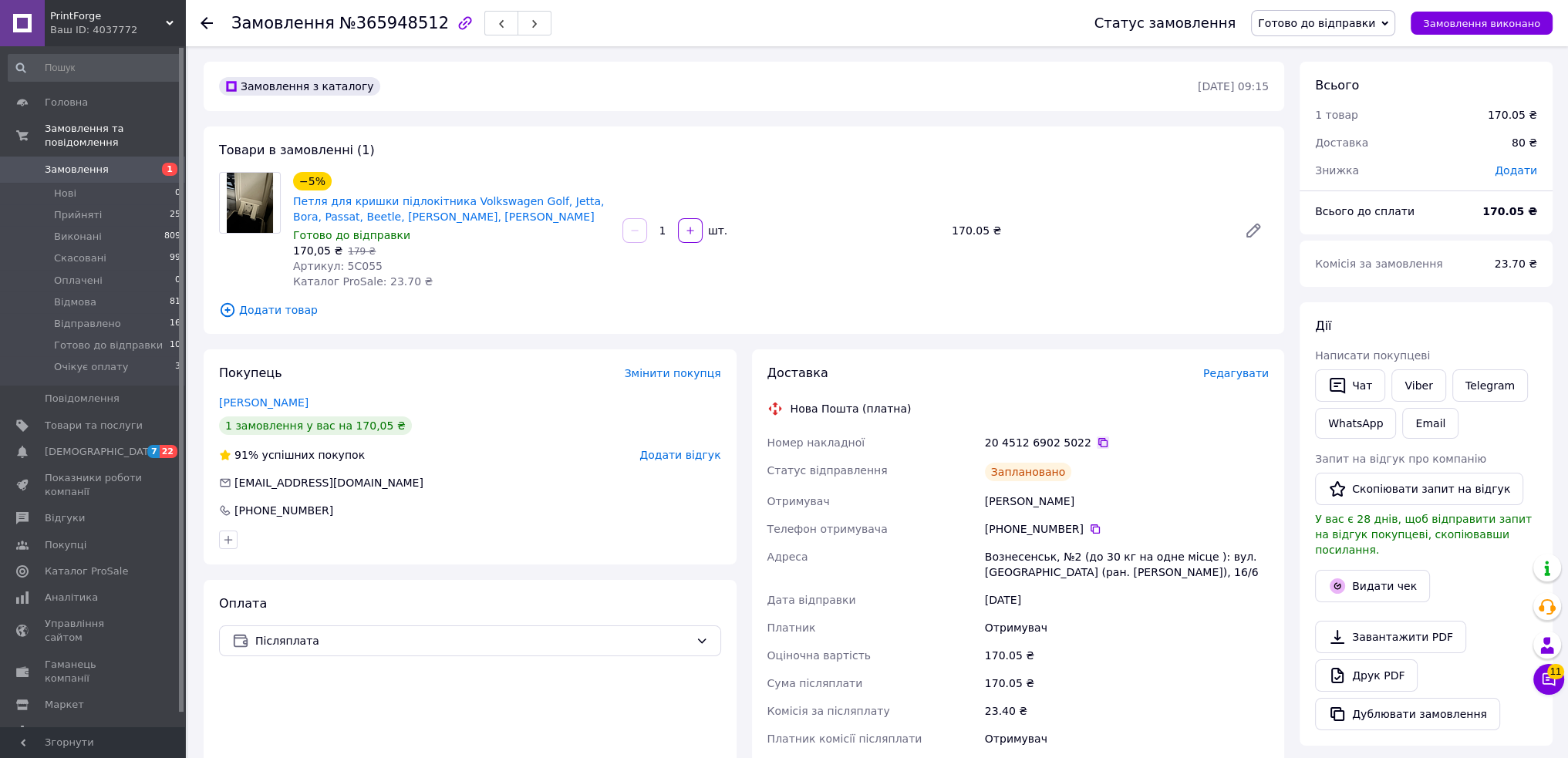
click at [1096, 444] on icon at bounding box center [1102, 442] width 13 height 13
click at [1439, 202] on div "Всього до сплати" at bounding box center [1390, 211] width 167 height 34
click at [1335, 25] on span "Готово до відправки" at bounding box center [1316, 23] width 117 height 13
click at [1325, 169] on li "Відправлено" at bounding box center [1323, 169] width 143 height 23
click at [631, 21] on div "Замовлення №365948512" at bounding box center [669, 23] width 877 height 46
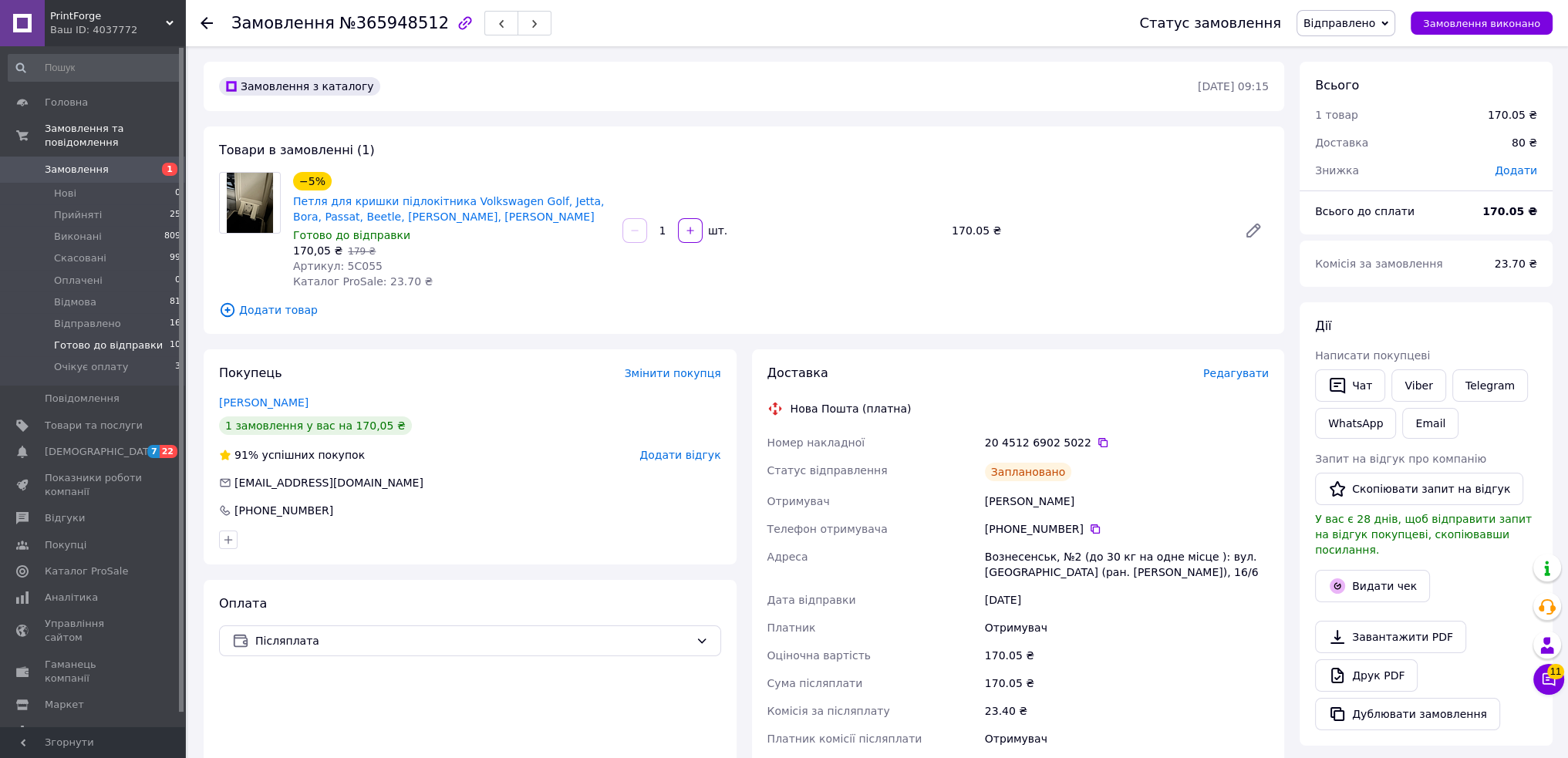
click at [108, 339] on span "Готово до відправки" at bounding box center [108, 346] width 109 height 14
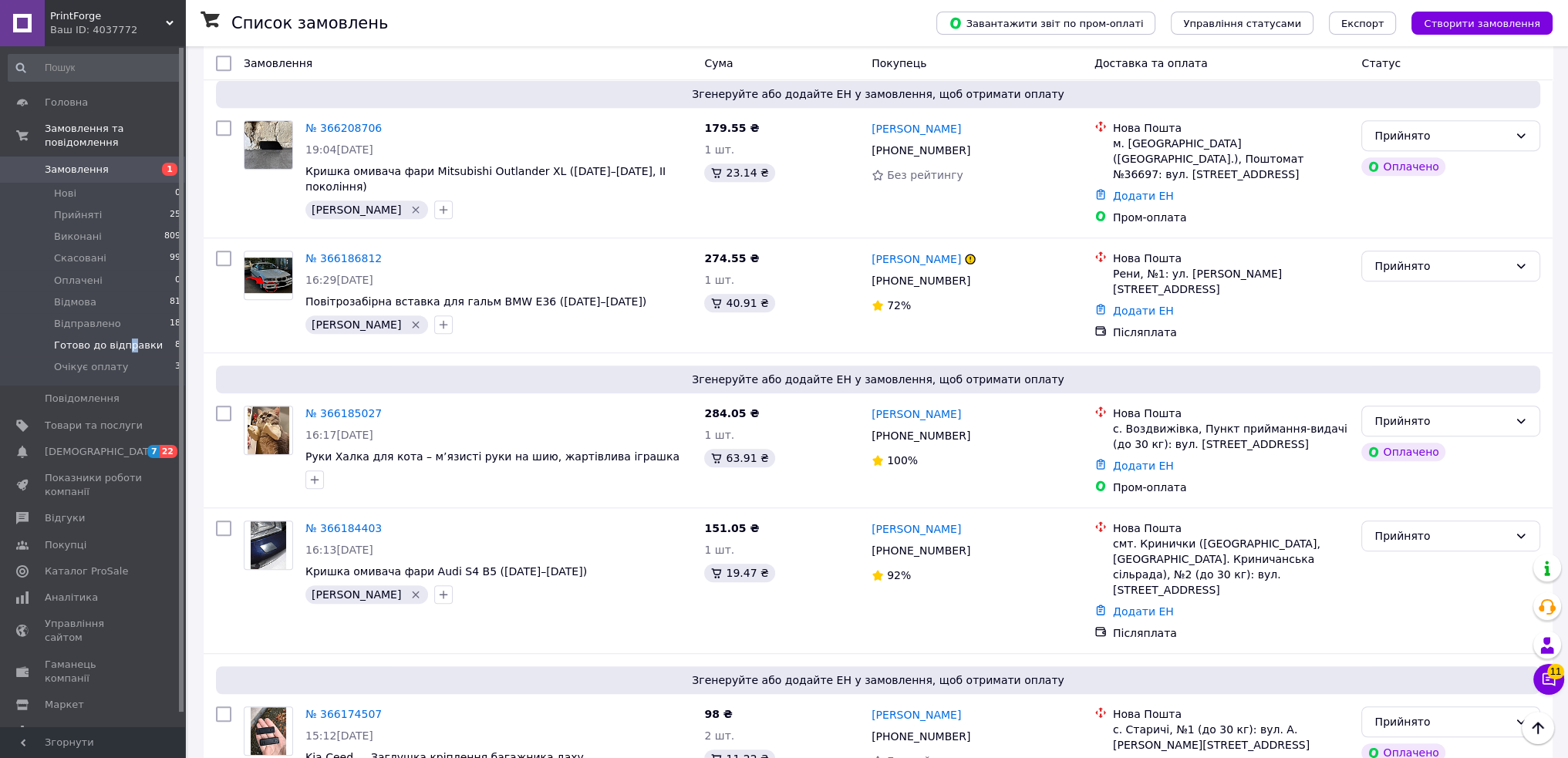
click at [122, 339] on span "Готово до відправки" at bounding box center [108, 346] width 109 height 14
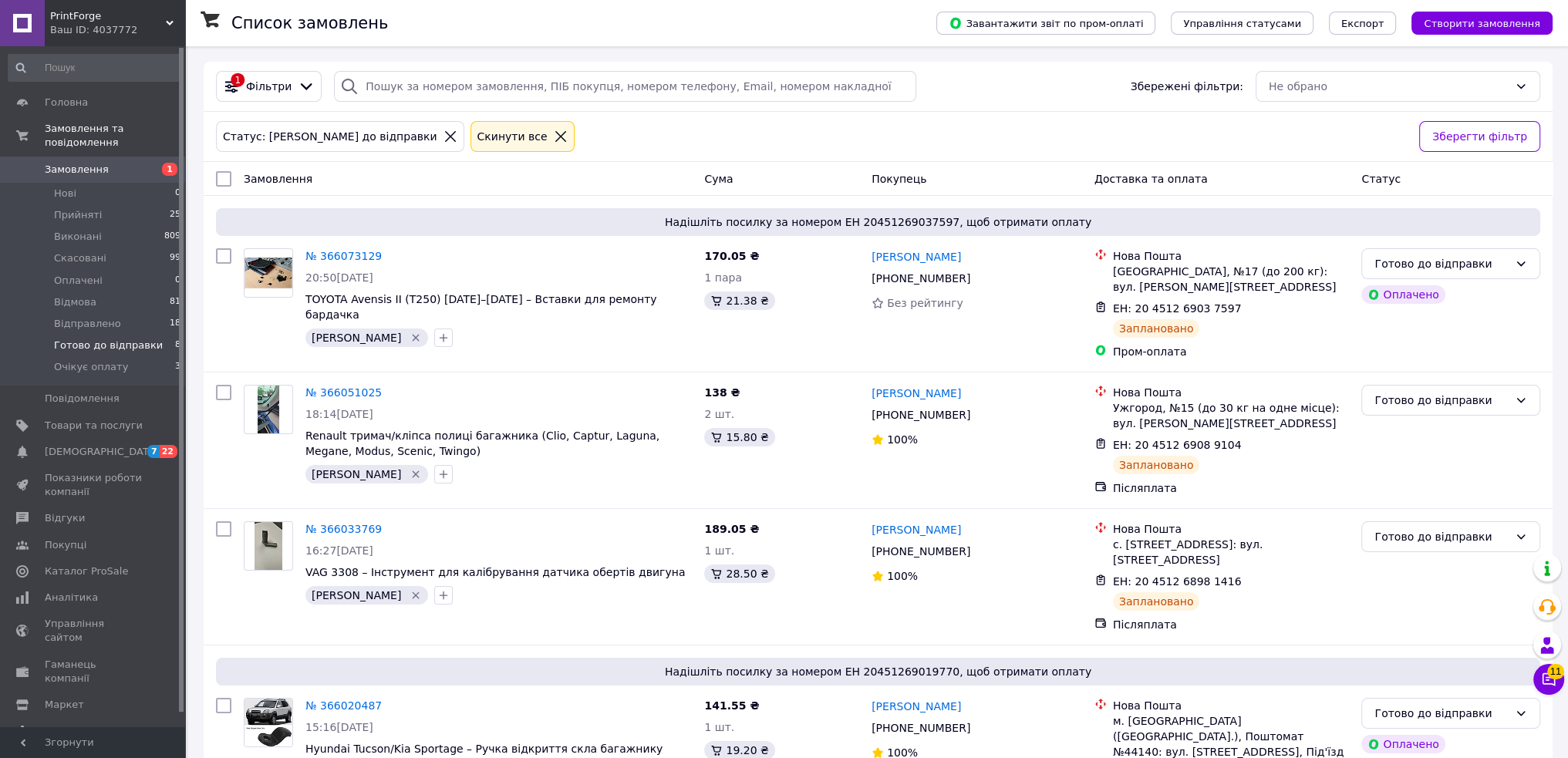
click at [614, 150] on div "Статус: Готово до відправки Cкинути все" at bounding box center [811, 137] width 1197 height 37
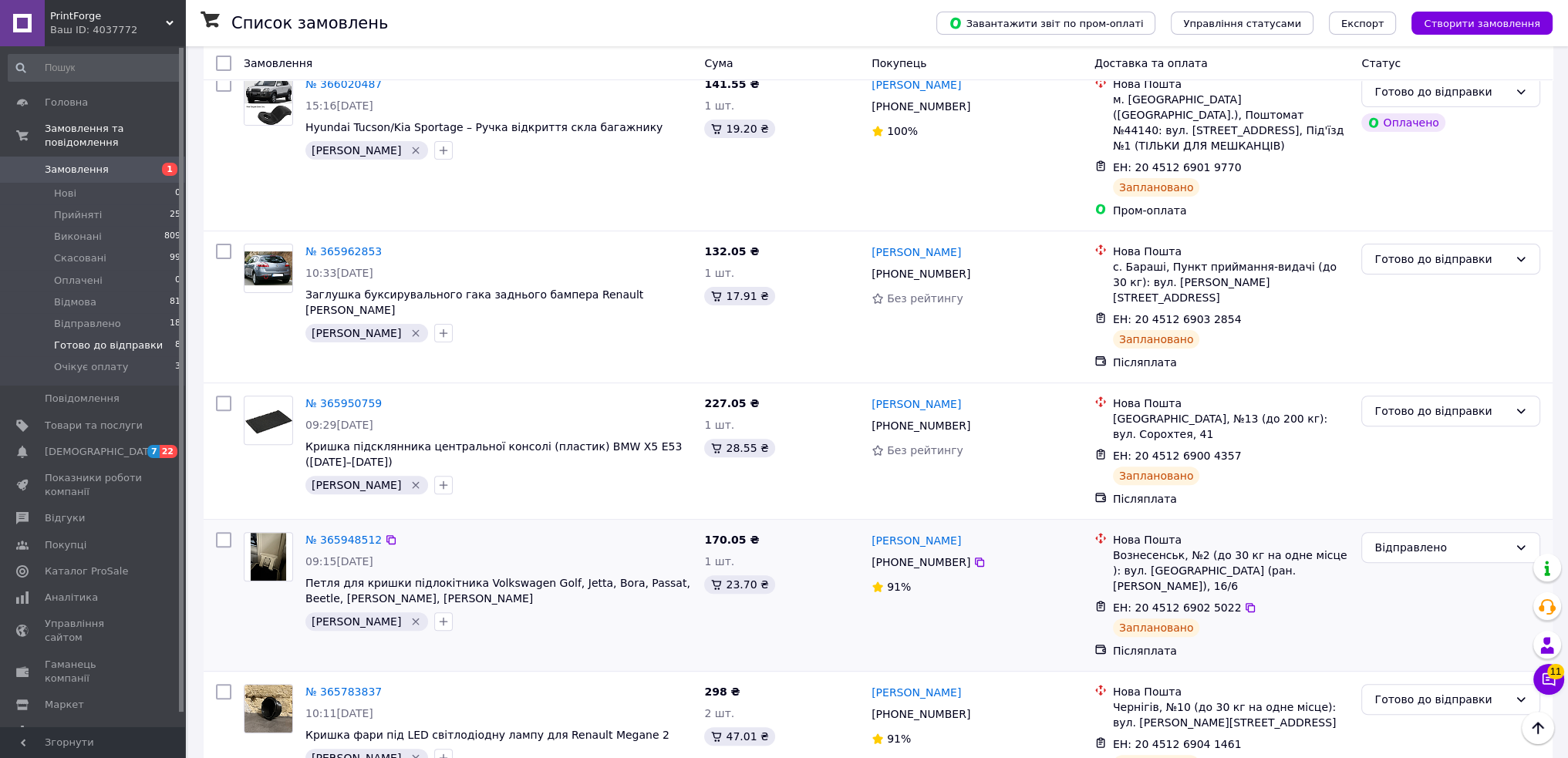
scroll to position [626, 0]
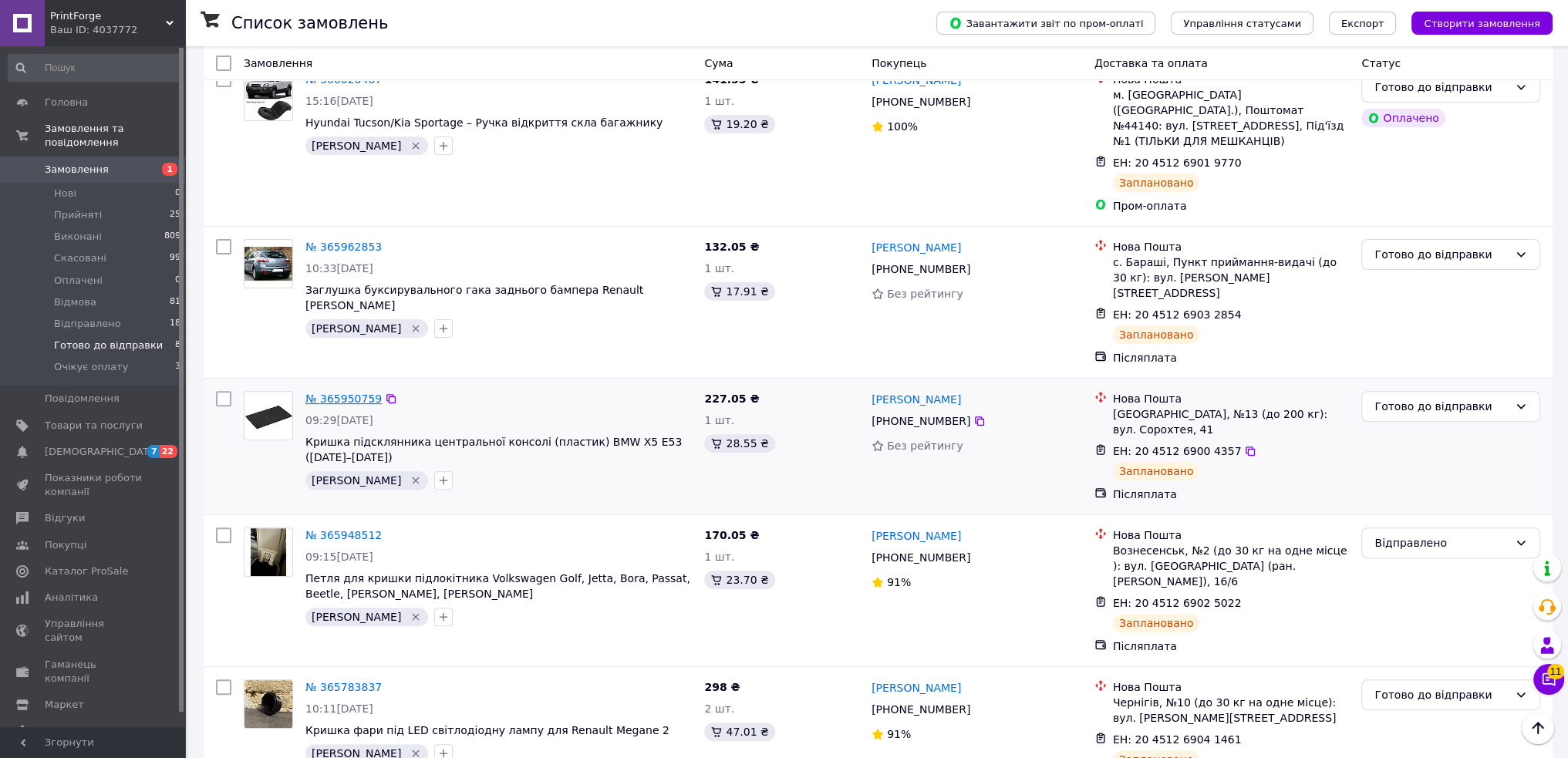
click at [343, 392] on link "№ 365950759" at bounding box center [343, 398] width 76 height 13
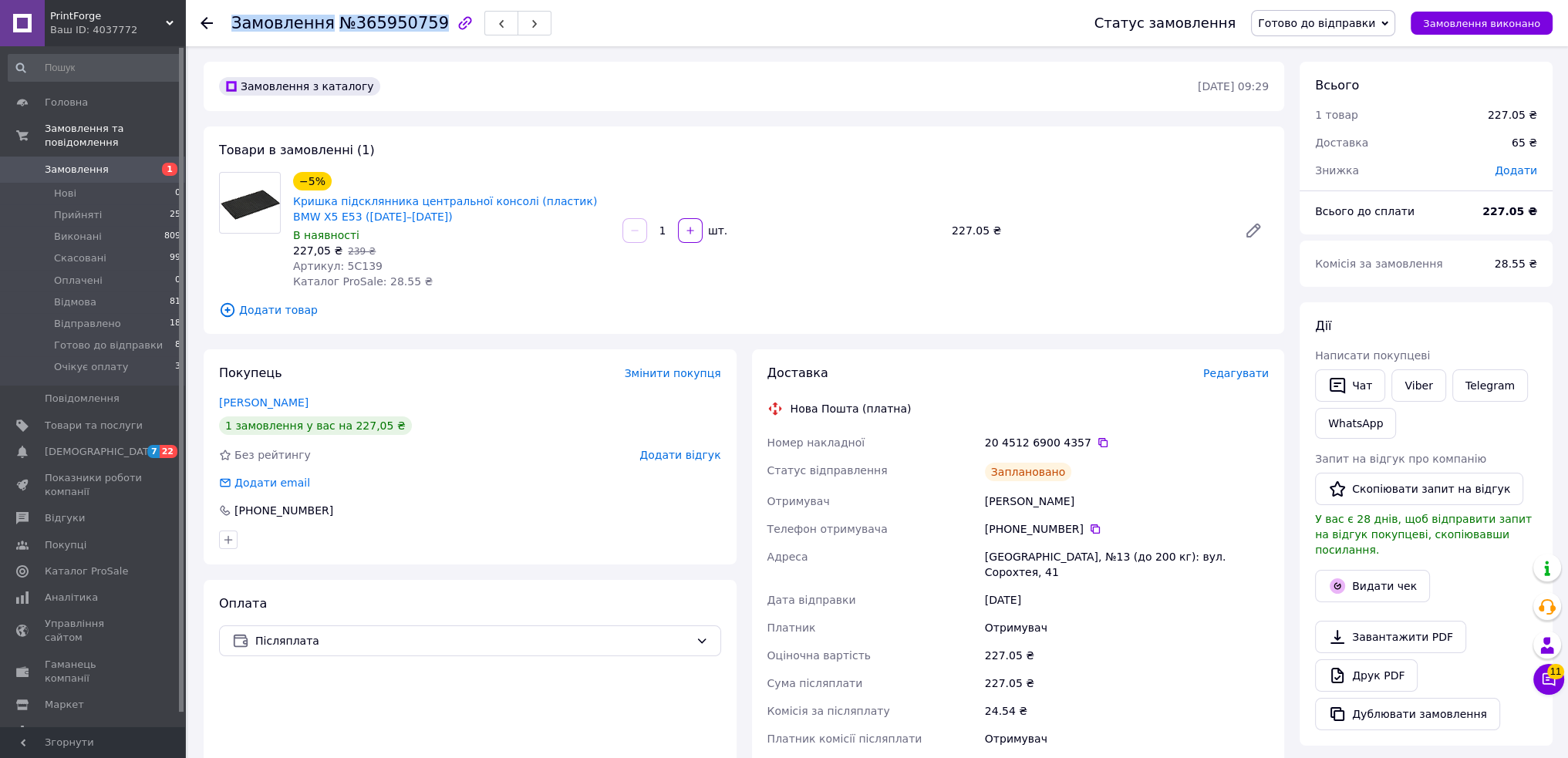
drag, startPoint x: 421, startPoint y: 24, endPoint x: 233, endPoint y: 30, distance: 188.1
click at [233, 30] on h1 "Замовлення №365950759" at bounding box center [340, 23] width 217 height 19
click at [851, 145] on div "Товари в замовленні (1) −5% Кришка підсклянника центральної консолі (пластик) B…" at bounding box center [744, 230] width 1080 height 207
click at [1420, 383] on link "Viber" at bounding box center [1418, 385] width 54 height 32
drag, startPoint x: 1462, startPoint y: 286, endPoint x: 1292, endPoint y: 339, distance: 178.1
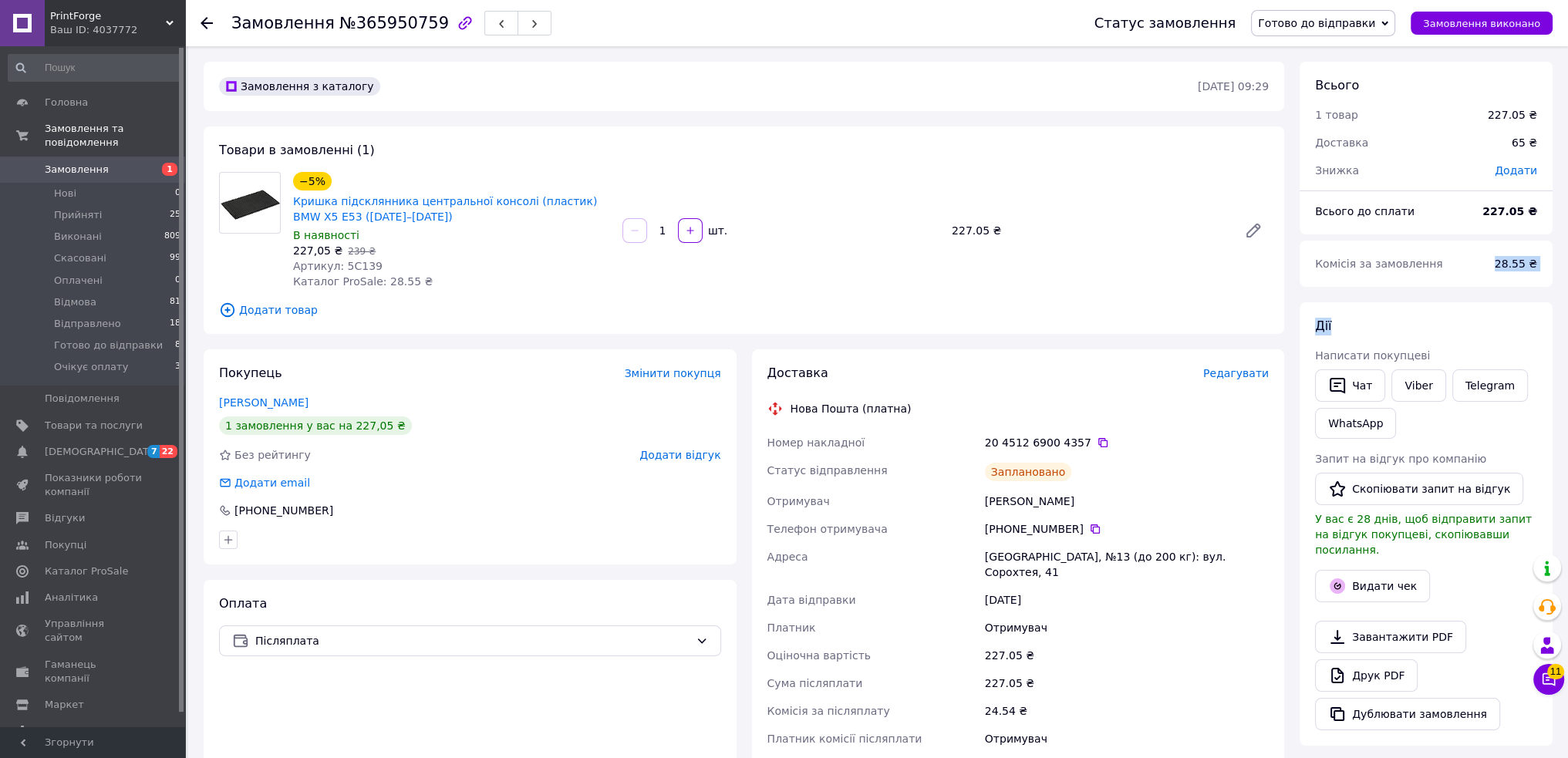
click at [1461, 286] on div "Всього 1 товар 227.05 ₴ Доставка 65 ₴ Знижка Додати Всього до сплати 227.05 ₴ К…" at bounding box center [1425, 599] width 253 height 1076
drag, startPoint x: 392, startPoint y: 215, endPoint x: 284, endPoint y: 207, distance: 108.3
click at [284, 207] on div "−5% Кришка підсклянника центральної консолі (пластик) BMW X5 E53 (1999–2006) В …" at bounding box center [744, 230] width 1062 height 117
click at [416, 218] on span "Кришка підсклянника центральної консолі (пластик) BMW X5 E53 (1999–2006)" at bounding box center [451, 209] width 317 height 30
click at [392, 215] on span "Кришка підсклянника центральної консолі (пластик) BMW X5 E53 (1999–2006)" at bounding box center [451, 209] width 317 height 30
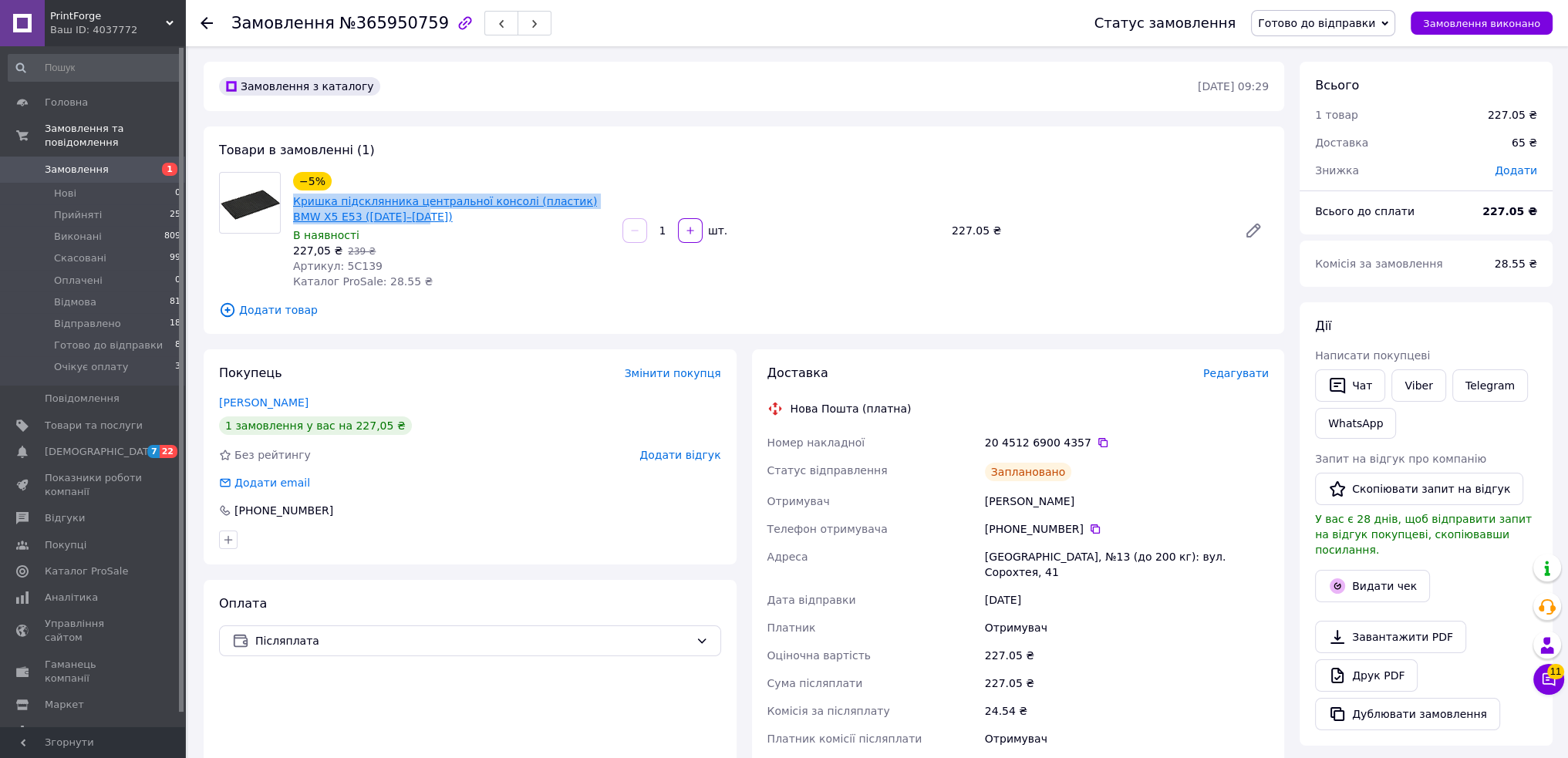
drag, startPoint x: 363, startPoint y: 215, endPoint x: 294, endPoint y: 206, distance: 69.6
click at [294, 206] on span "Кришка підсклянника центральної консолі (пластик) BMW X5 E53 (1999–2006)" at bounding box center [451, 209] width 317 height 30
click at [778, 325] on div "Товари в замовленні (1) −5% Кришка підсклянника центральної консолі (пластик) B…" at bounding box center [744, 230] width 1080 height 207
click at [1467, 312] on div "Дії Написати покупцеві   Чат Viber Telegram WhatsApp Запит на відгук про компан…" at bounding box center [1425, 524] width 253 height 444
click at [1096, 444] on icon at bounding box center [1102, 442] width 13 height 13
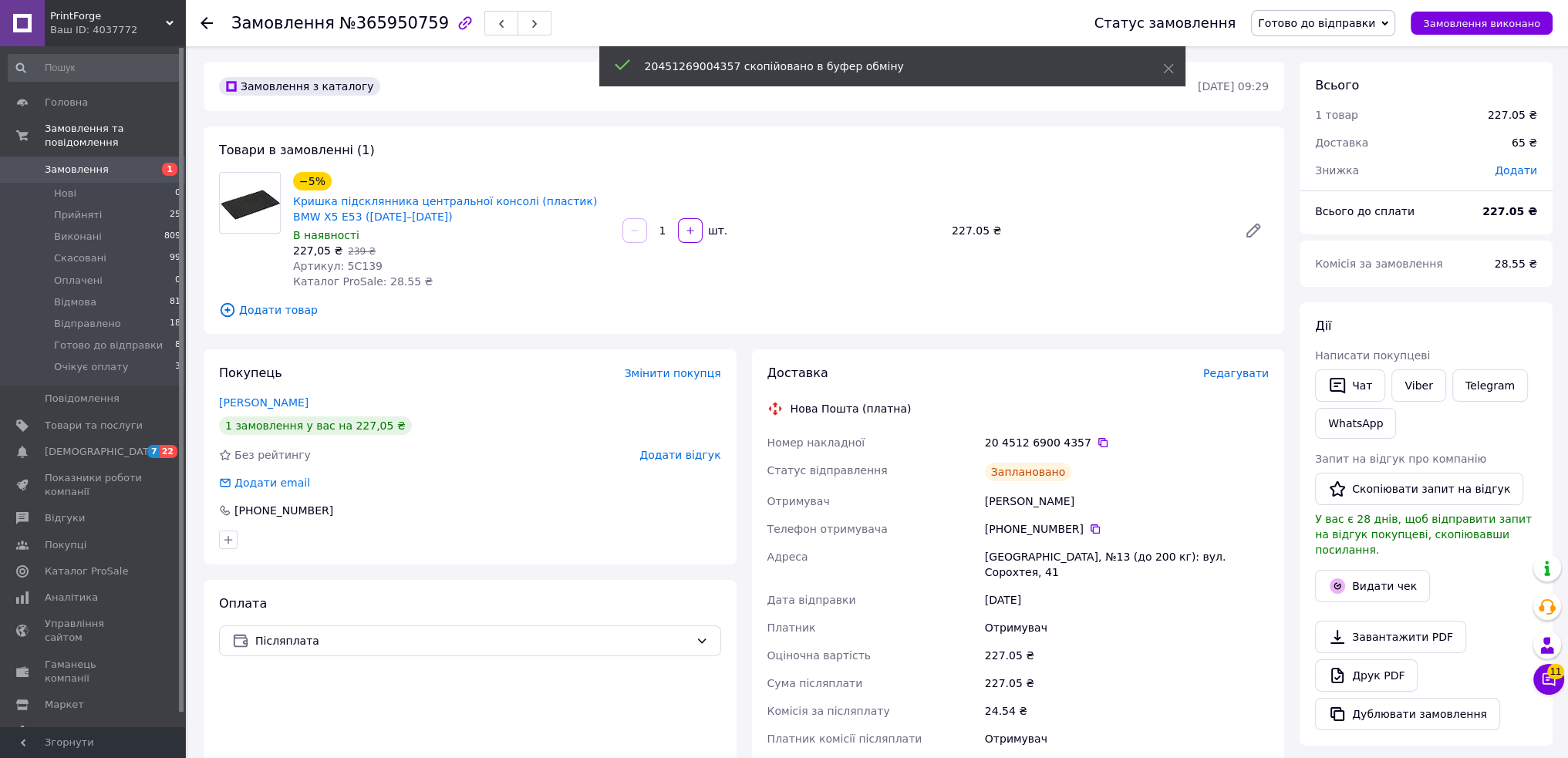
drag, startPoint x: 1306, startPoint y: 18, endPoint x: 1301, endPoint y: 52, distance: 34.4
click at [1306, 18] on span "Готово до відправки" at bounding box center [1316, 23] width 117 height 13
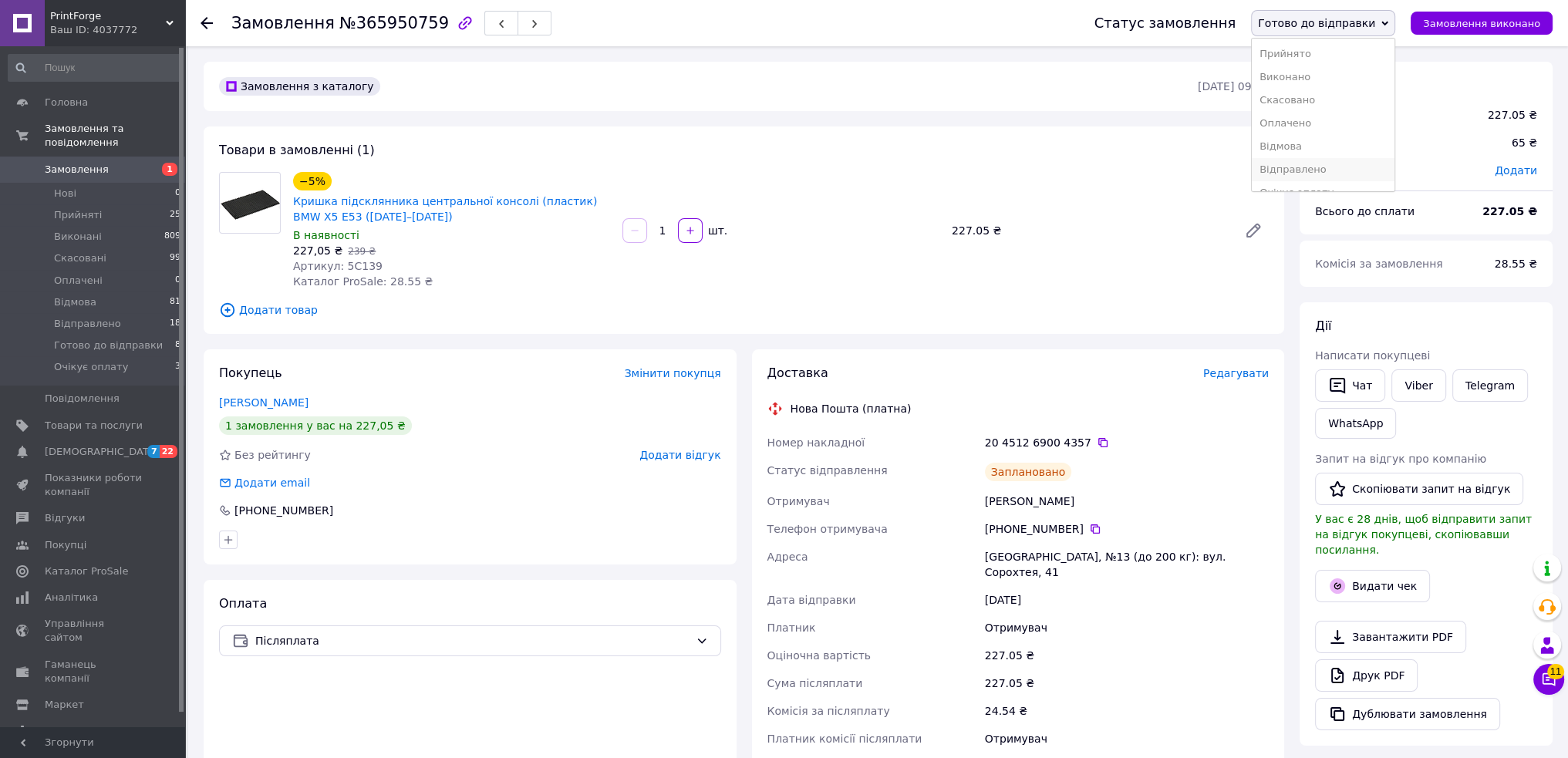
click at [1320, 167] on li "Відправлено" at bounding box center [1323, 169] width 143 height 23
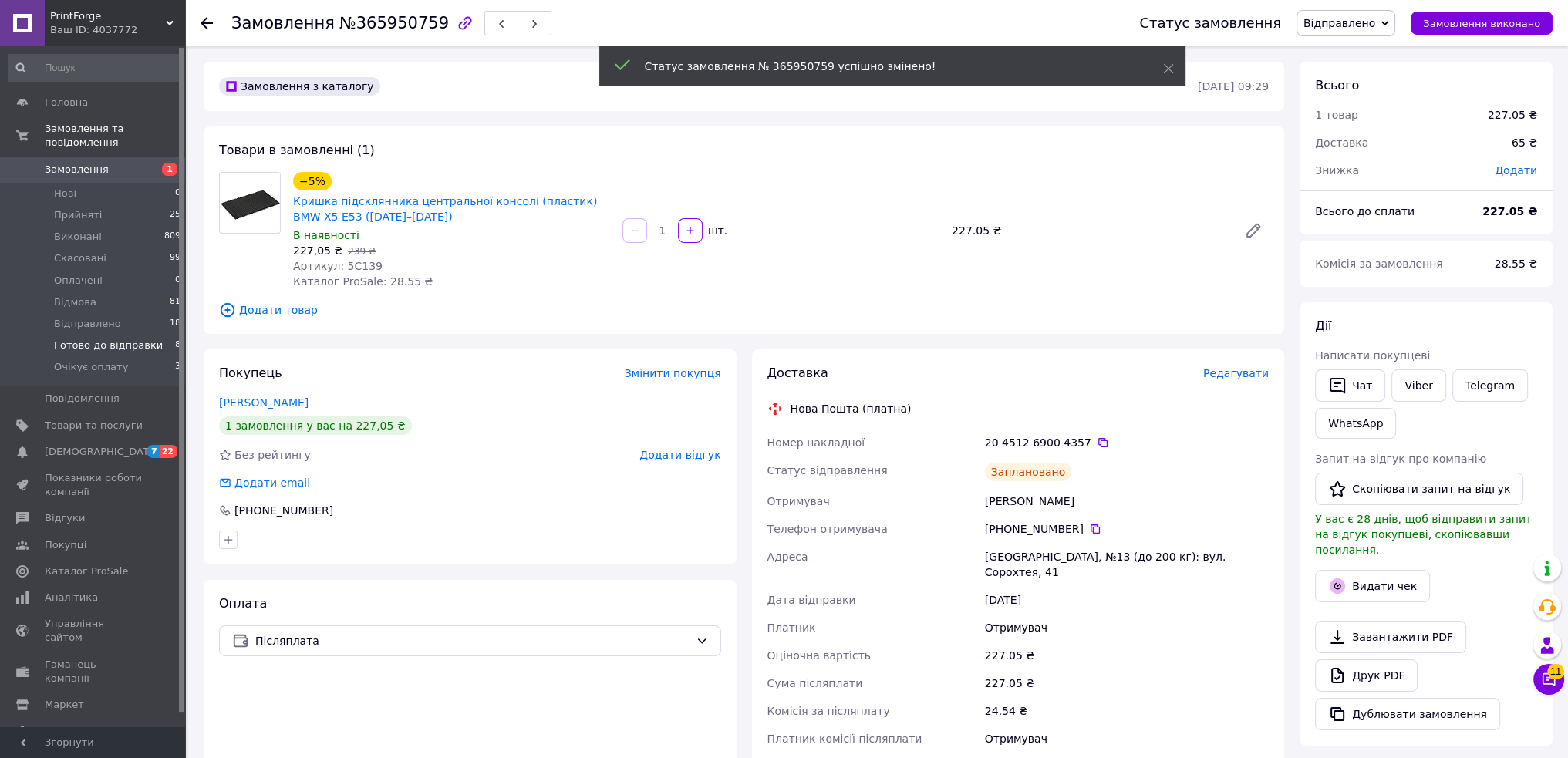
click at [96, 339] on span "Готово до відправки" at bounding box center [108, 346] width 109 height 14
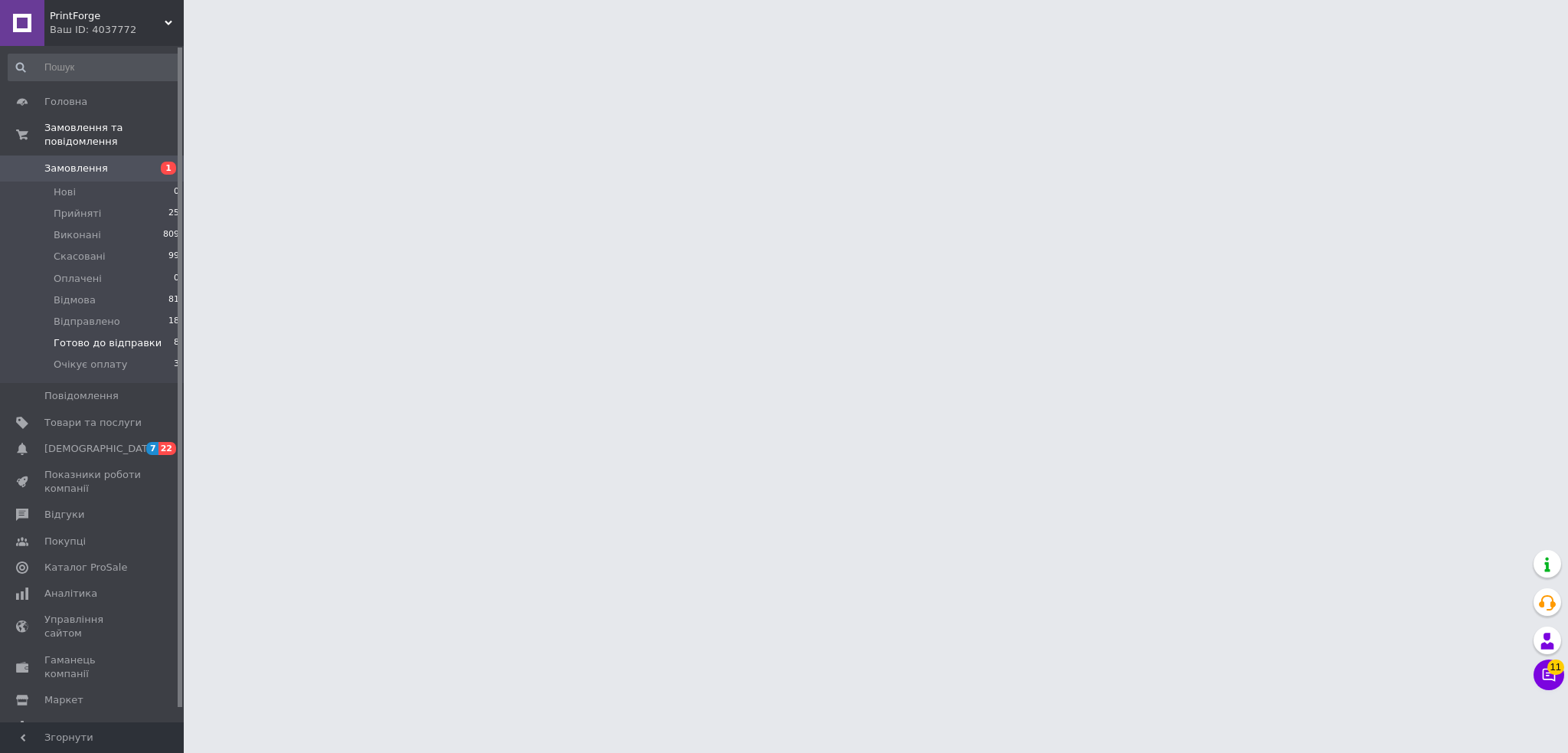
click at [91, 337] on span "Готово до відправки" at bounding box center [107, 343] width 108 height 13
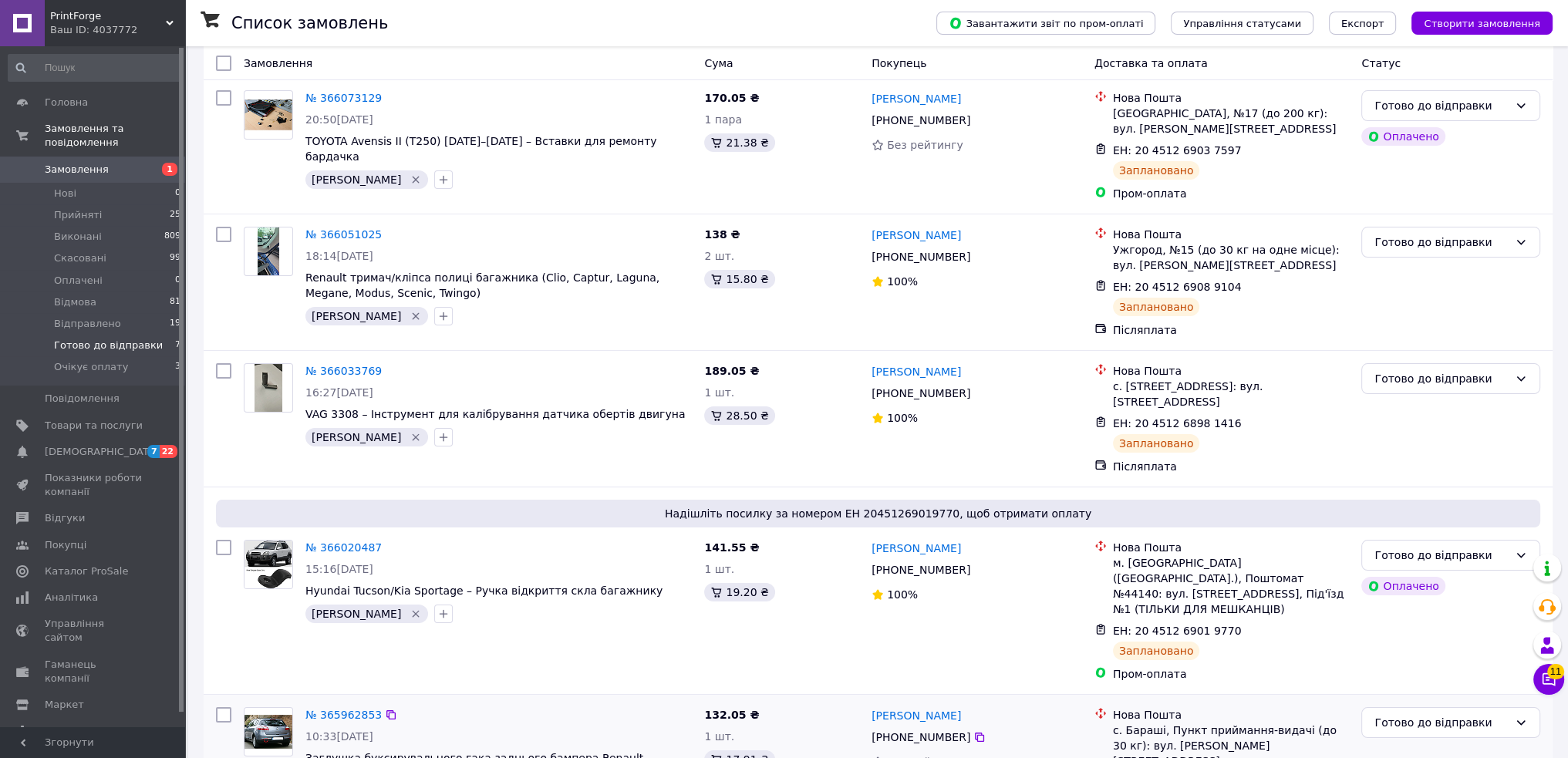
scroll to position [489, 0]
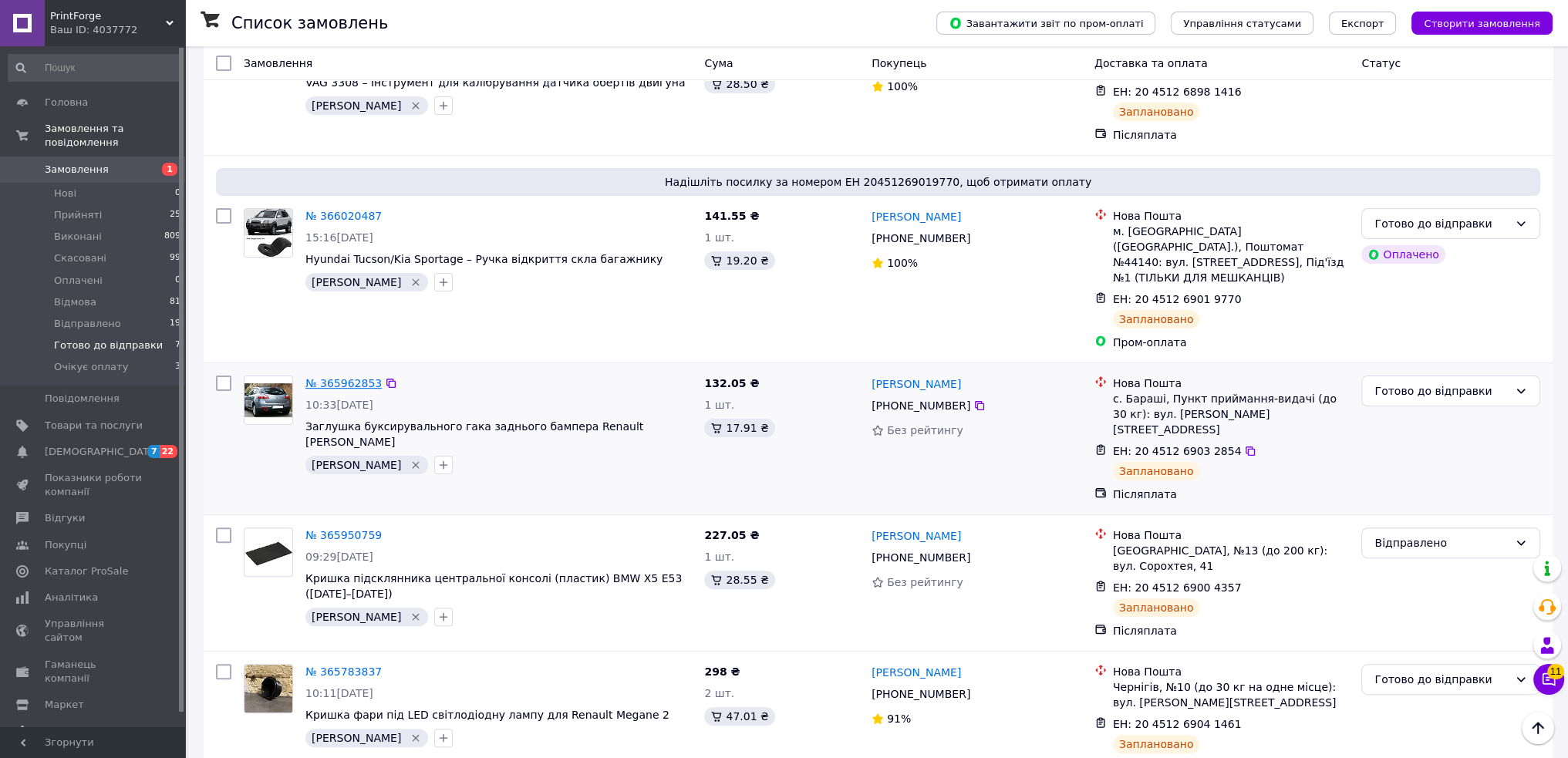
click at [340, 377] on link "№ 365962853" at bounding box center [343, 383] width 76 height 13
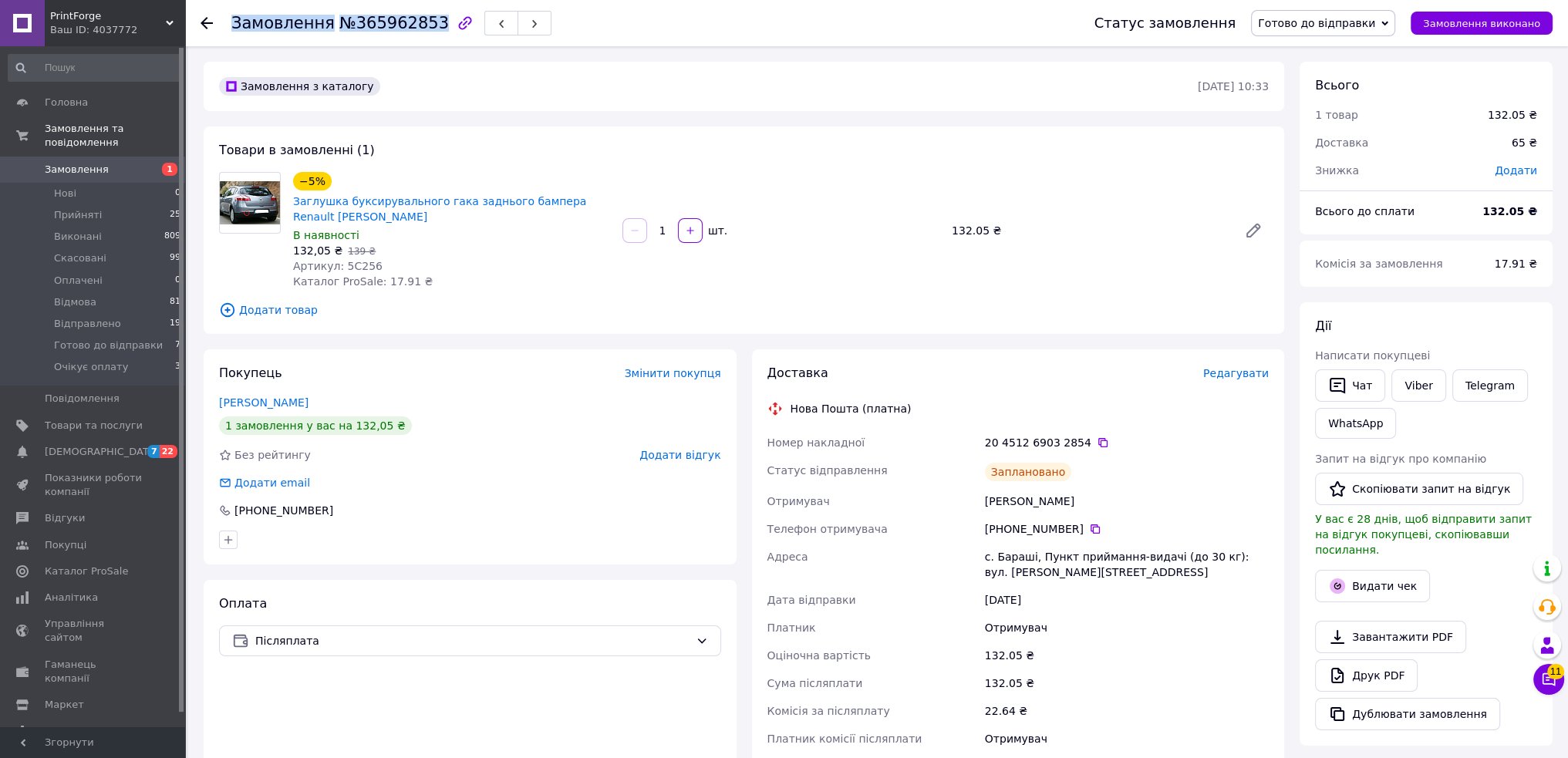
drag, startPoint x: 423, startPoint y: 24, endPoint x: 232, endPoint y: 28, distance: 191.0
click at [232, 28] on h1 "Замовлення №365962853" at bounding box center [340, 23] width 217 height 19
click at [1400, 378] on link "Viber" at bounding box center [1418, 385] width 54 height 32
click at [1468, 307] on div "Дії Написати покупцеві   Чат Viber Telegram WhatsApp Запит на відгук про компан…" at bounding box center [1425, 524] width 253 height 444
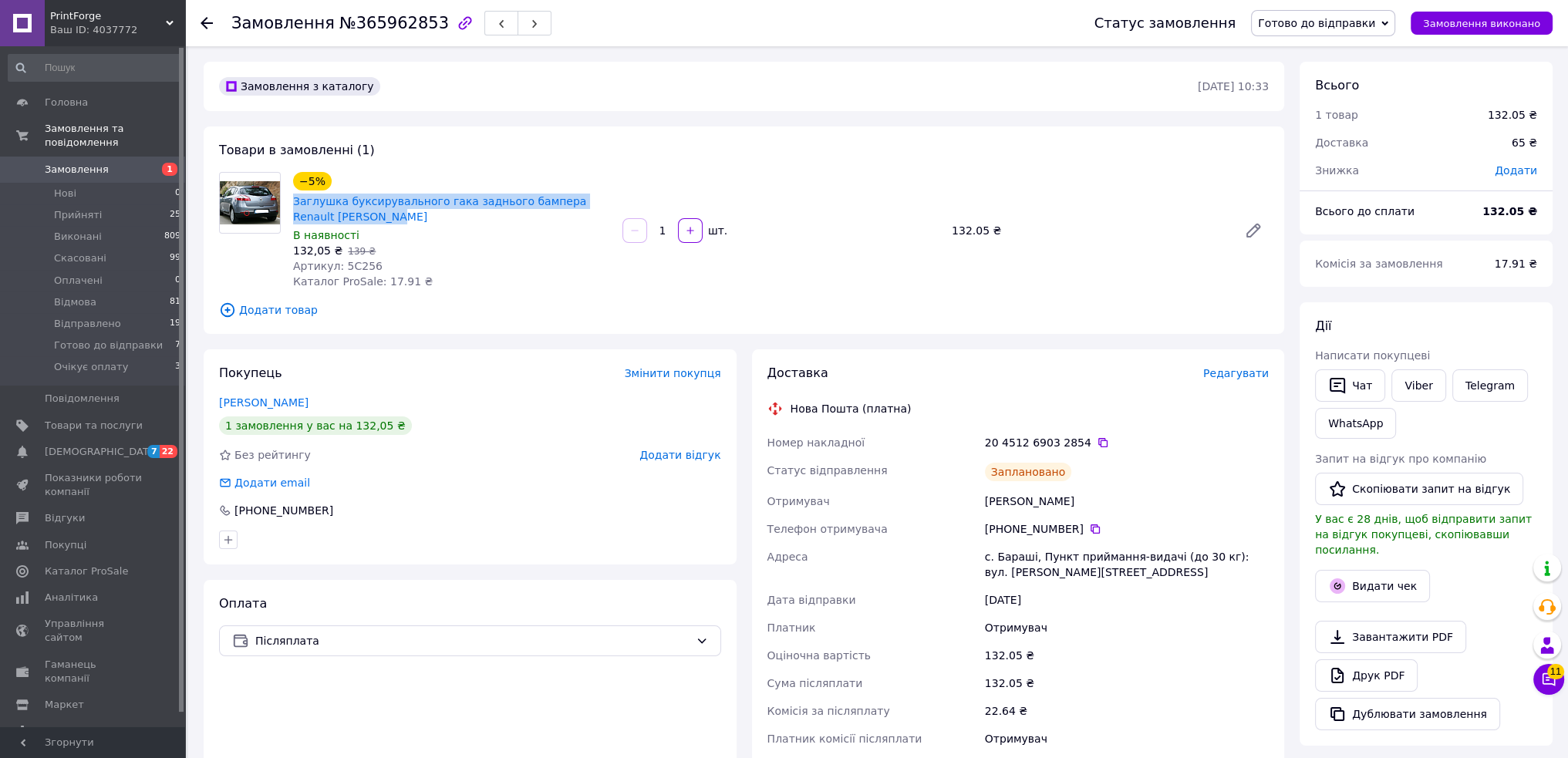
drag, startPoint x: 375, startPoint y: 214, endPoint x: 287, endPoint y: 205, distance: 88.5
click at [287, 205] on div "−5% Заглушка буксирувального гака заднього бампера Renault Megane III В наявнос…" at bounding box center [451, 231] width 330 height 123
click at [615, 300] on div "Товари в замовленні (1) −5% Заглушка буксирувального гака заднього бампера Rena…" at bounding box center [744, 230] width 1080 height 207
drag, startPoint x: 1493, startPoint y: 308, endPoint x: 1478, endPoint y: 310, distance: 15.1
click at [1493, 308] on div "Дії Написати покупцеві   Чат Viber Telegram WhatsApp Запит на відгук про компан…" at bounding box center [1425, 524] width 253 height 444
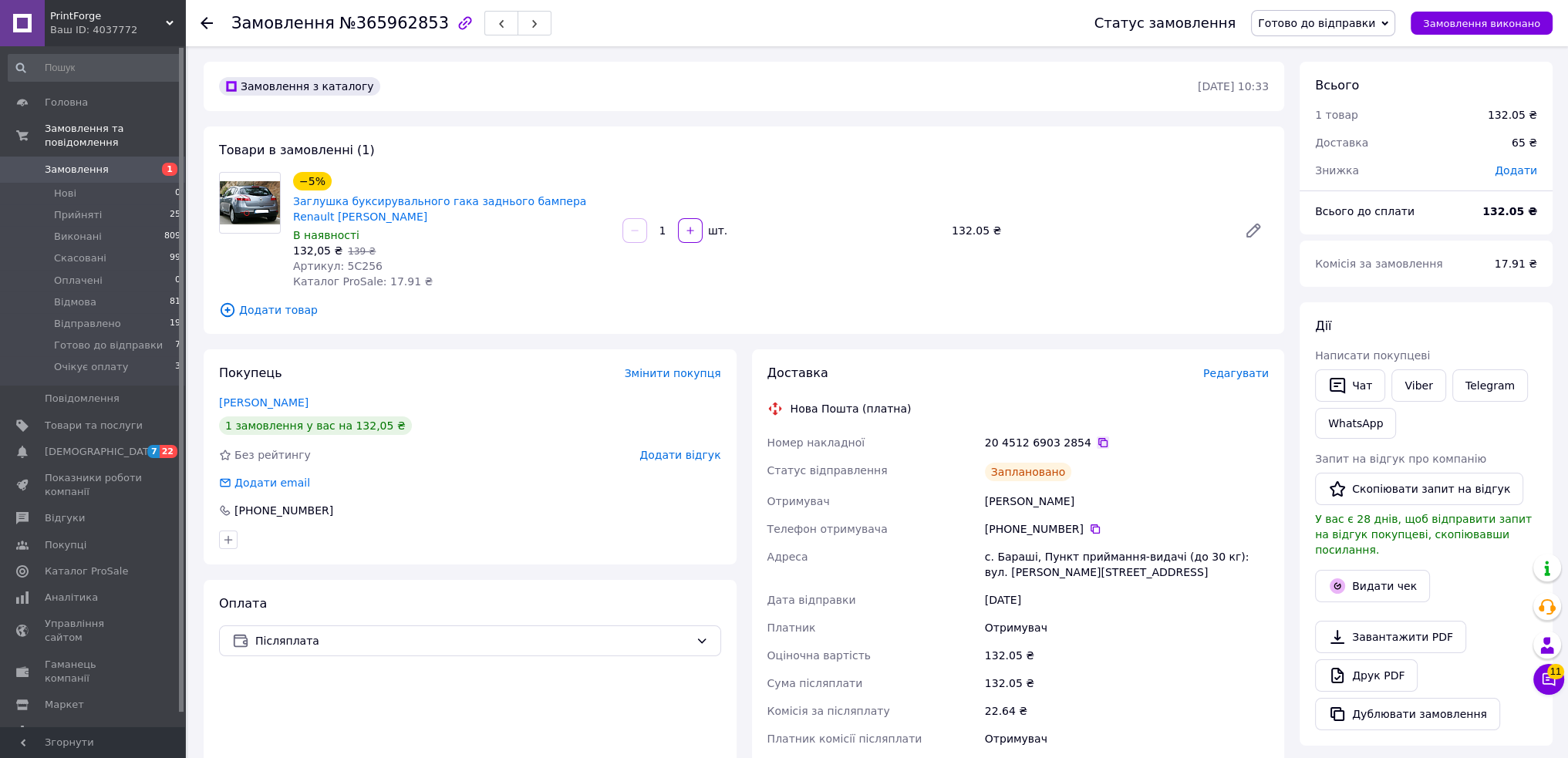
click at [1096, 440] on icon at bounding box center [1102, 442] width 13 height 13
click at [1441, 319] on div "Дії" at bounding box center [1426, 326] width 222 height 18
click at [1318, 27] on span "Готово до відправки" at bounding box center [1316, 23] width 117 height 13
click at [1317, 169] on li "Відправлено" at bounding box center [1323, 169] width 143 height 23
click at [120, 339] on span "Готово до відправки" at bounding box center [108, 346] width 109 height 14
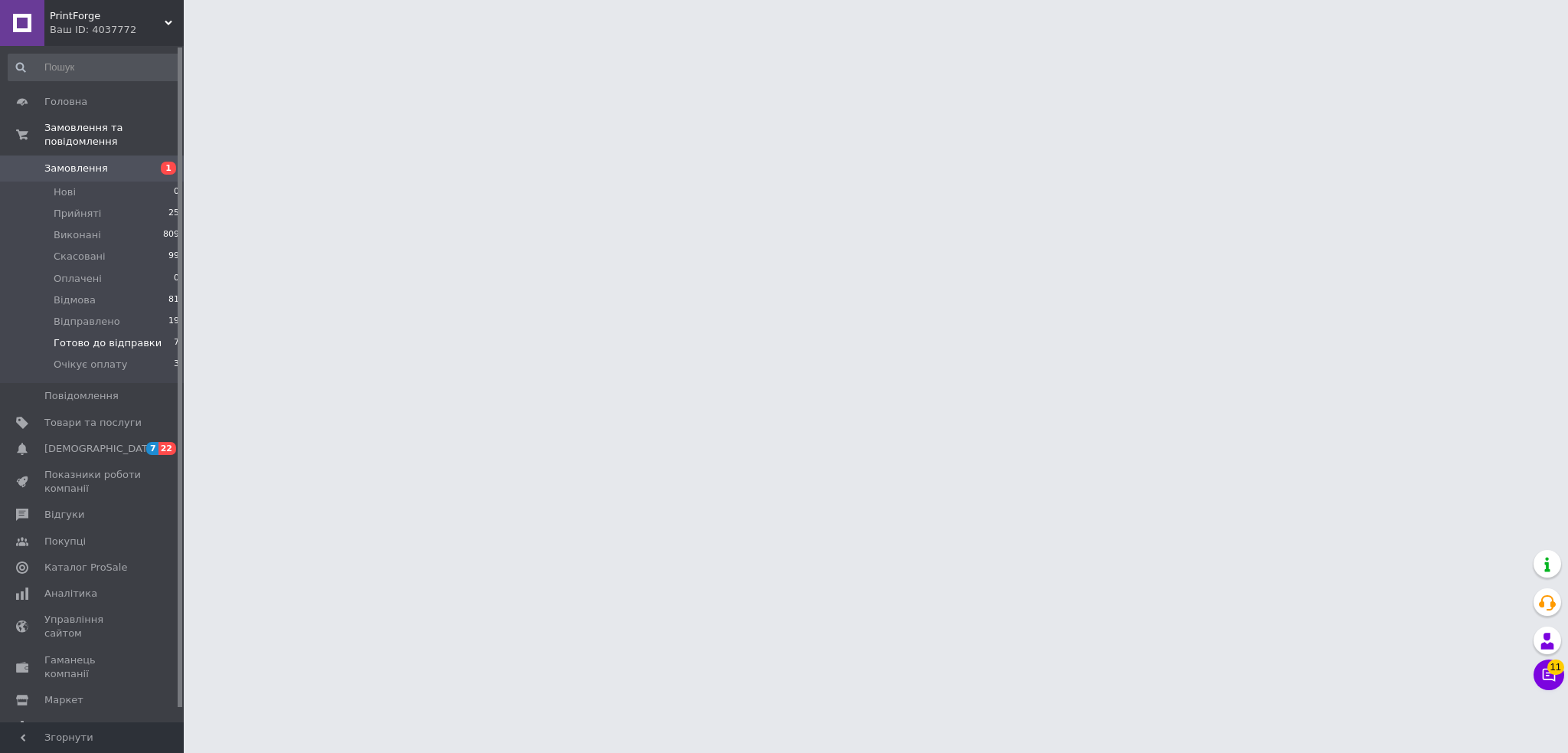
click at [123, 337] on span "Готово до відправки" at bounding box center [107, 343] width 108 height 13
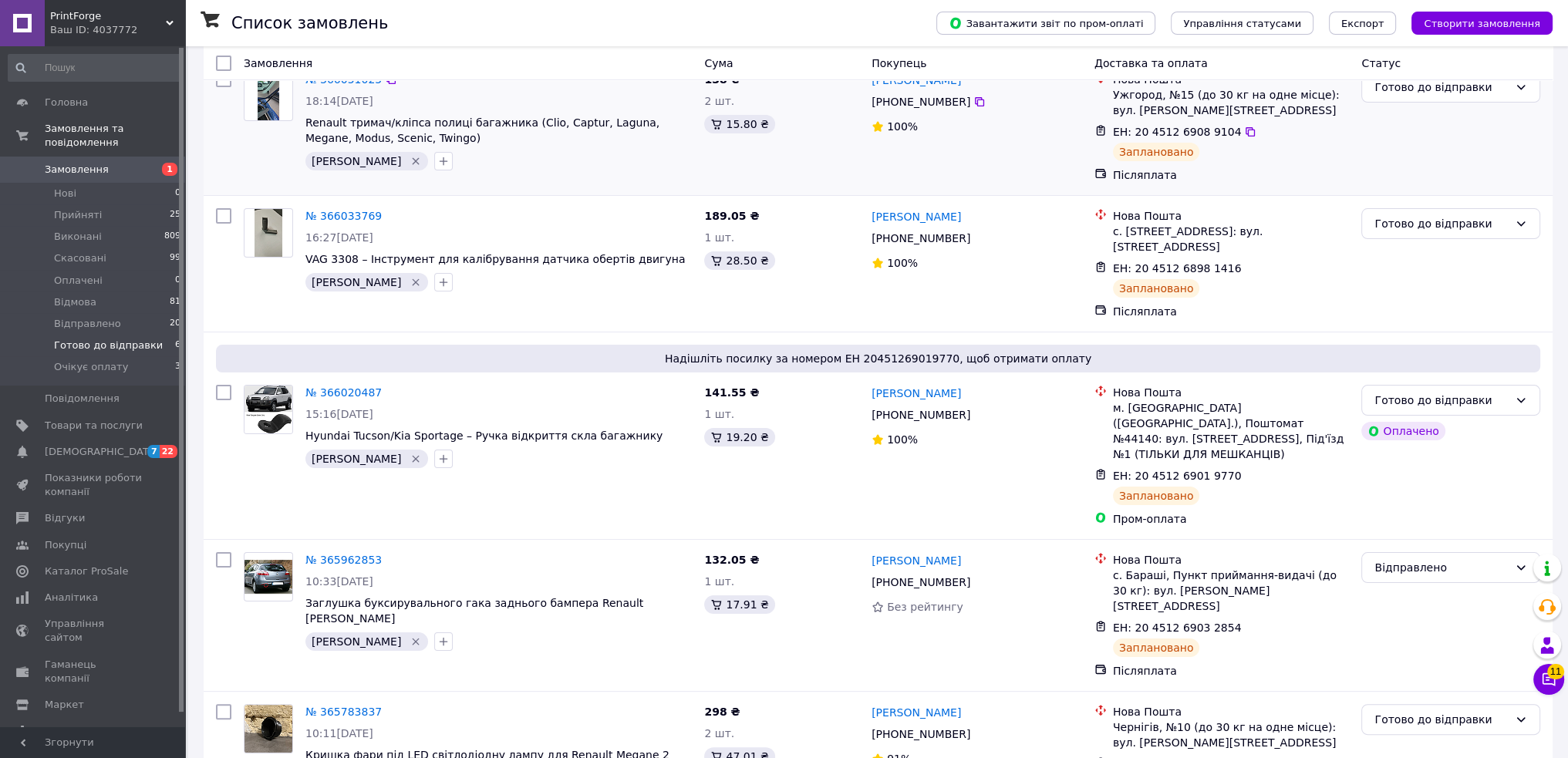
scroll to position [353, 0]
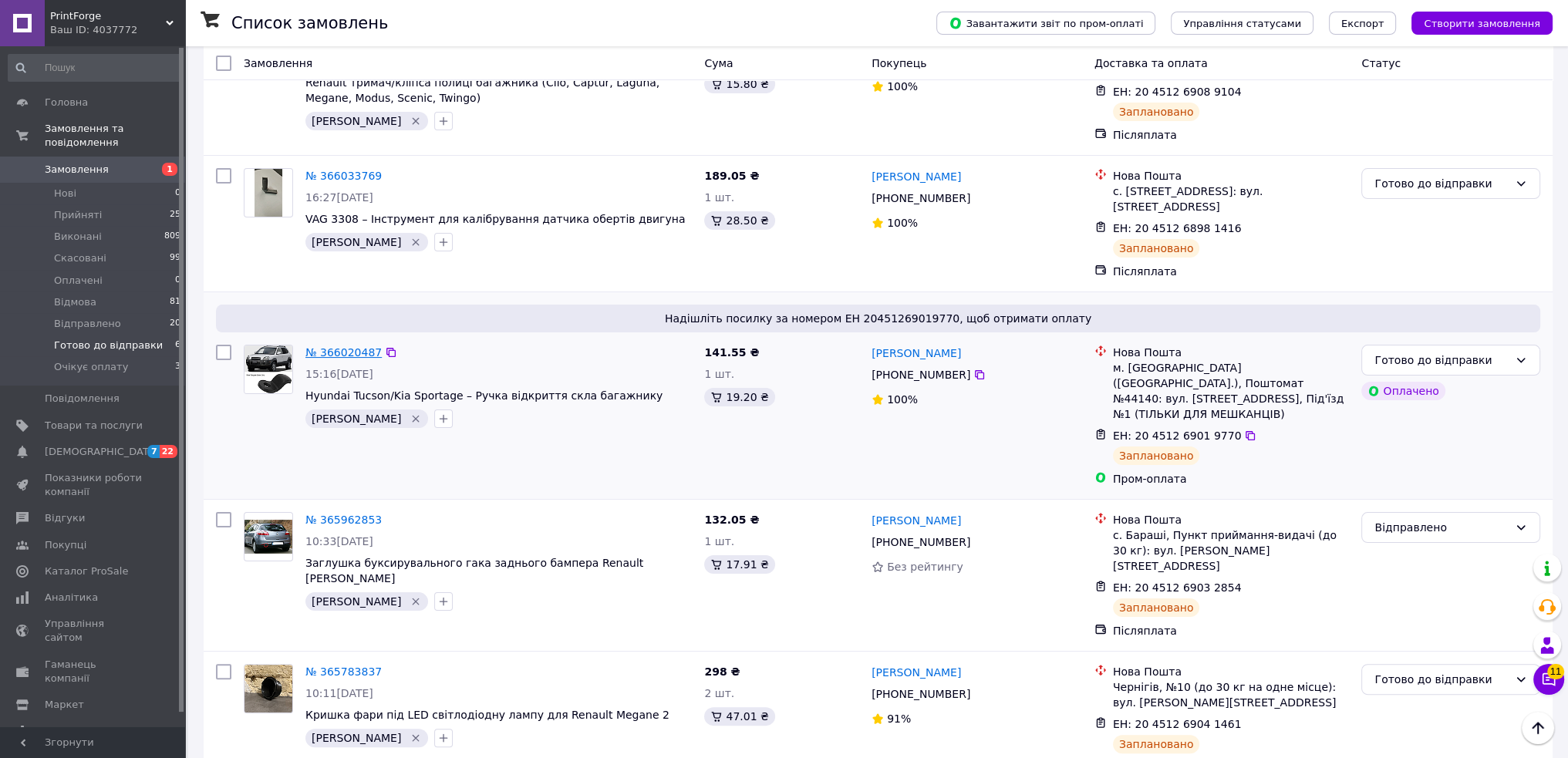
click at [339, 346] on link "№ 366020487" at bounding box center [343, 352] width 76 height 13
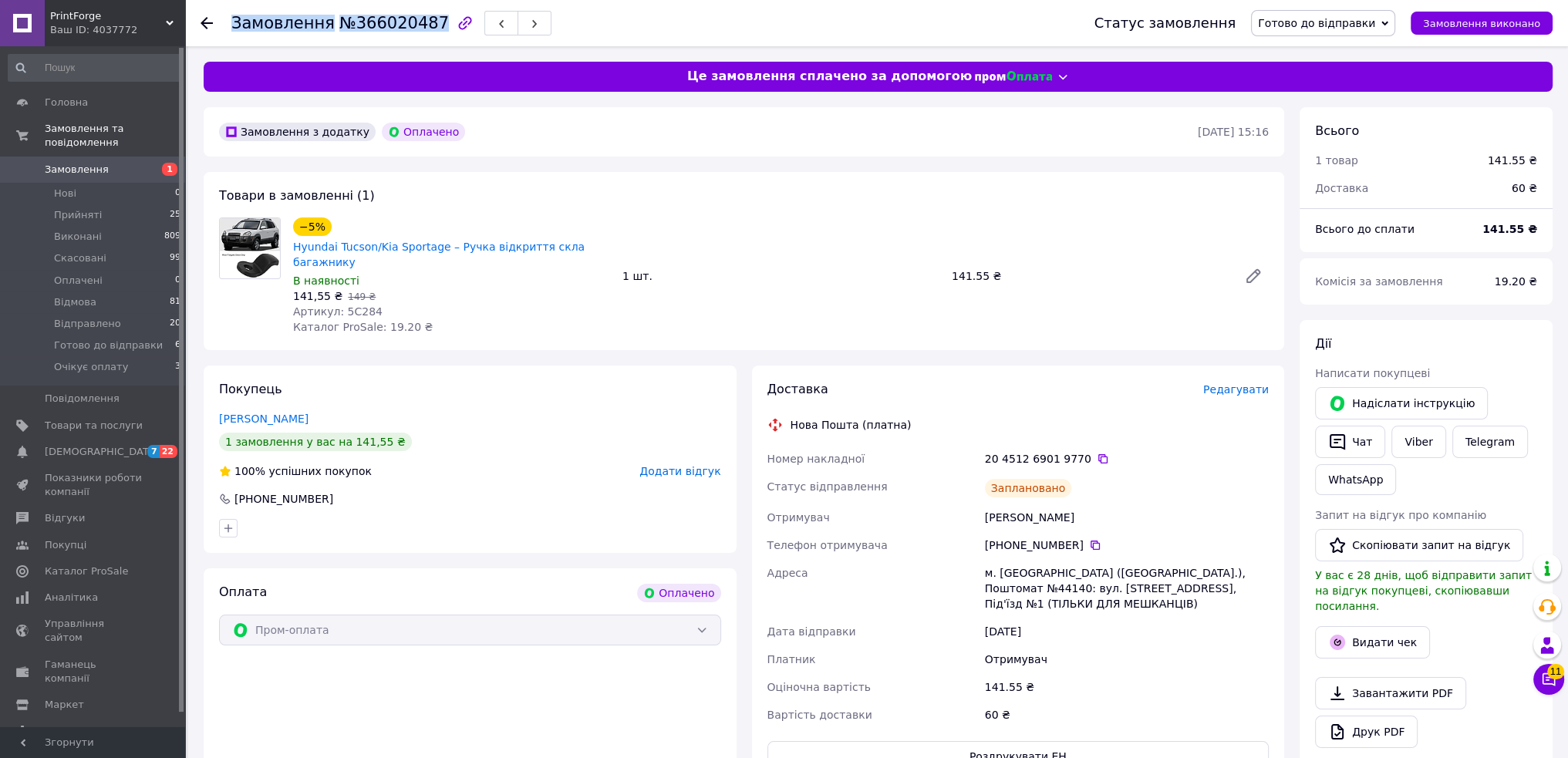
drag, startPoint x: 419, startPoint y: 22, endPoint x: 234, endPoint y: 28, distance: 185.1
click at [234, 28] on h1 "Замовлення №366020487" at bounding box center [340, 23] width 217 height 19
click at [1412, 439] on link "Viber" at bounding box center [1418, 442] width 54 height 32
click at [1480, 329] on div "Дії Написати покупцеві   Надіслати інструкцію   Чат Viber Telegram WhatsApp Зап…" at bounding box center [1425, 564] width 253 height 488
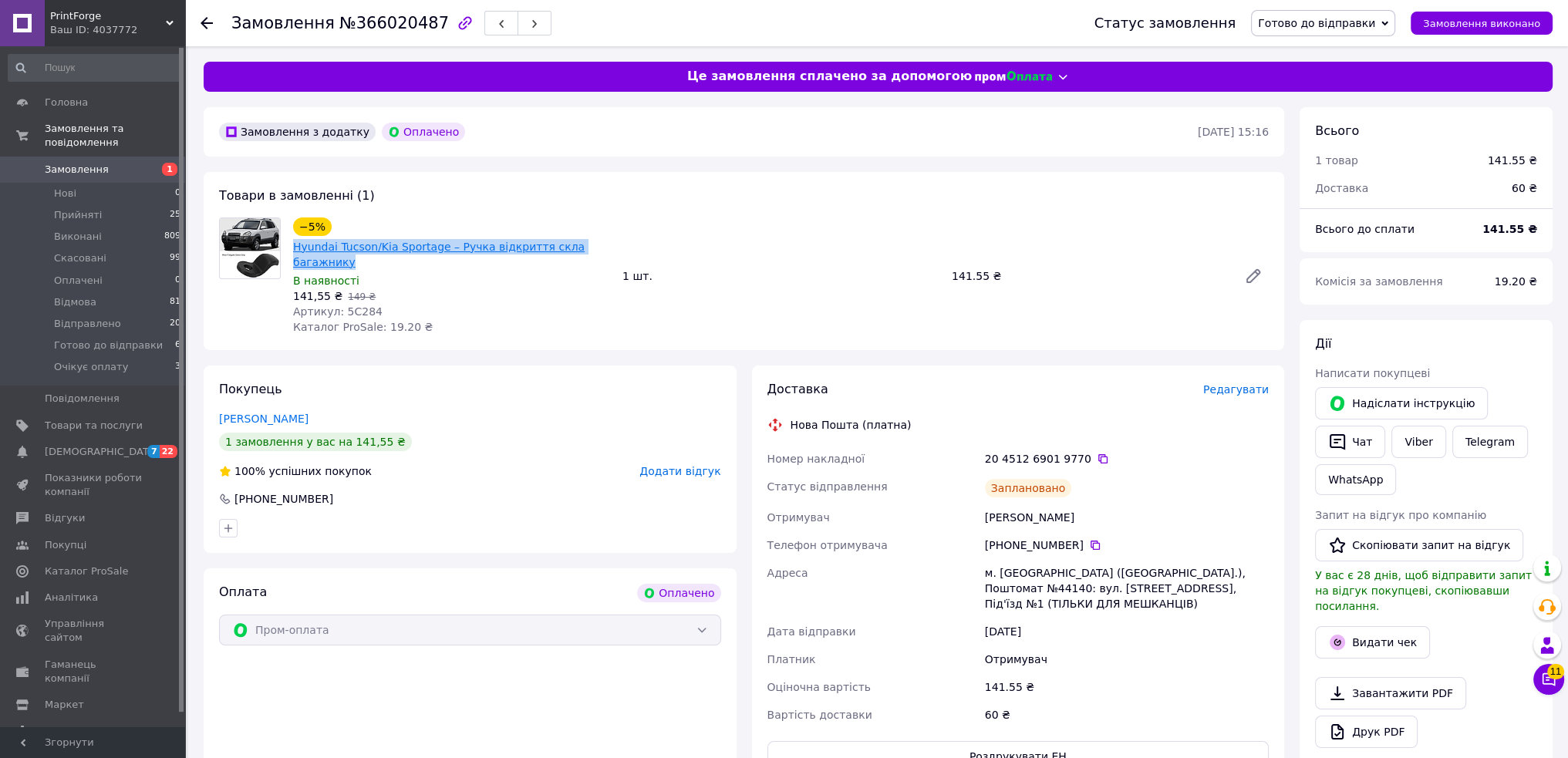
drag, startPoint x: 597, startPoint y: 243, endPoint x: 302, endPoint y: 252, distance: 295.1
click at [294, 249] on div "−5% Hyundai Tucson/Kia Sportage – Ручка відкриття скла багажнику В наявності 14…" at bounding box center [451, 276] width 330 height 123
click at [610, 365] on div "Покупець Чорний Володимир 1 замовлення у вас на 141,55 ₴ 100% успішних покупок …" at bounding box center [470, 459] width 533 height 188
click at [1437, 330] on div "Дії Написати покупцеві   Надіслати інструкцію   Чат Viber Telegram WhatsApp Зап…" at bounding box center [1425, 564] width 253 height 488
click at [1096, 453] on icon at bounding box center [1102, 459] width 13 height 13
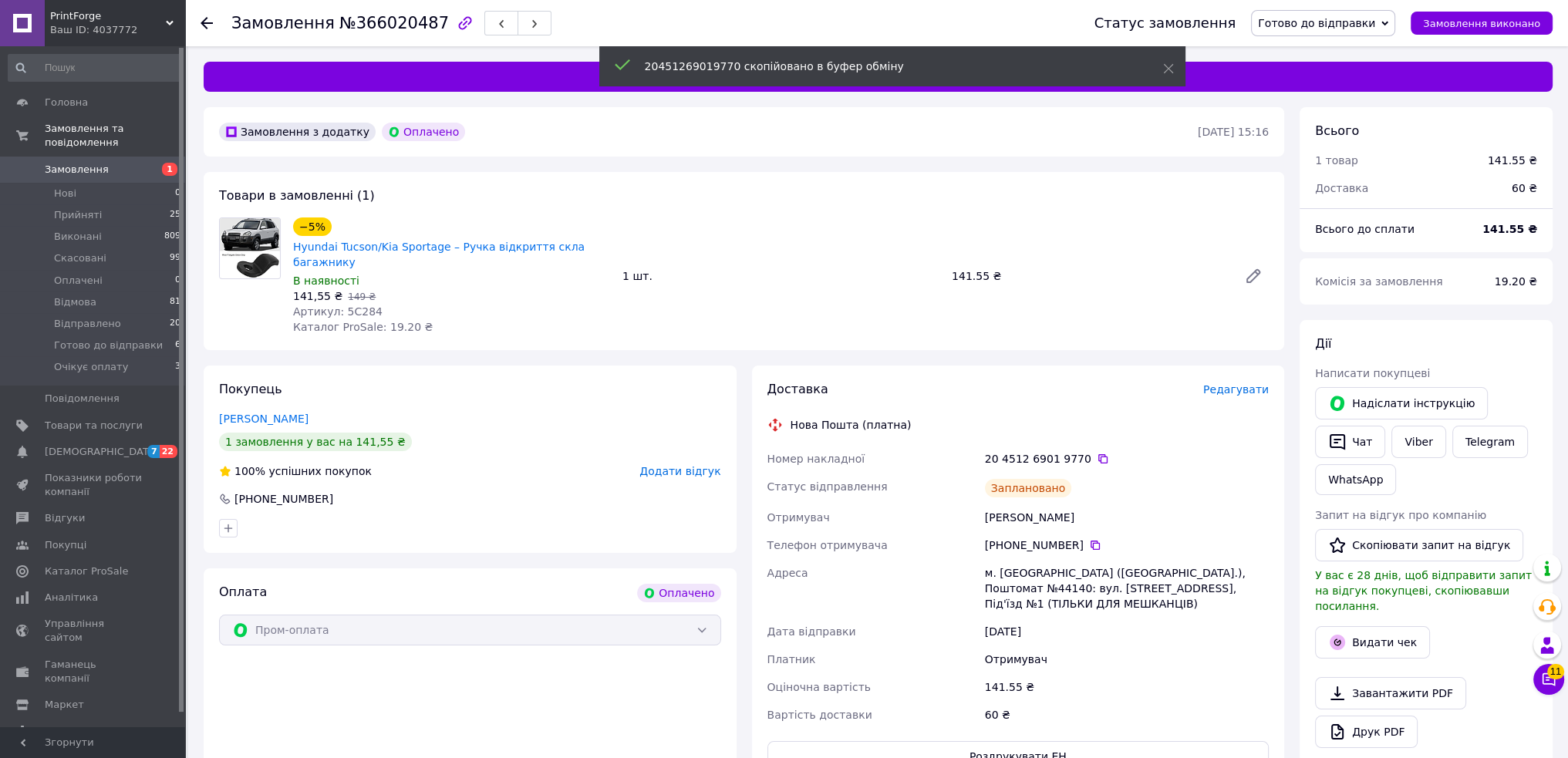
click at [1375, 21] on span "Готово до відправки" at bounding box center [1316, 23] width 117 height 13
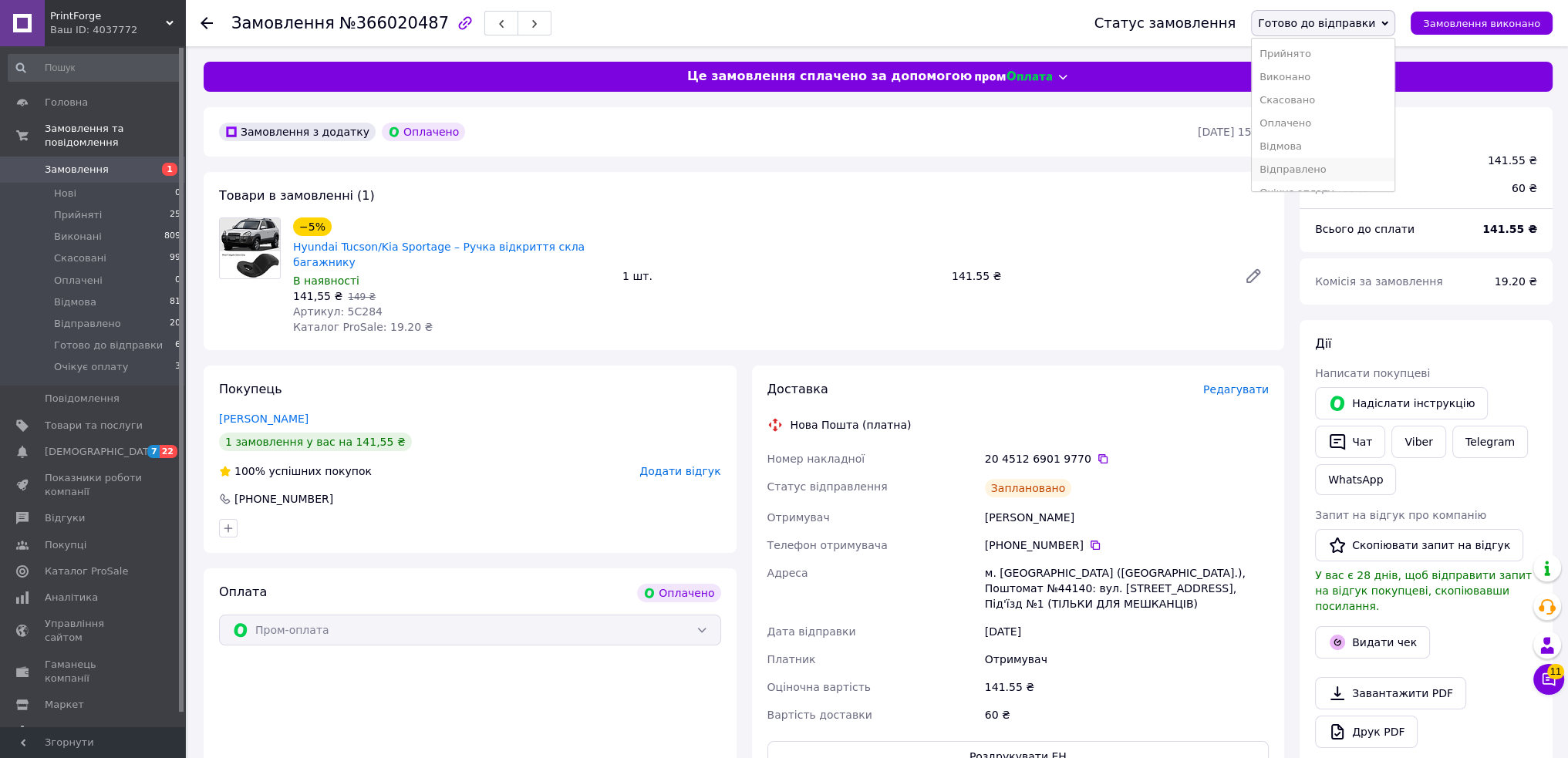
click at [1326, 167] on li "Відправлено" at bounding box center [1323, 169] width 143 height 23
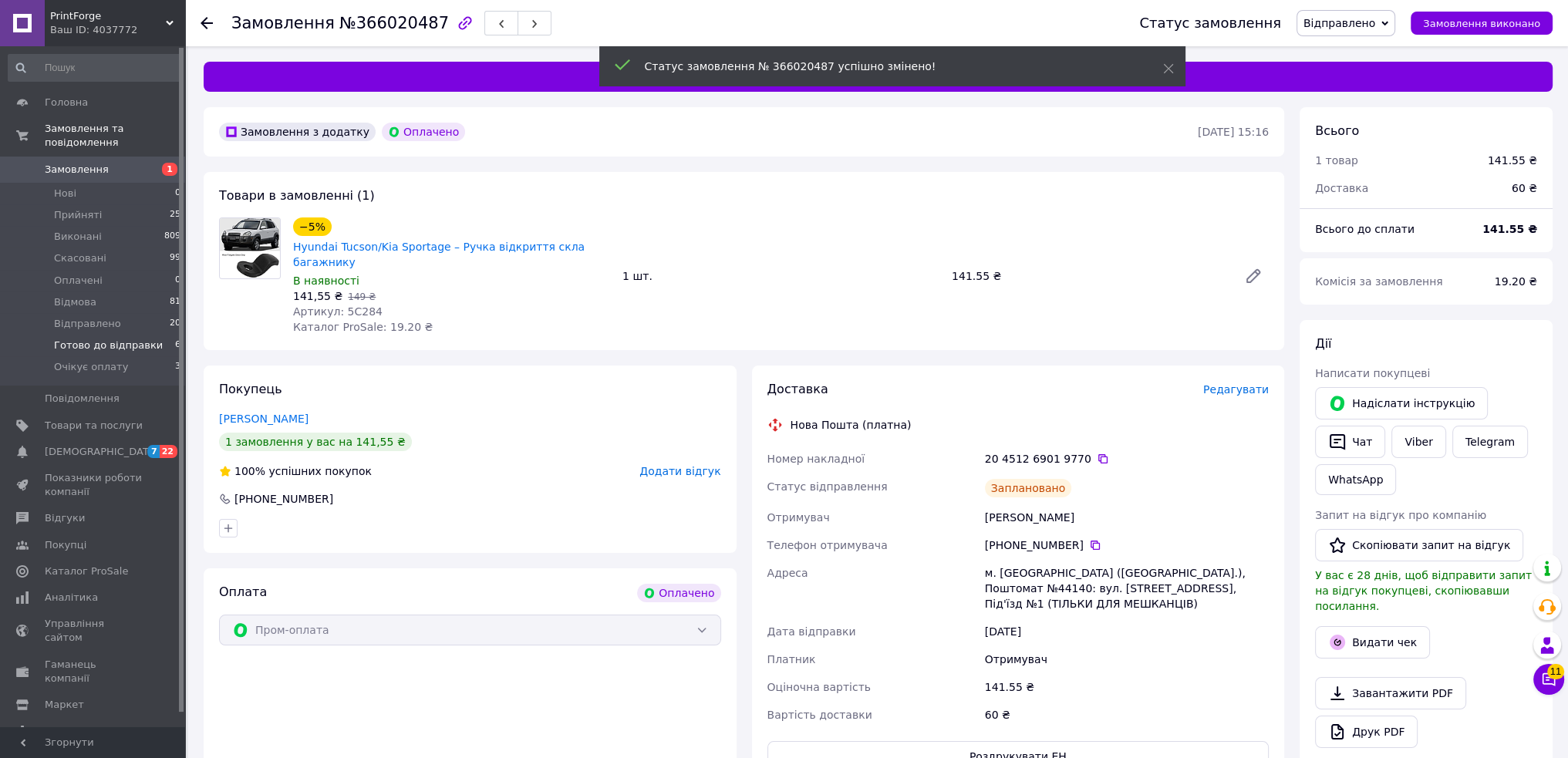
click at [112, 339] on span "Готово до відправки" at bounding box center [108, 346] width 109 height 14
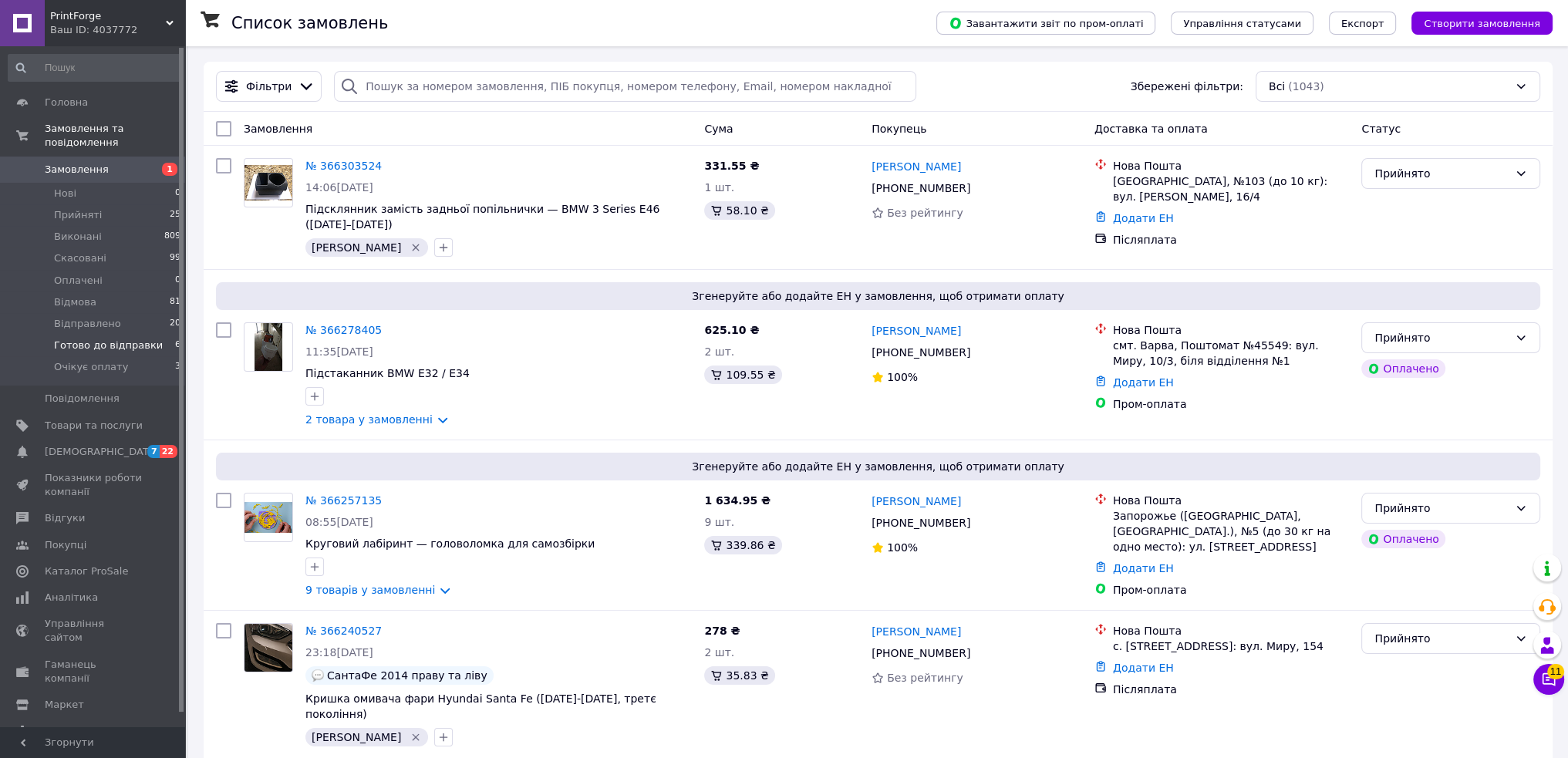
click at [120, 339] on span "Готово до відправки" at bounding box center [108, 346] width 109 height 14
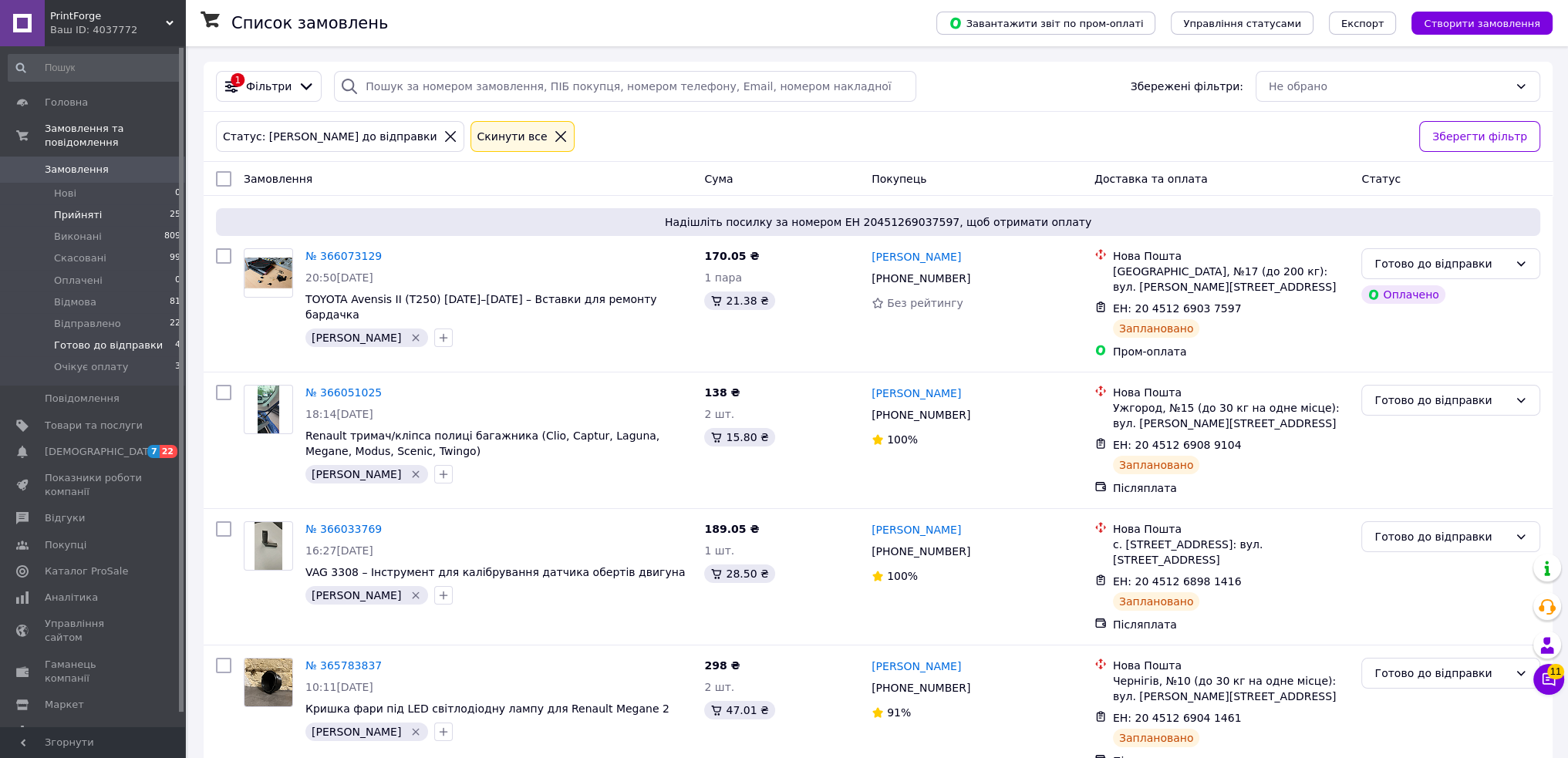
click at [96, 204] on li "Прийняті 25" at bounding box center [95, 215] width 189 height 22
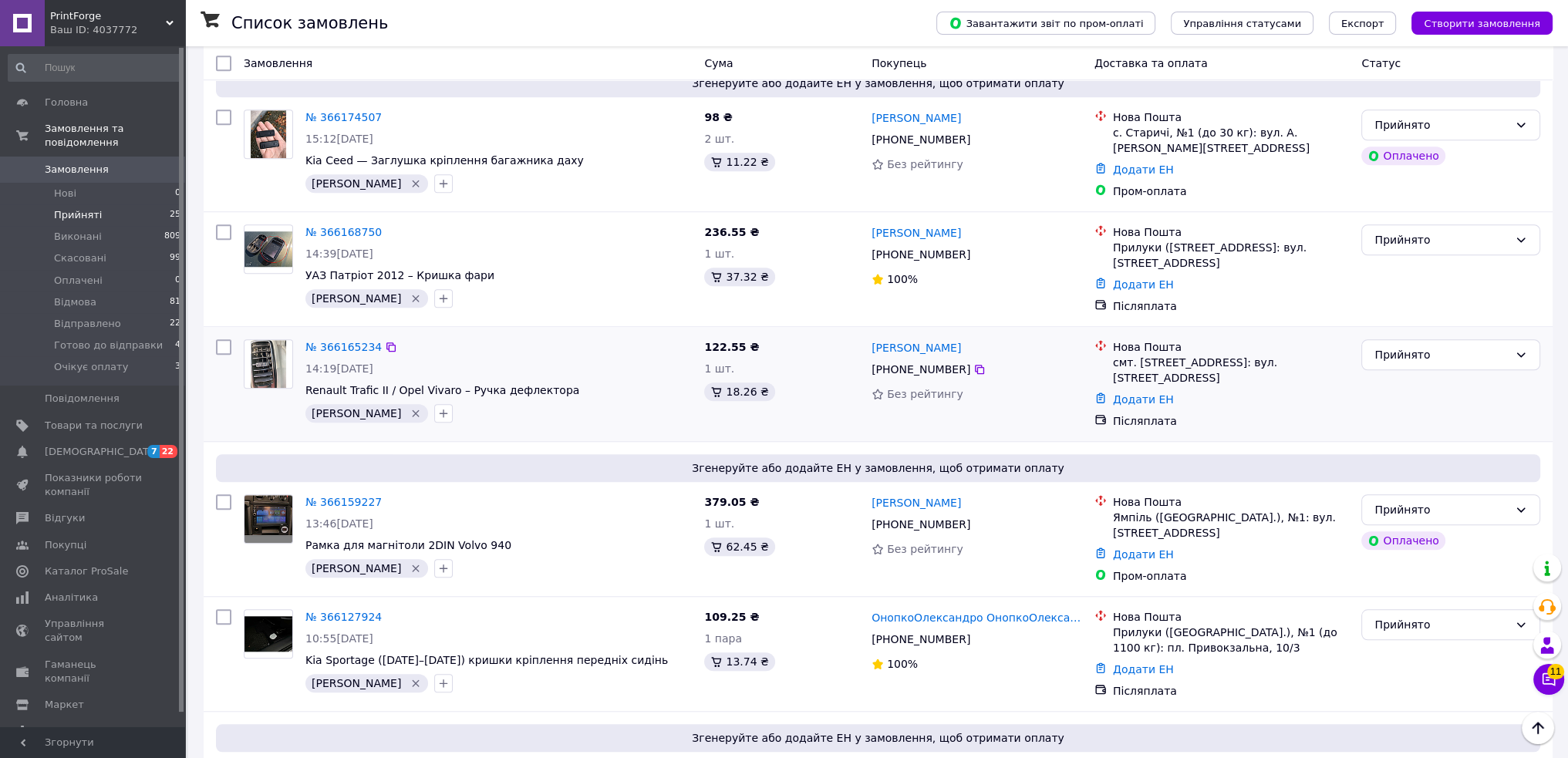
scroll to position [2004, 0]
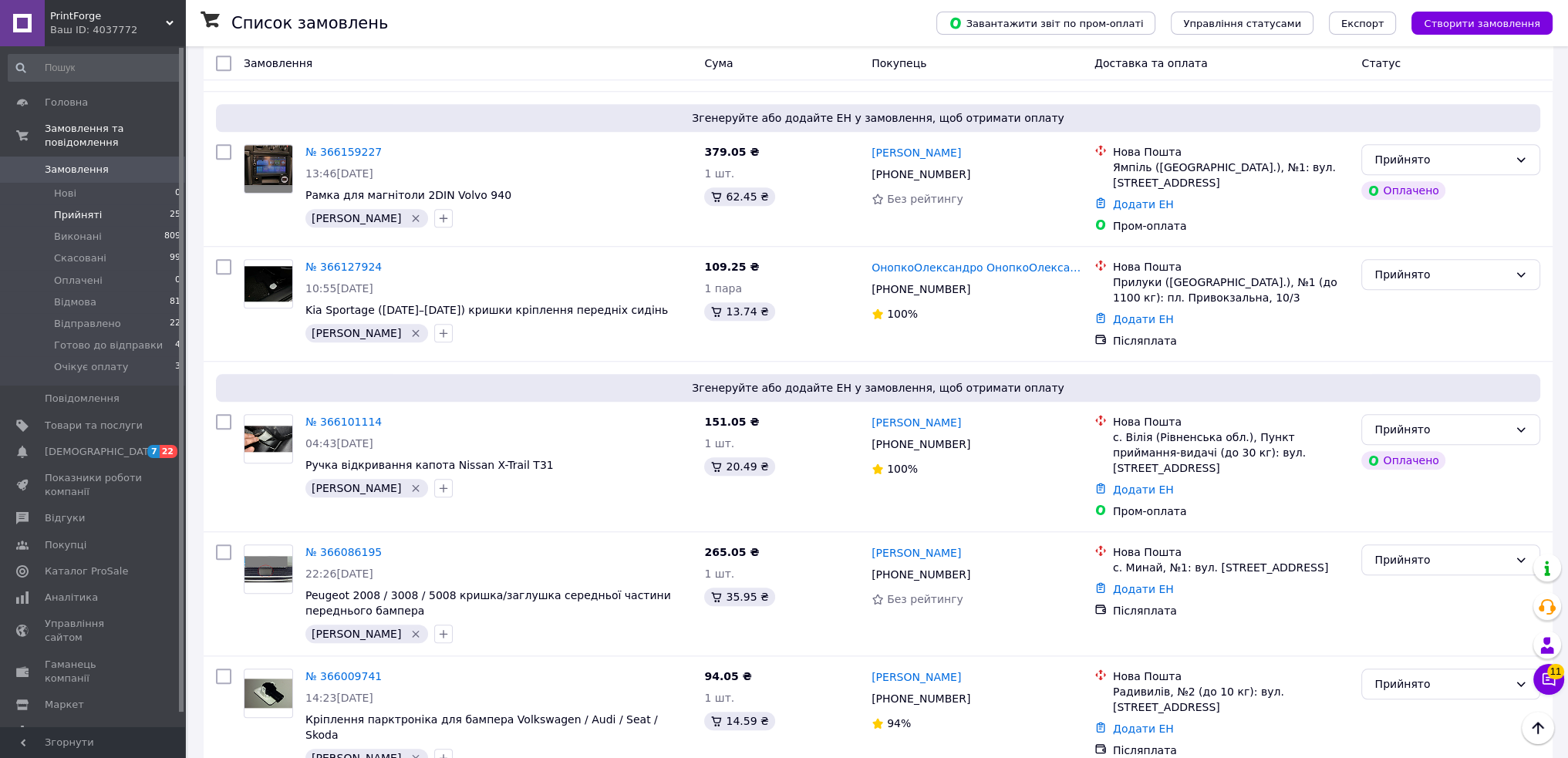
click at [70, 208] on span "Прийняті" at bounding box center [78, 215] width 48 height 14
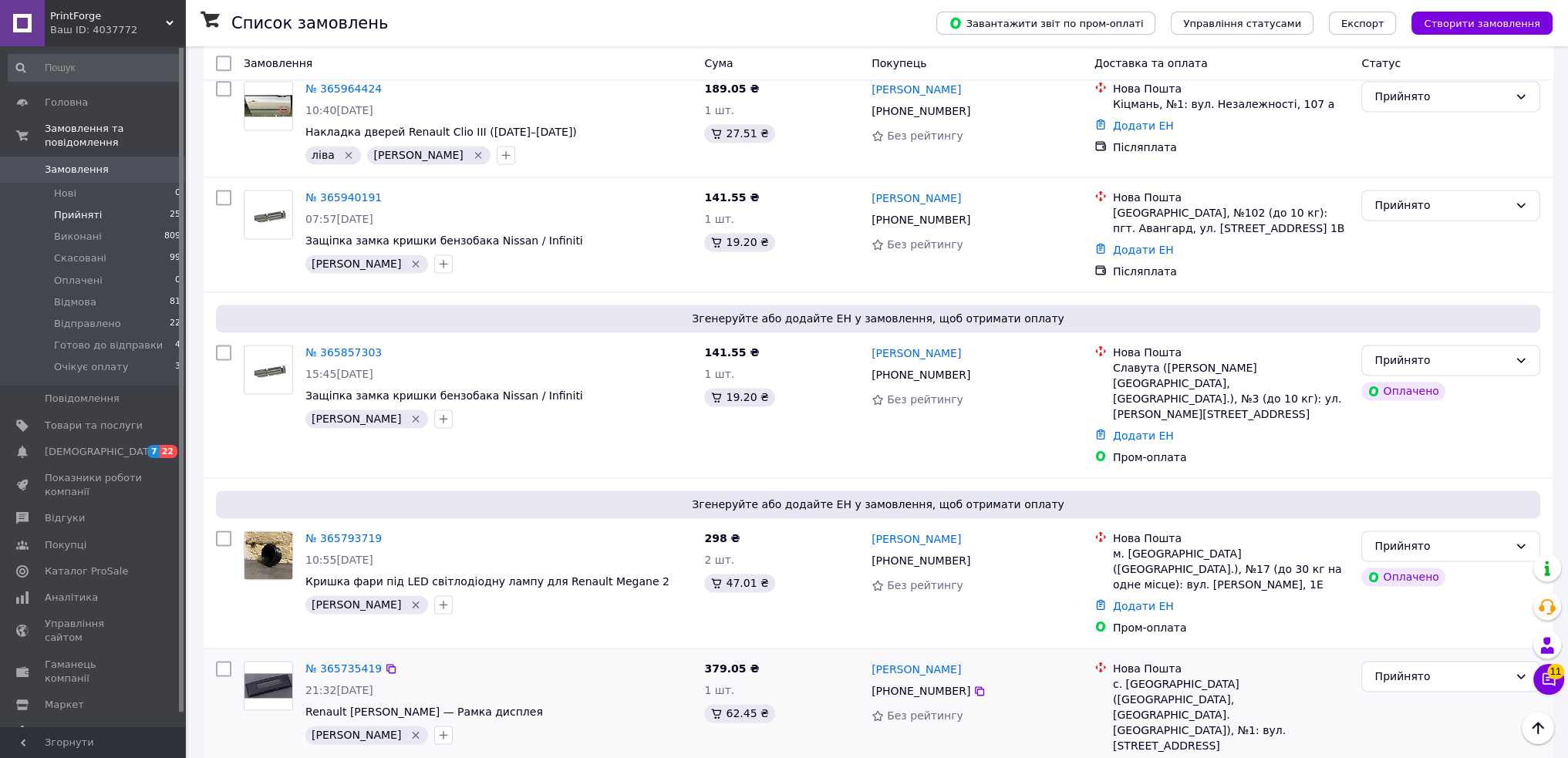
scroll to position [2832, 0]
